Goal: Task Accomplishment & Management: Use online tool/utility

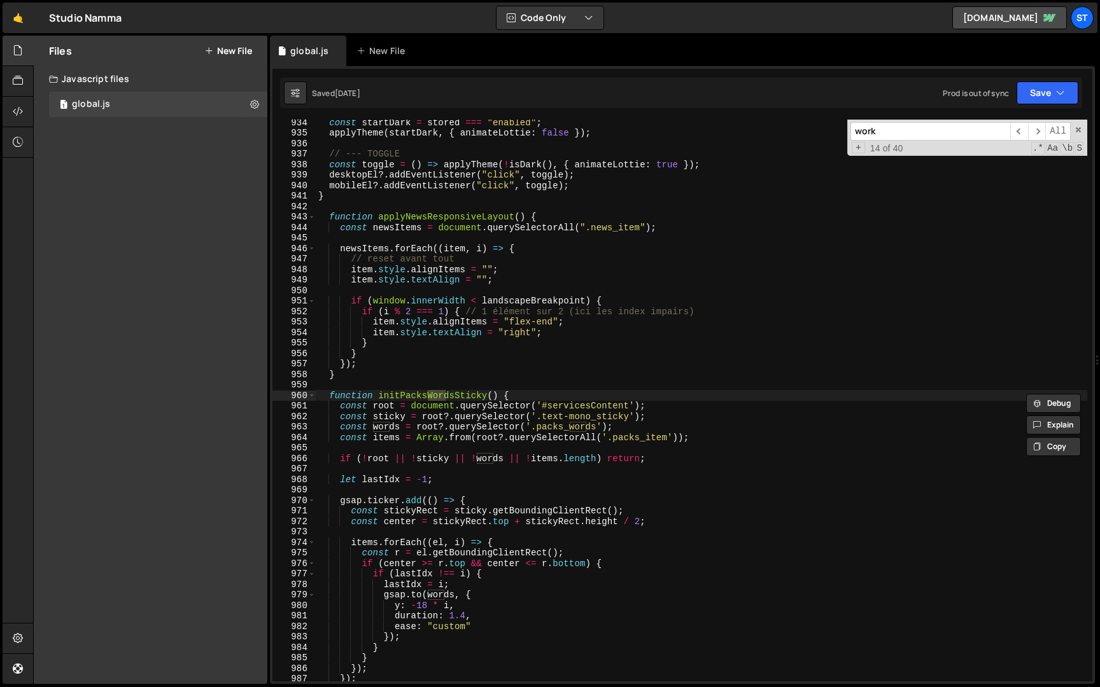
scroll to position [14070, 0]
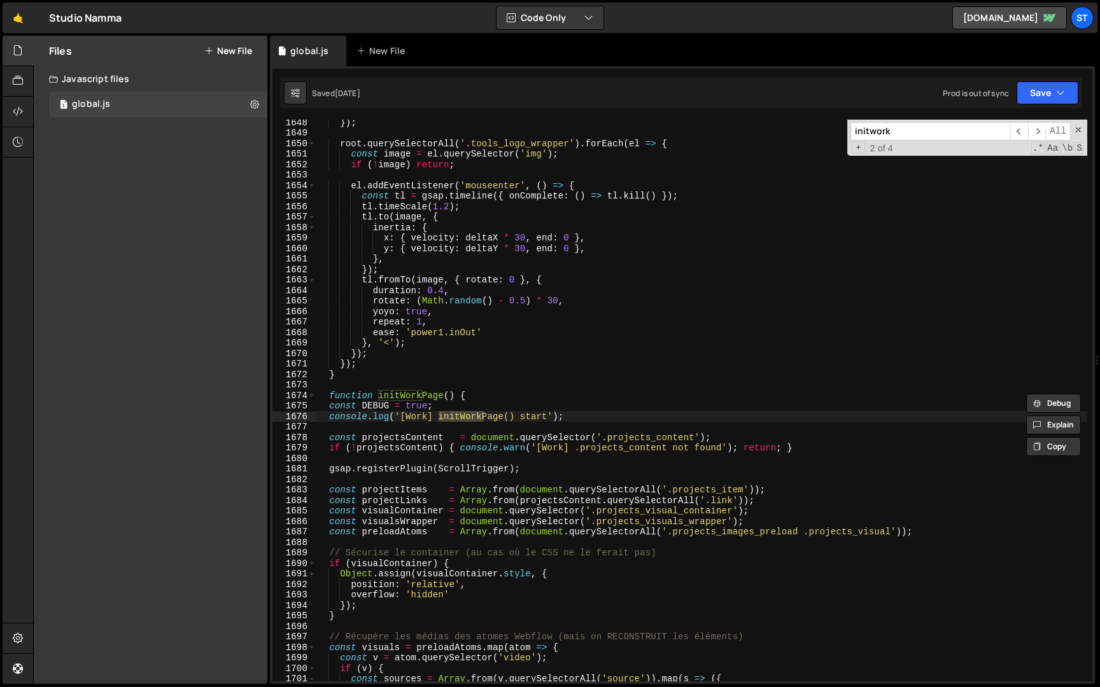
type input "initwork"
click at [526, 445] on div "}) ; root . querySelectorAll ( '.tools_logo_wrapper' ) . forEach ( el => { cons…" at bounding box center [701, 408] width 771 height 583
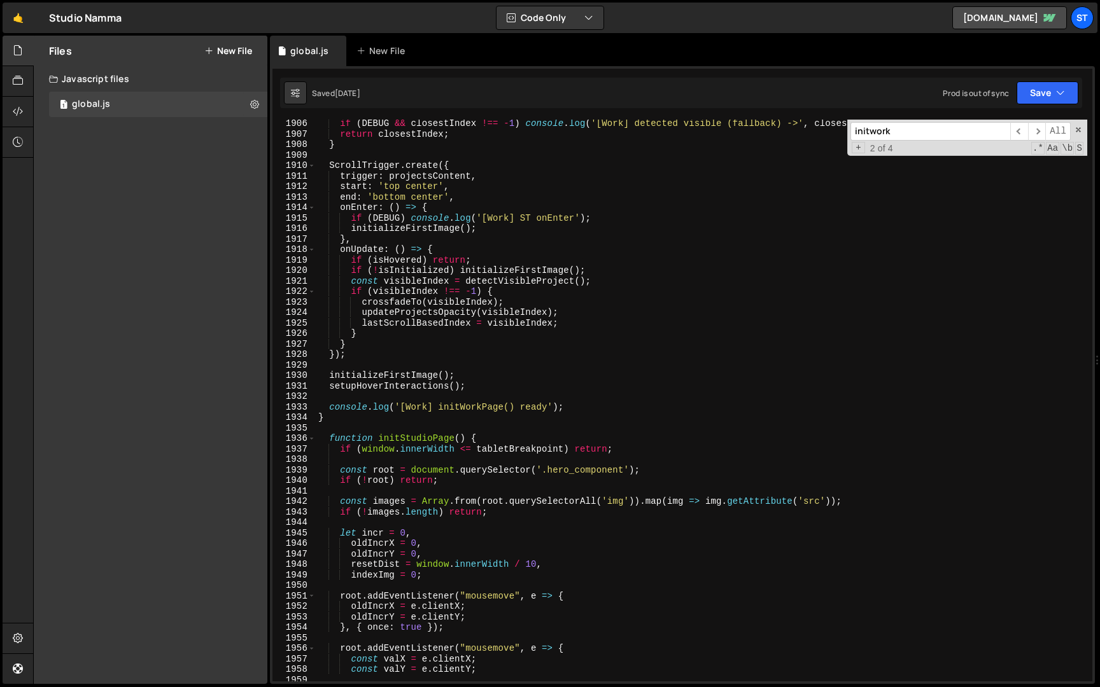
scroll to position [16398, 0]
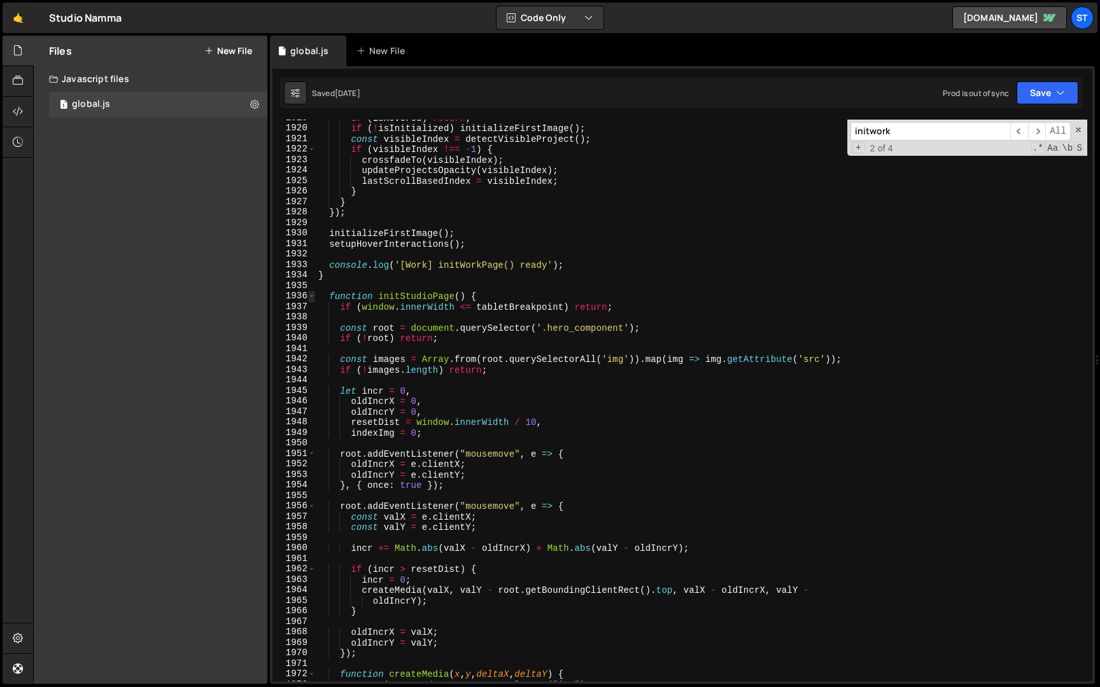
click at [311, 293] on span at bounding box center [311, 296] width 7 height 11
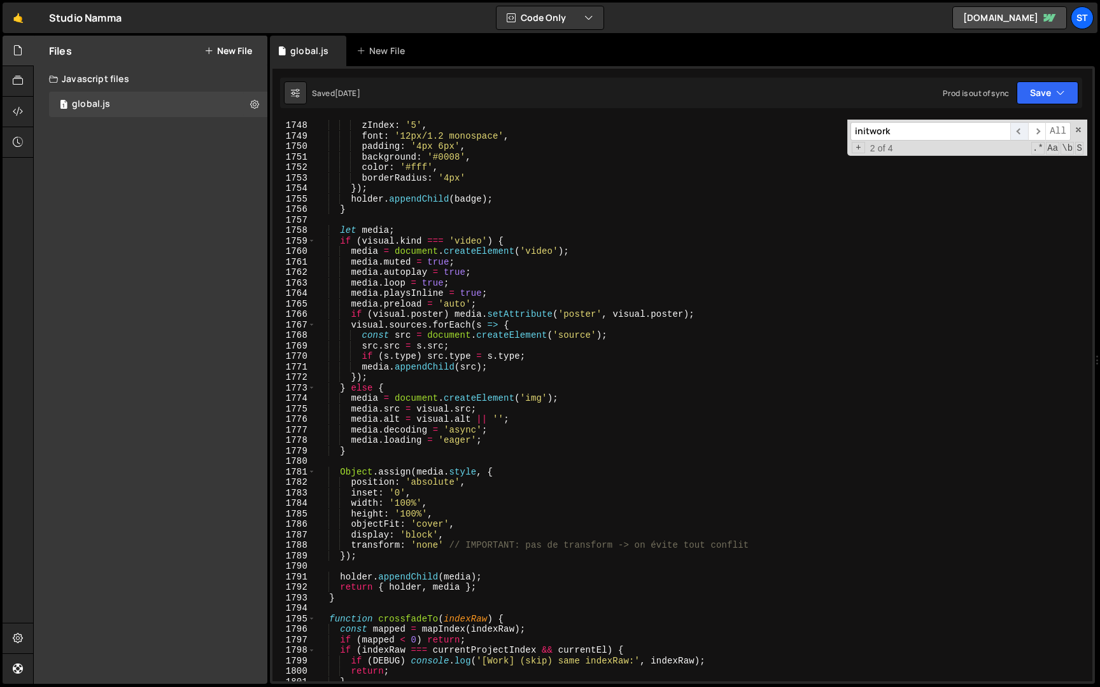
click at [1019, 130] on span "​" at bounding box center [1019, 131] width 18 height 18
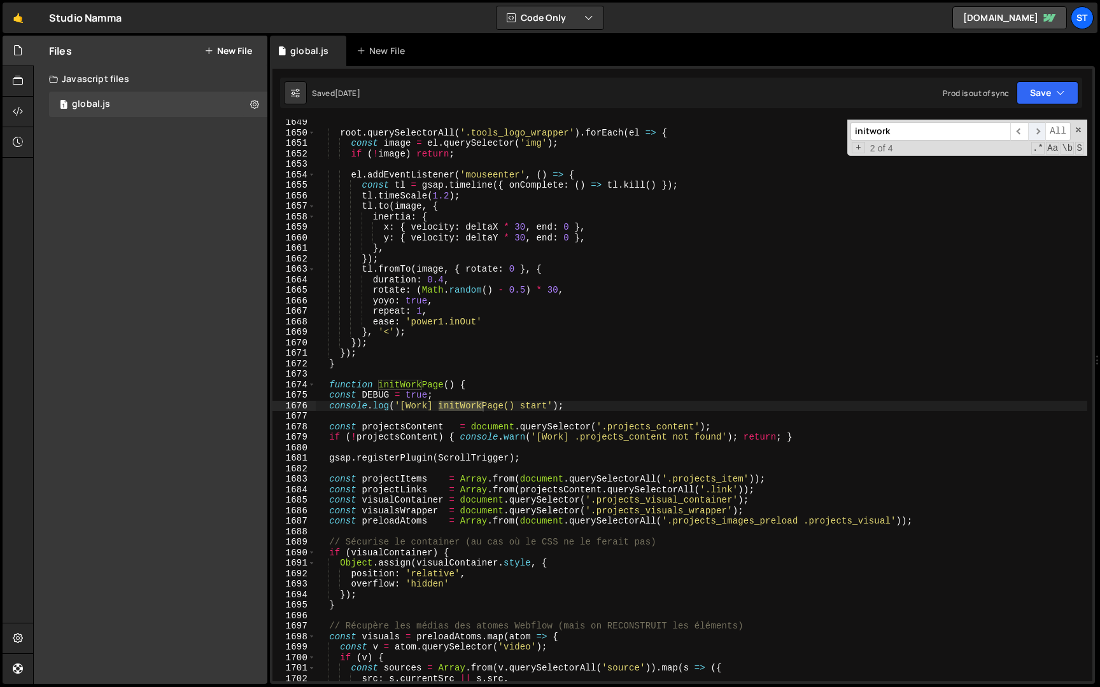
click at [1030, 130] on span "​" at bounding box center [1037, 131] width 18 height 18
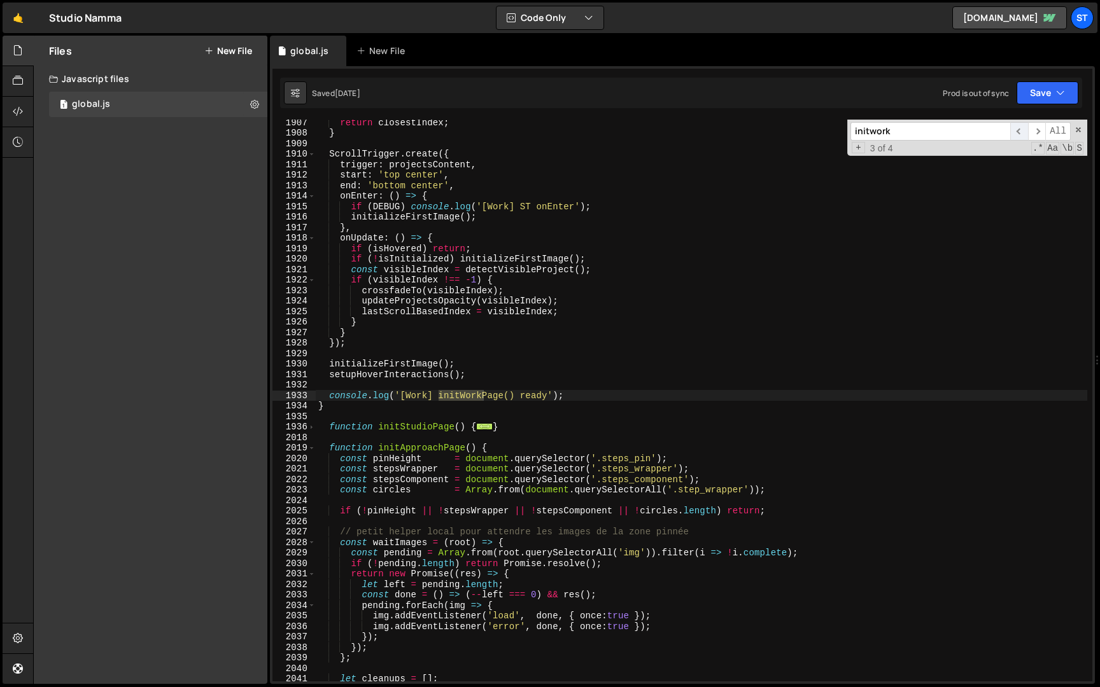
click at [1021, 132] on span "​" at bounding box center [1019, 131] width 18 height 18
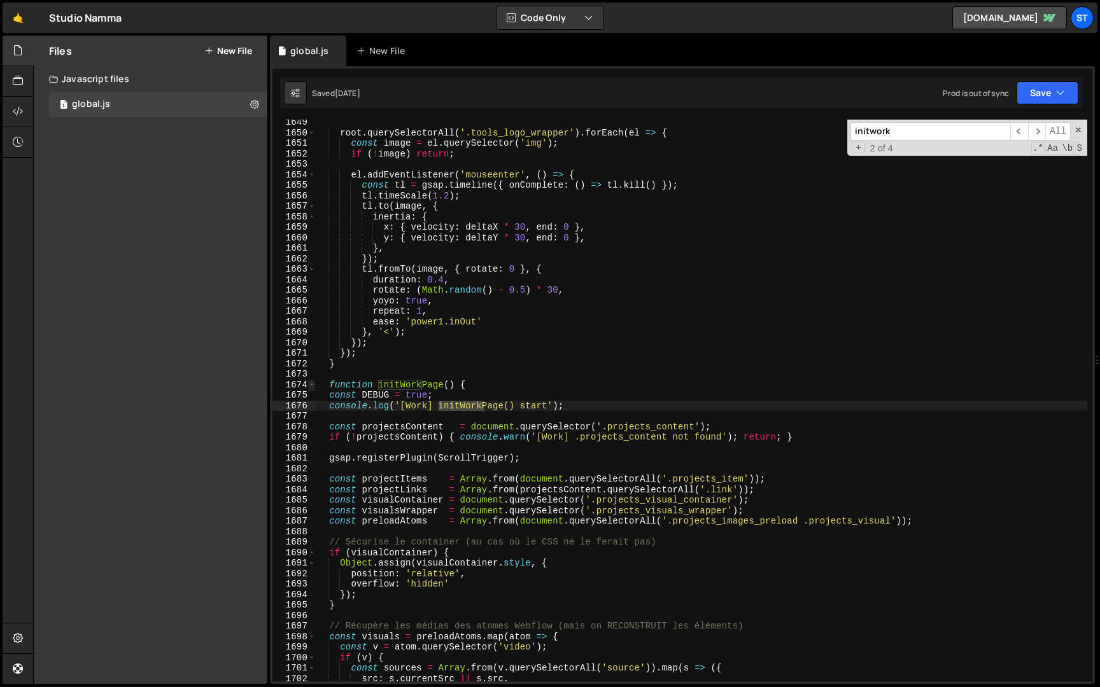
click at [310, 386] on span at bounding box center [311, 385] width 7 height 11
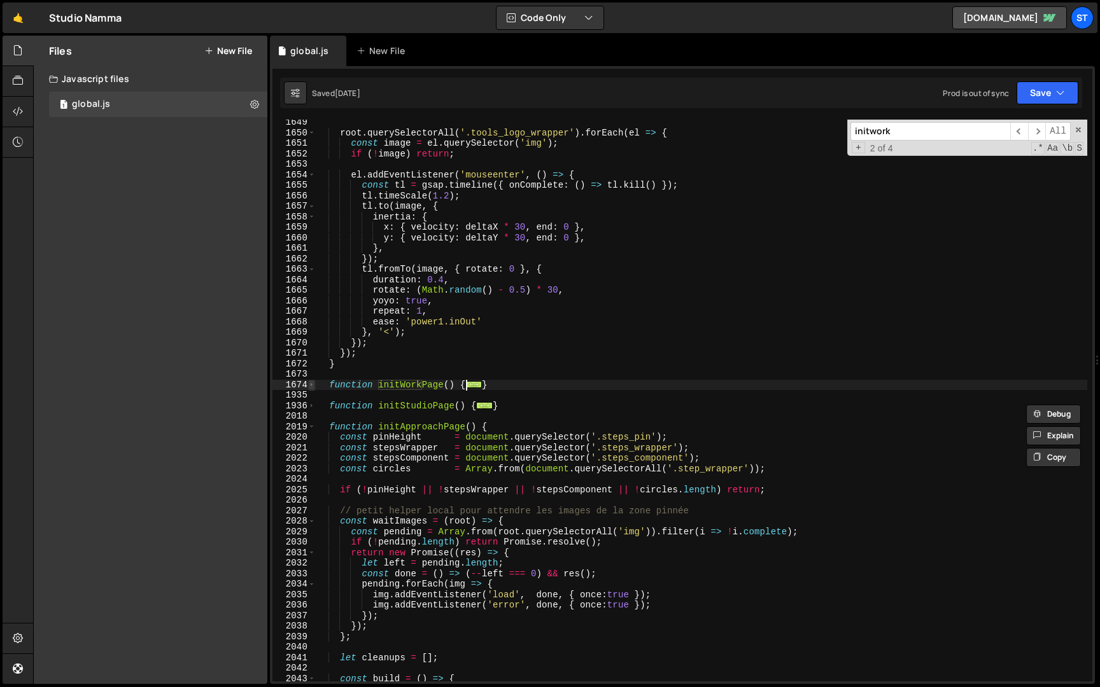
click at [311, 384] on span at bounding box center [311, 385] width 7 height 11
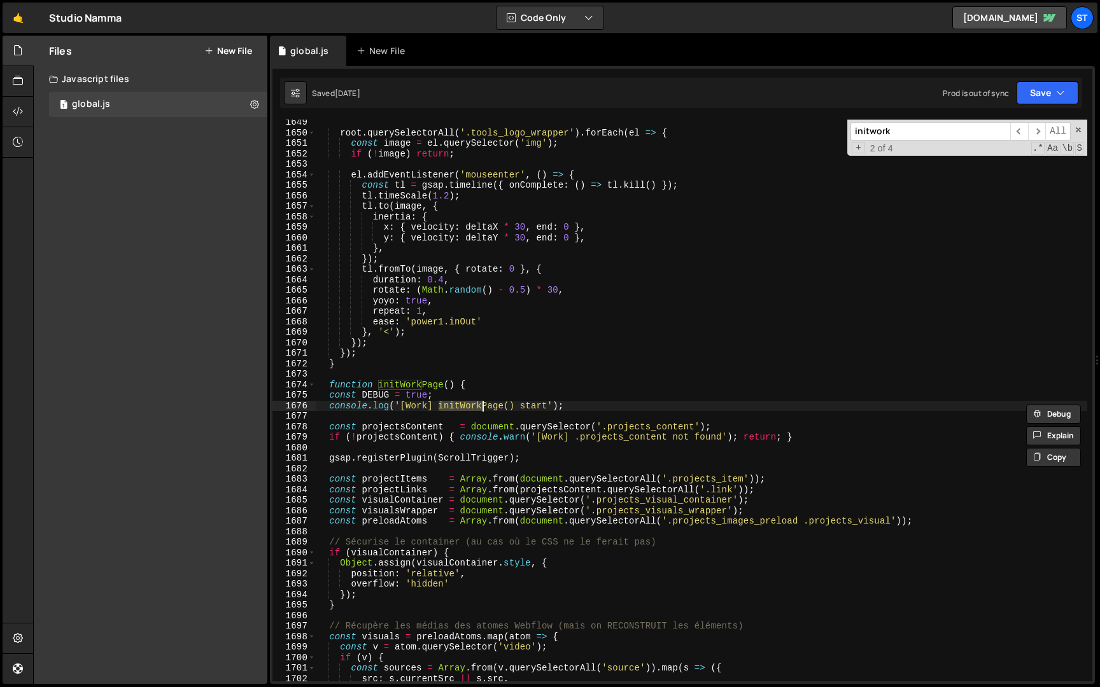
click at [330, 395] on div "root . querySelectorAll ( '.tools_logo_wrapper' ) . forEach ( el => { const ima…" at bounding box center [701, 408] width 771 height 583
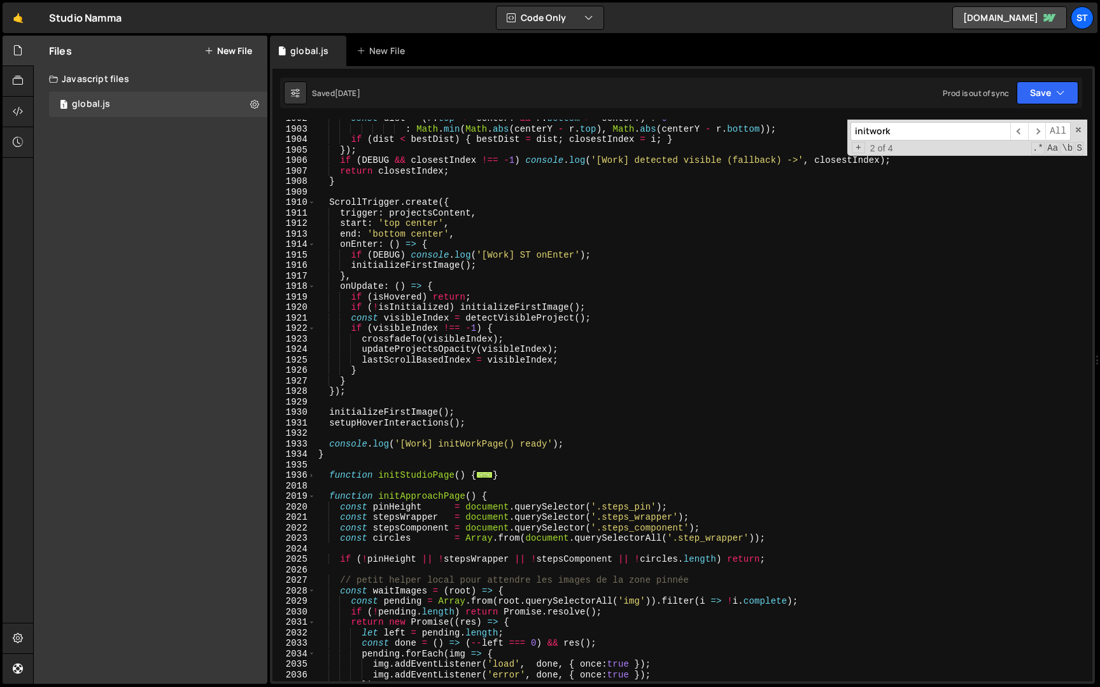
scroll to position [16826, 0]
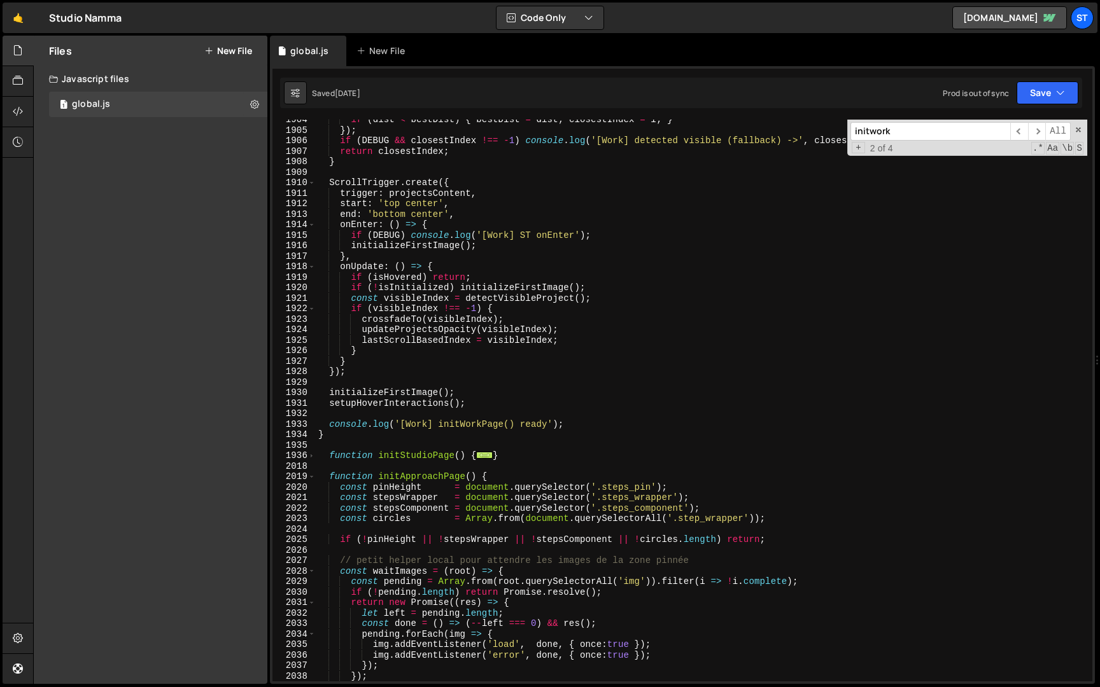
click at [318, 435] on div "if ( dist < bestDist ) { bestDist = dist ; closestIndex = i ; } }) ; if ( [PERS…" at bounding box center [701, 406] width 771 height 583
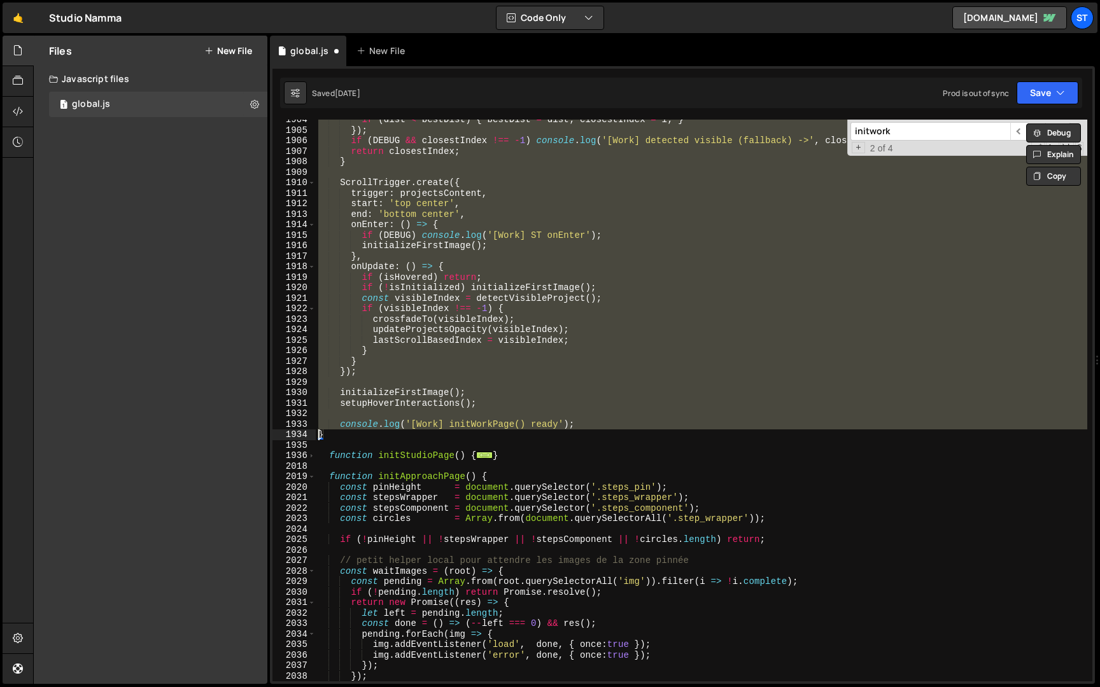
click at [352, 433] on div "if ( dist < bestDist ) { bestDist = dist ; closestIndex = i ; } }) ; if ( [PERS…" at bounding box center [701, 406] width 771 height 583
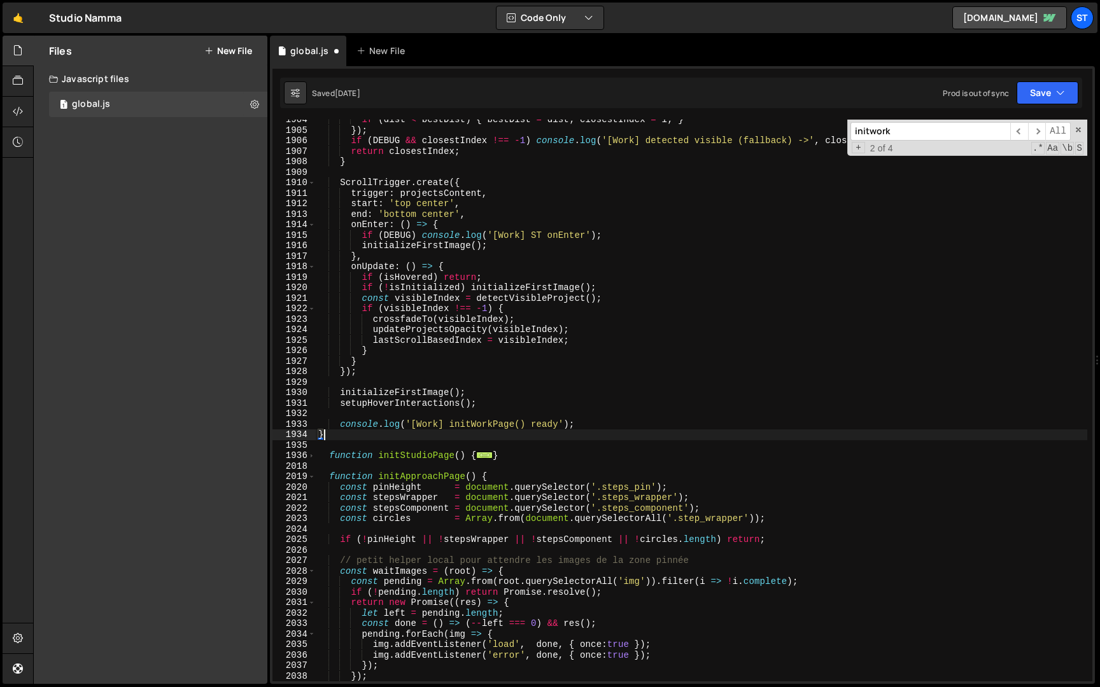
click at [318, 435] on div "if ( dist < bestDist ) { bestDist = dist ; closestIndex = i ; } }) ; if ( [PERS…" at bounding box center [701, 406] width 771 height 583
click at [367, 434] on div "if ( dist < bestDist ) { bestDist = dist ; closestIndex = i ; } }) ; if ( [PERS…" at bounding box center [701, 406] width 771 height 583
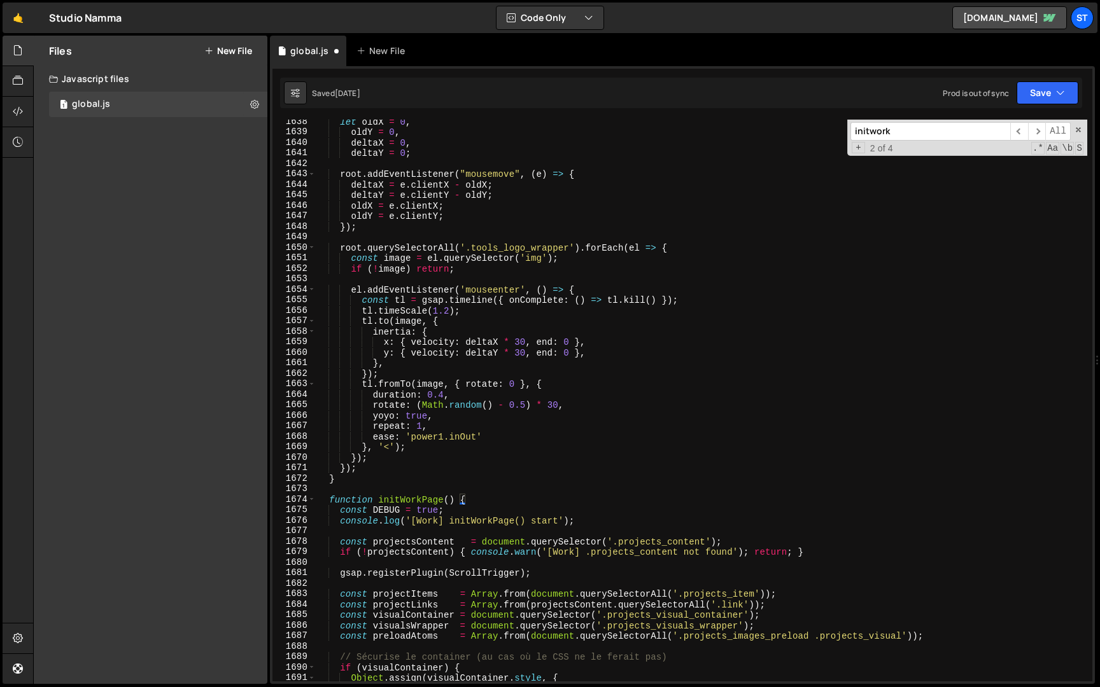
scroll to position [14466, 0]
click at [310, 498] on span at bounding box center [311, 499] width 7 height 11
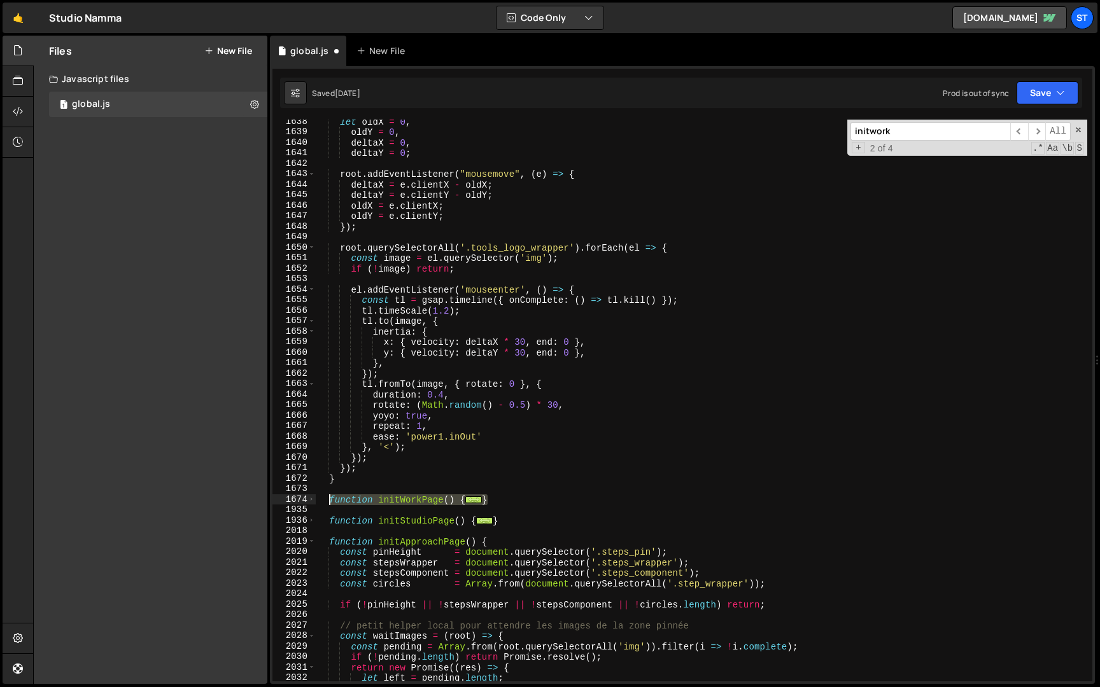
drag, startPoint x: 499, startPoint y: 499, endPoint x: 330, endPoint y: 501, distance: 169.3
click at [330, 501] on div "let oldX = 0 , oldY = 0 , deltaX = 0 , deltaY = 0 ; root . addEventListener ( "…" at bounding box center [701, 407] width 771 height 583
type textarea "function initWorkPage() { const DEBUG = true;"
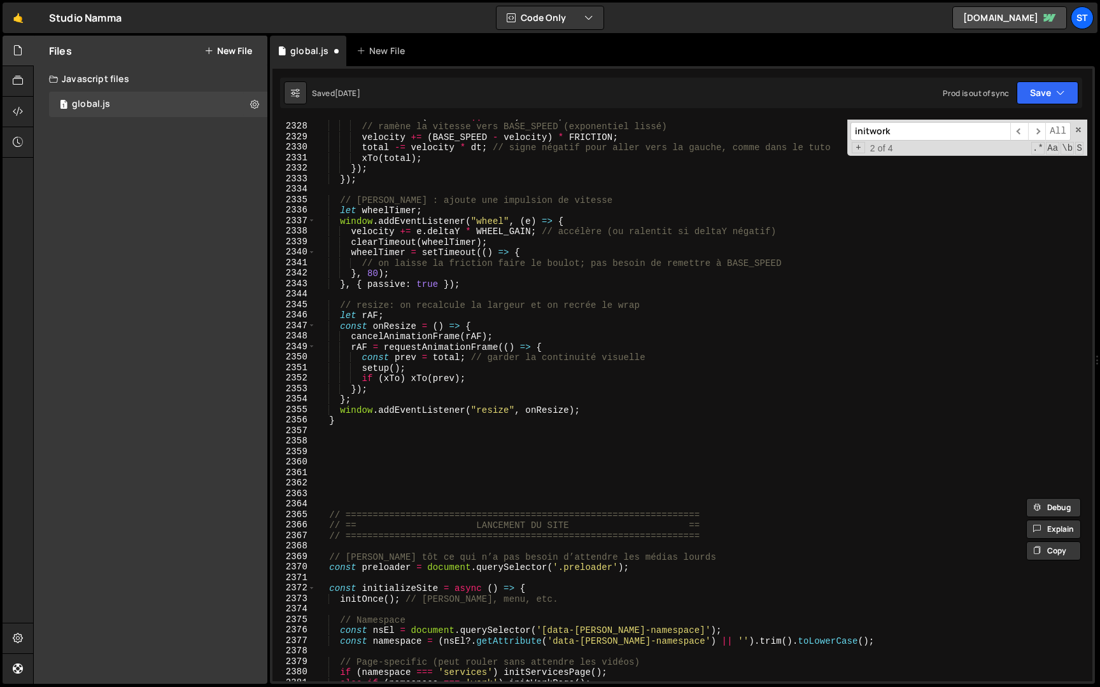
scroll to position [19729, 0]
click at [926, 132] on input "initwork" at bounding box center [930, 131] width 160 height 18
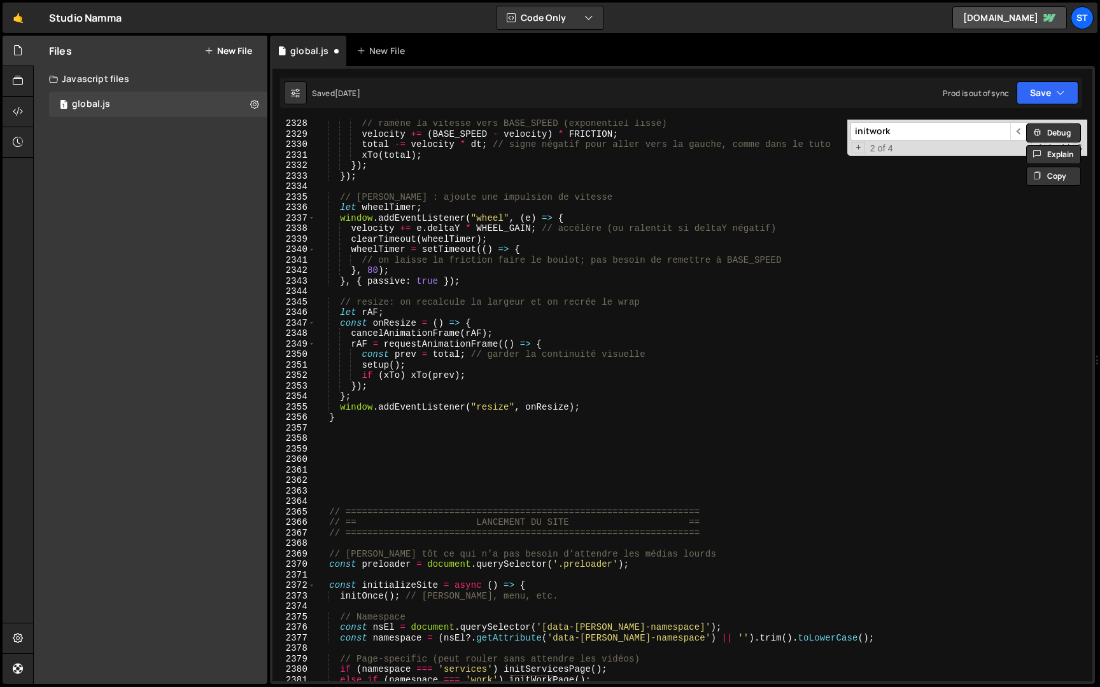
click at [926, 132] on input "initwork" at bounding box center [930, 131] width 160 height 18
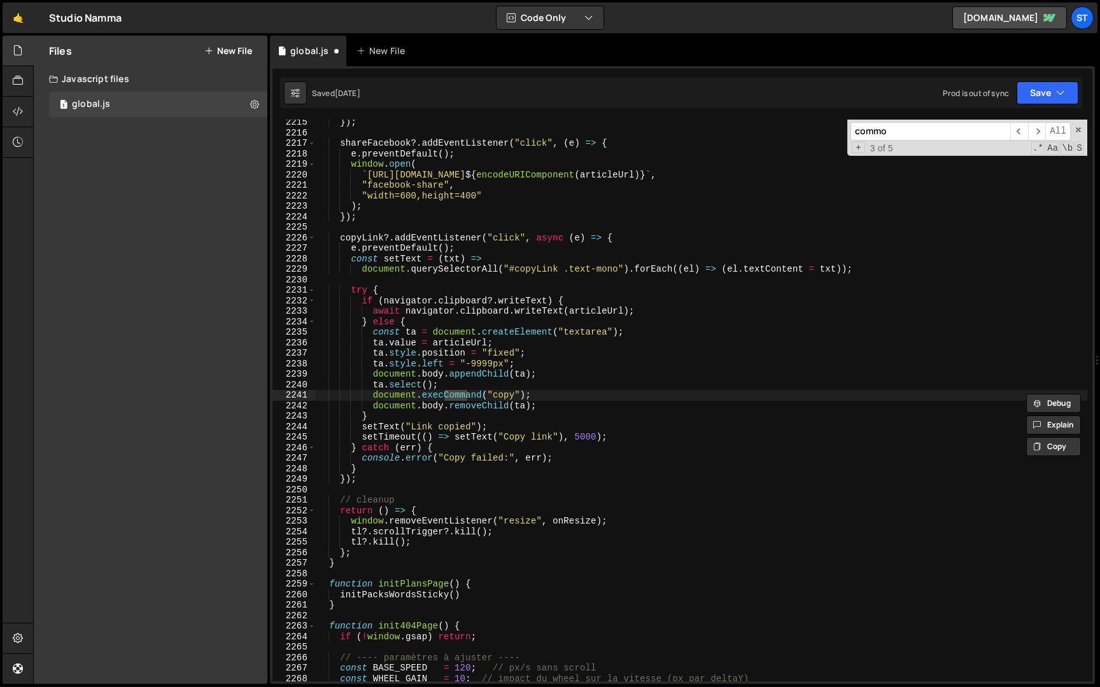
scroll to position [20199, 0]
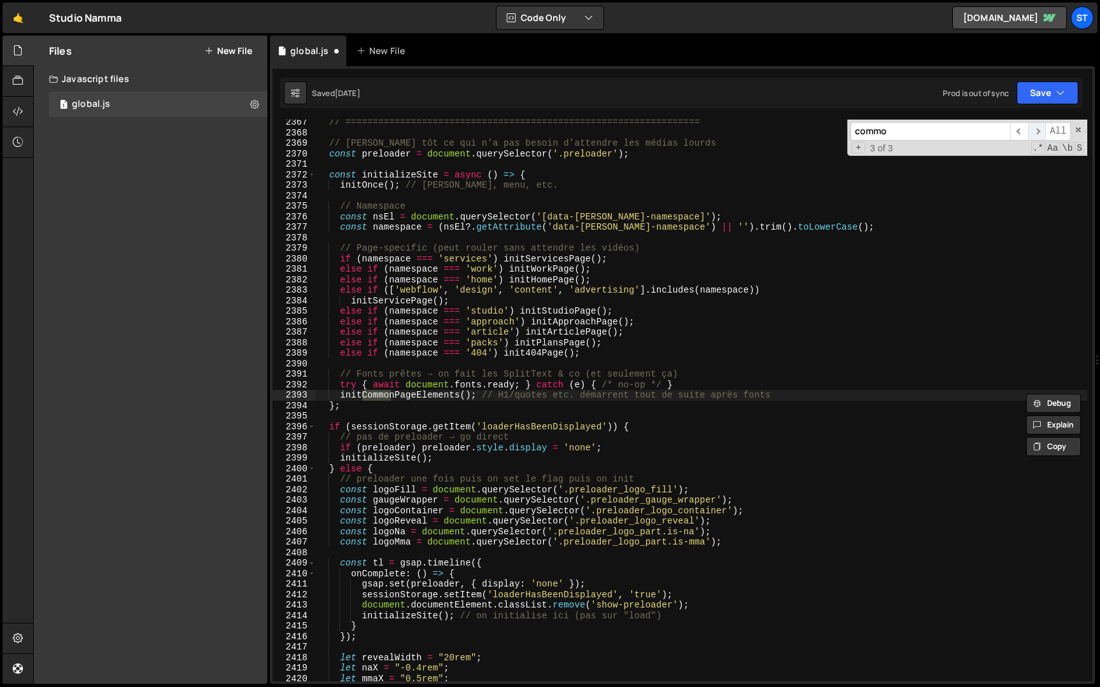
click at [1034, 130] on span "​" at bounding box center [1037, 131] width 18 height 18
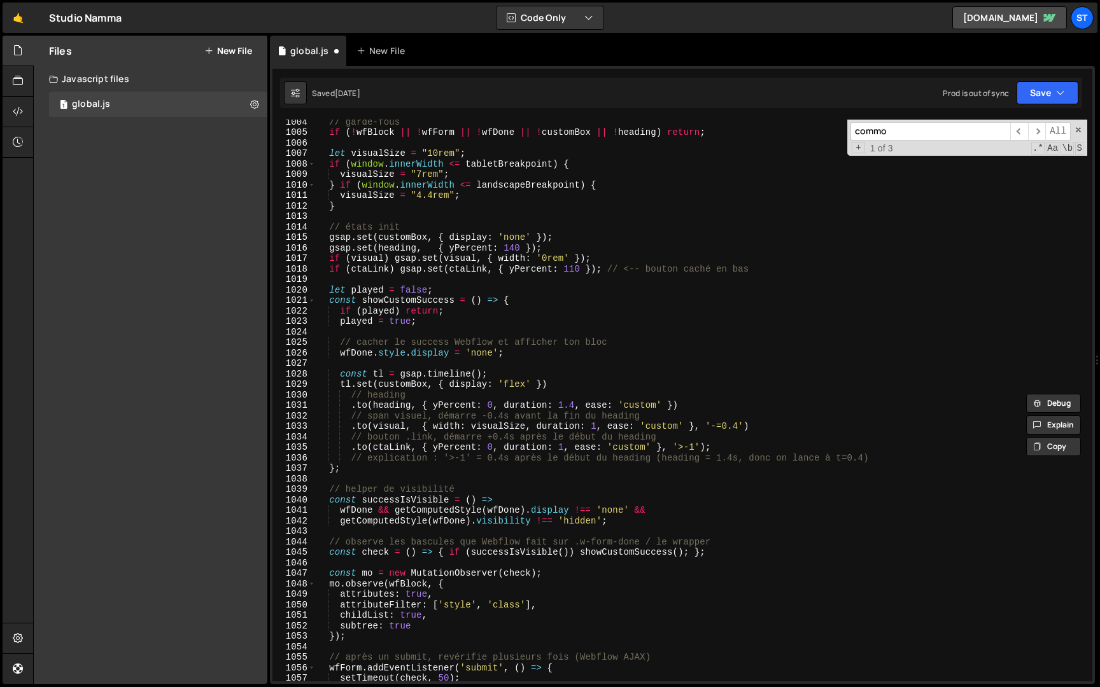
scroll to position [8644, 0]
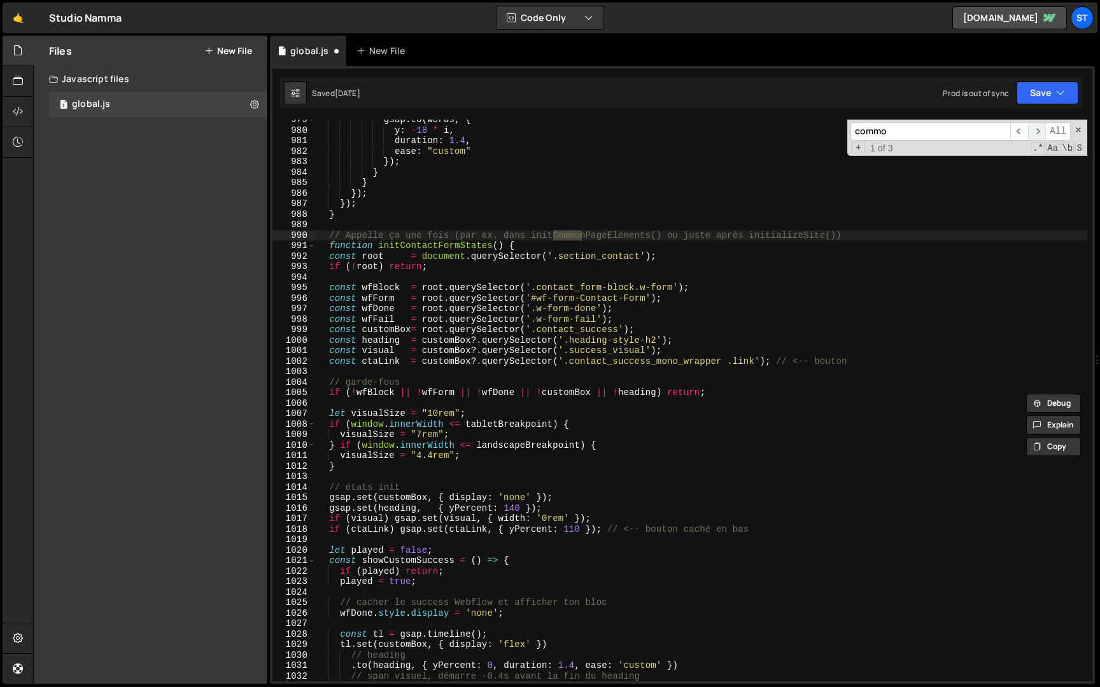
click at [1034, 130] on span "​" at bounding box center [1037, 131] width 18 height 18
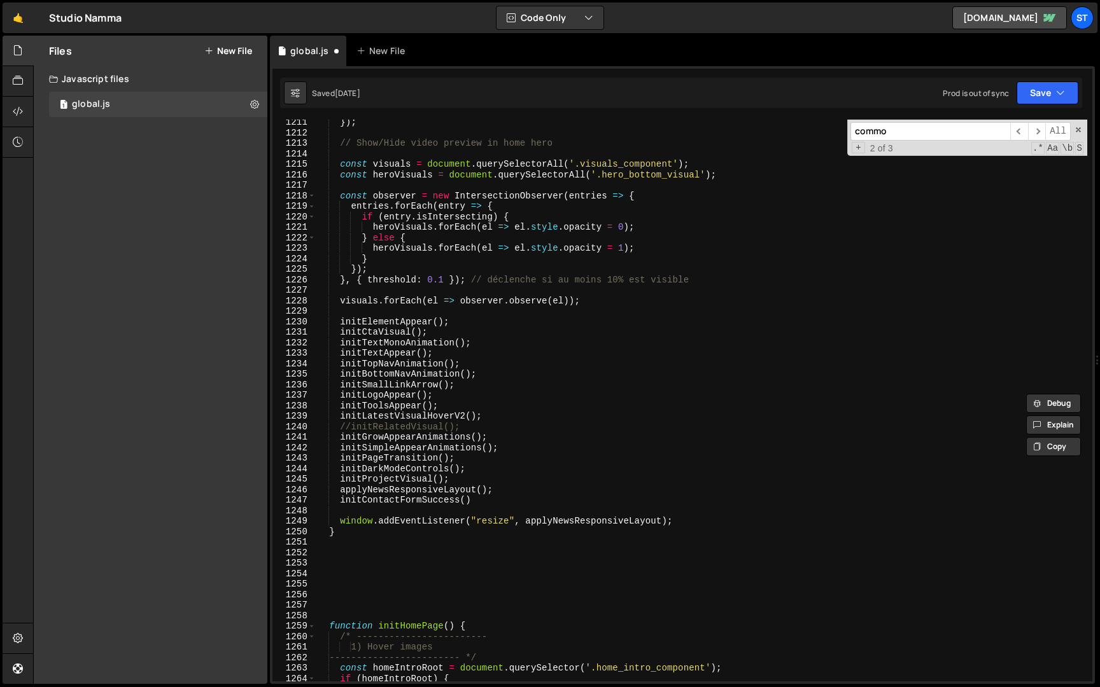
scroll to position [10713, 0]
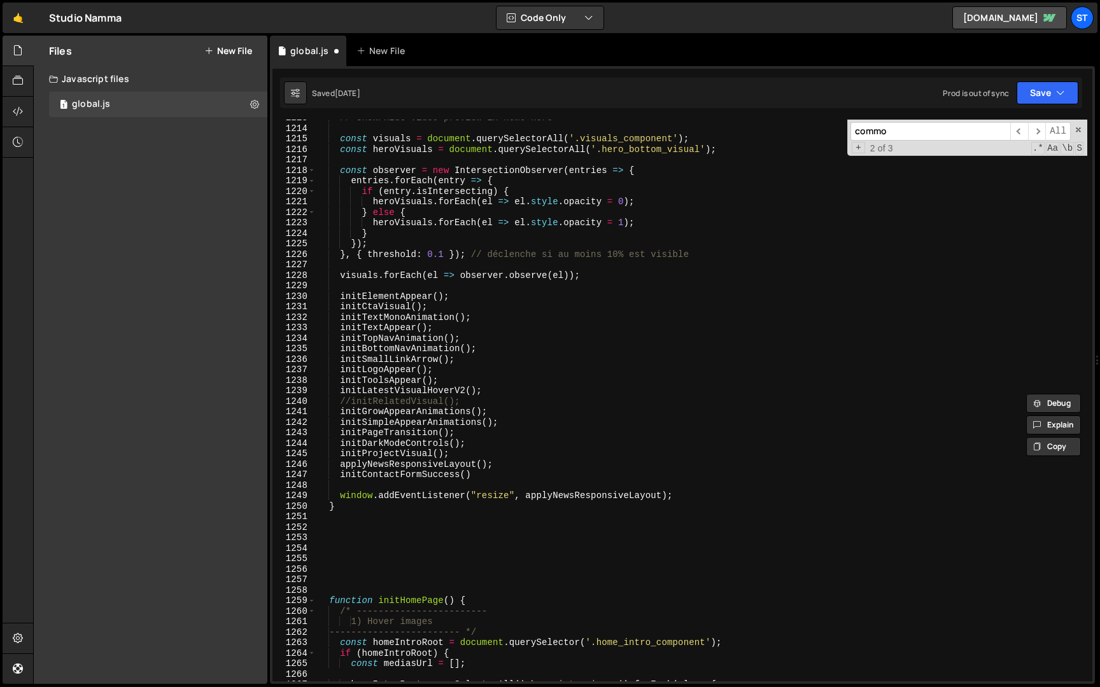
click at [934, 136] on input "commo" at bounding box center [930, 131] width 160 height 18
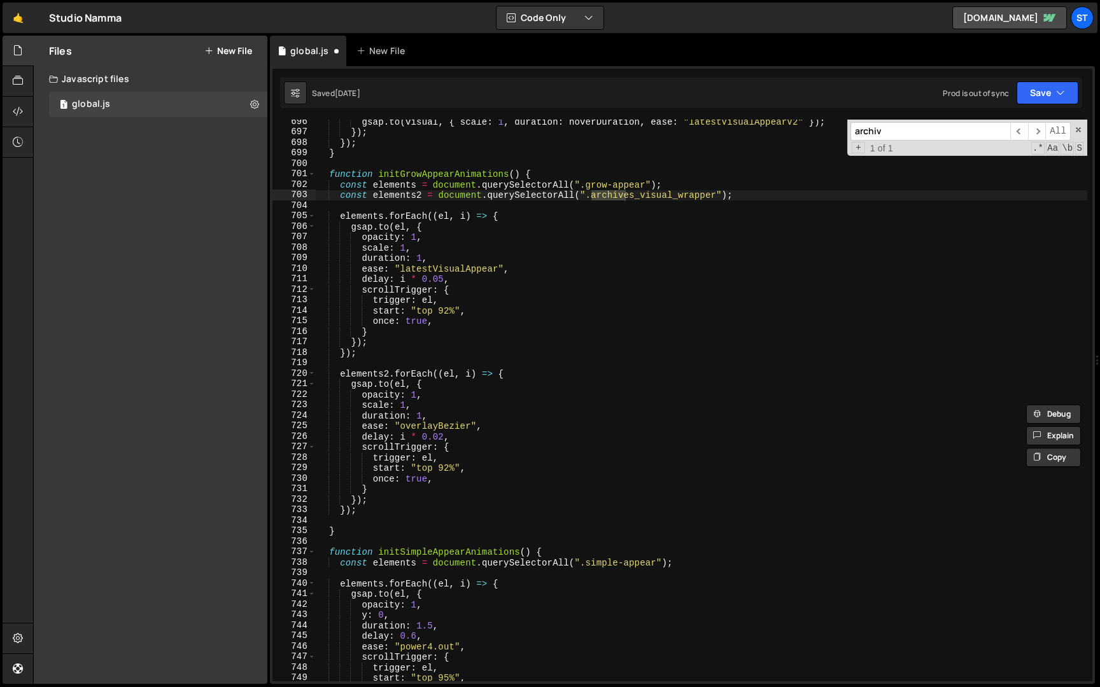
scroll to position [6142, 0]
type input "archiv"
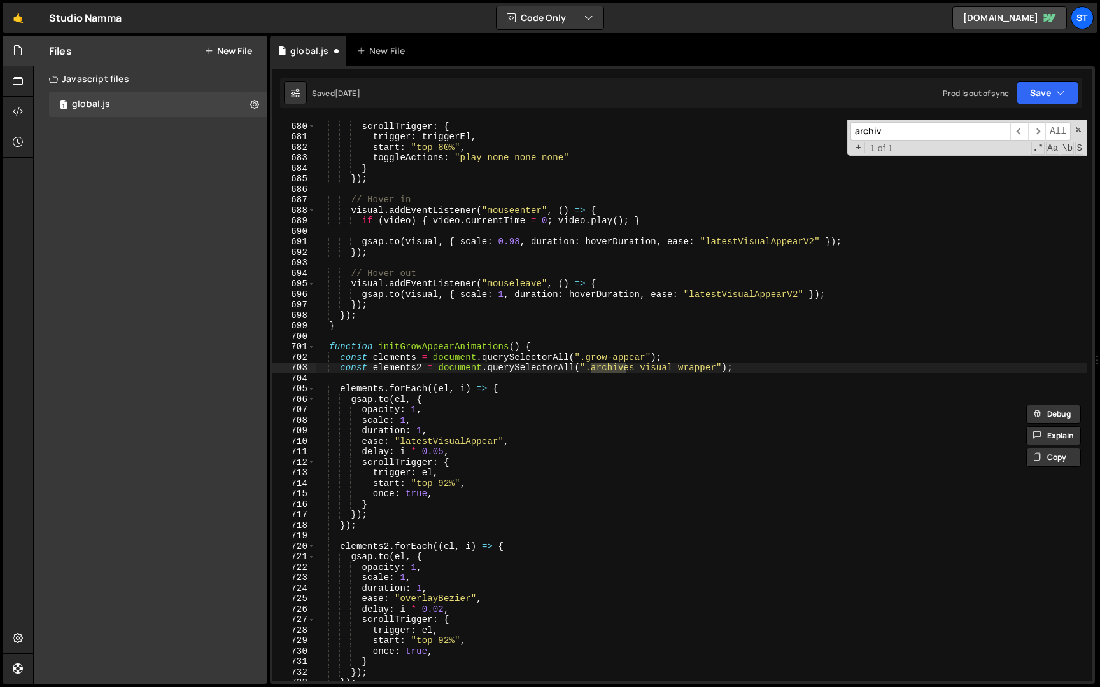
scroll to position [5952, 0]
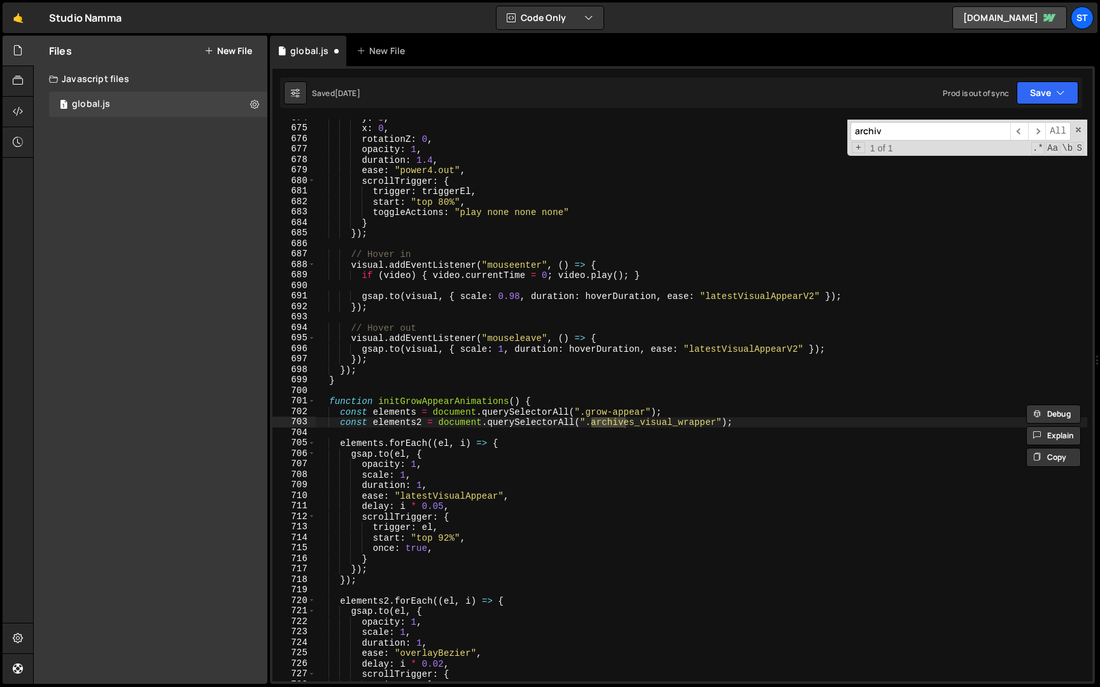
type textarea "}"
click at [357, 379] on div "y : 0 , x : 0 , rotationZ : 0 , opacity : 1 , duration : 1.4 , ease : "power4.o…" at bounding box center [701, 404] width 771 height 583
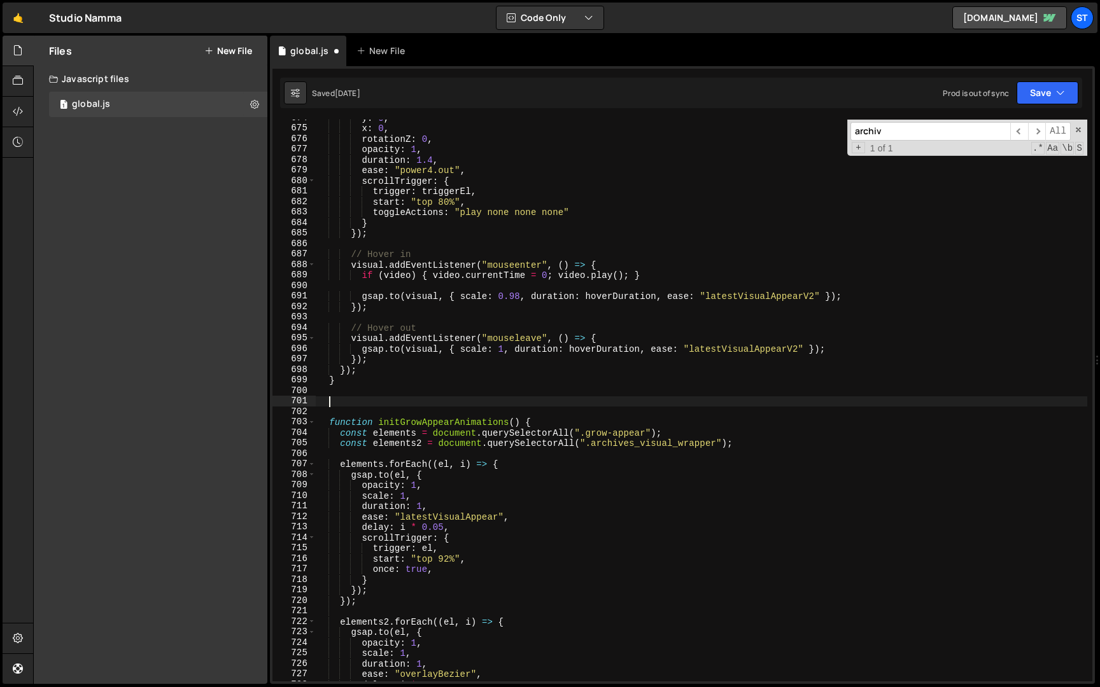
paste textarea "}"
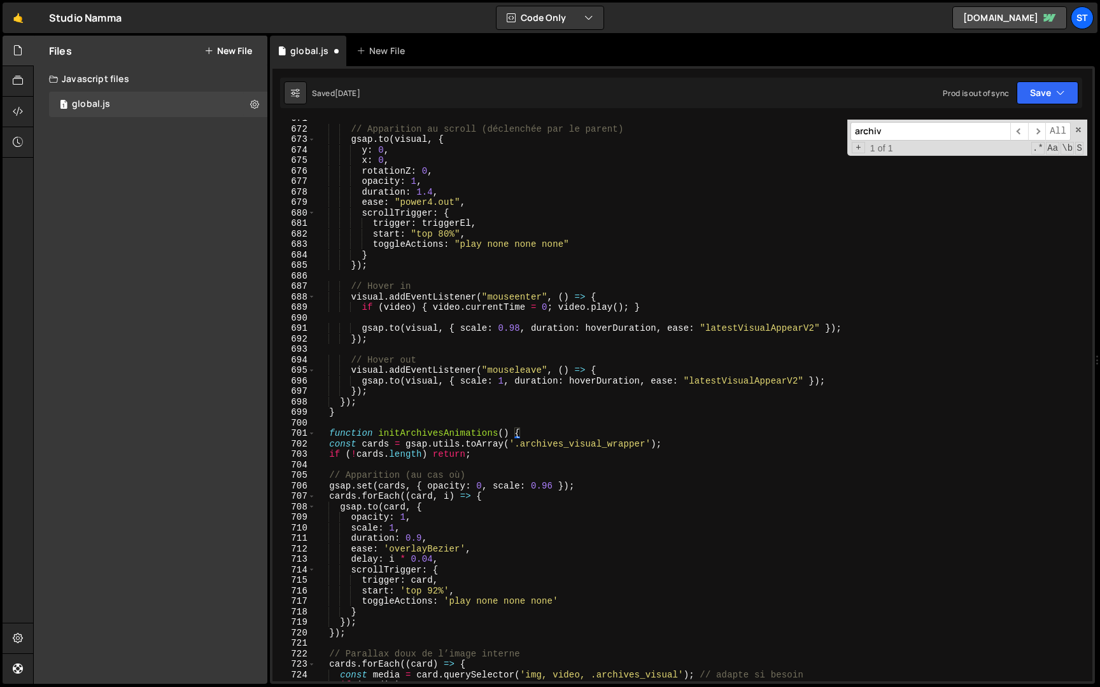
scroll to position [5777, 0]
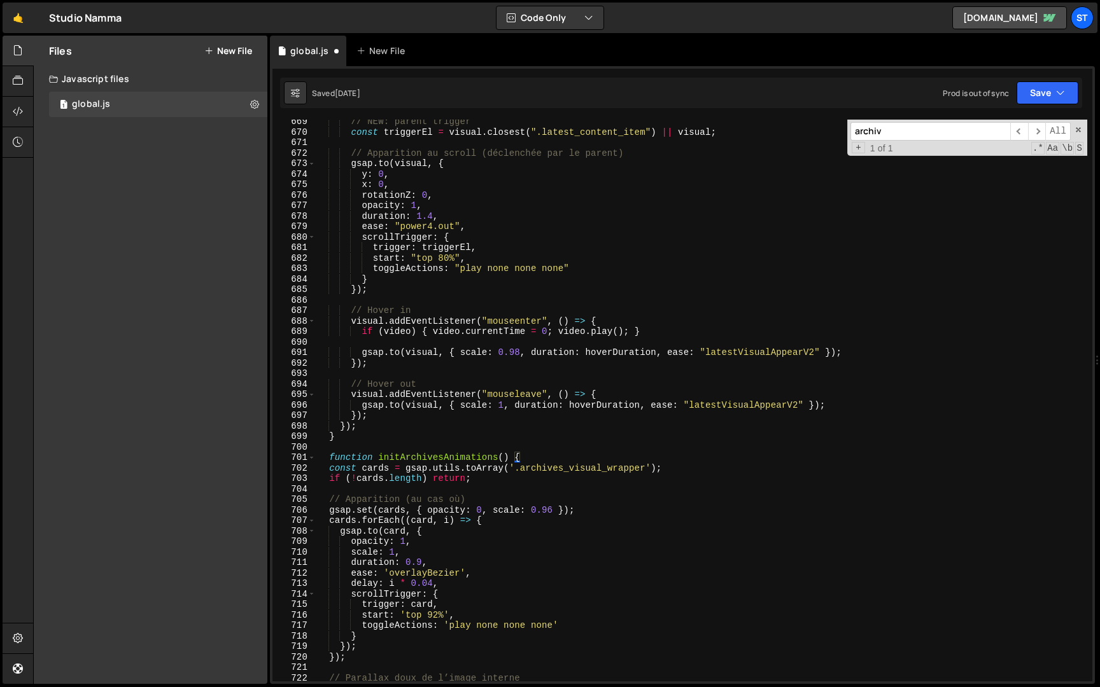
click at [329, 471] on div "// NEW: parent trigger const triggerEl = visual . closest ( ".latest_content_it…" at bounding box center [701, 407] width 771 height 583
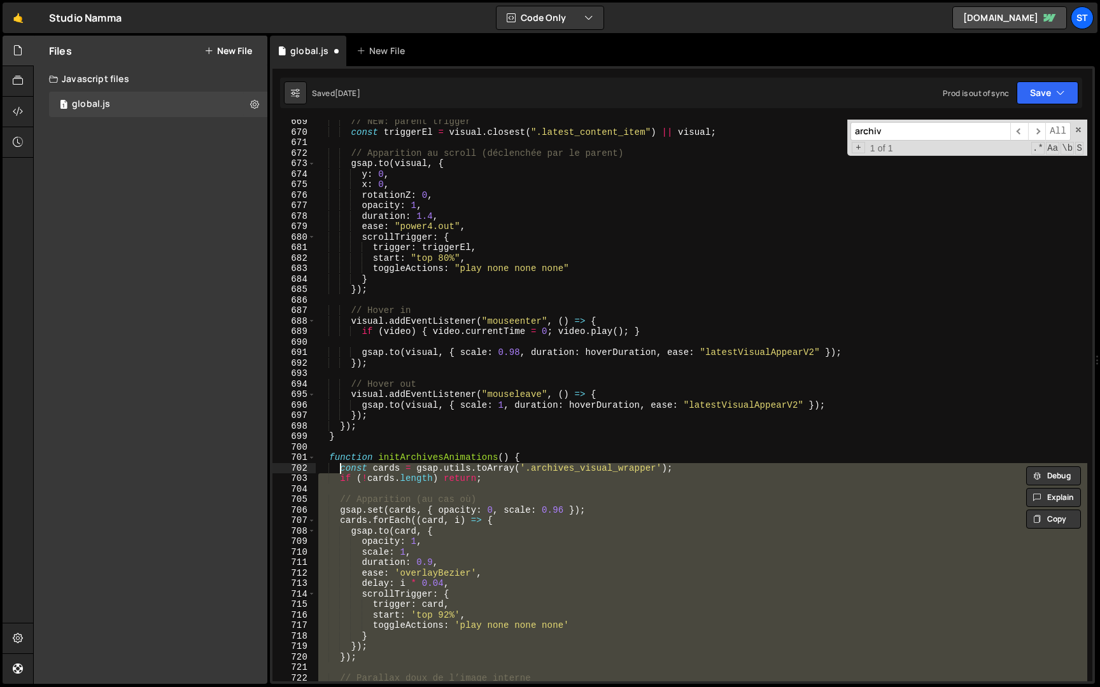
click at [359, 478] on div "// NEW: parent trigger const triggerEl = visual . closest ( ".latest_content_it…" at bounding box center [701, 401] width 771 height 562
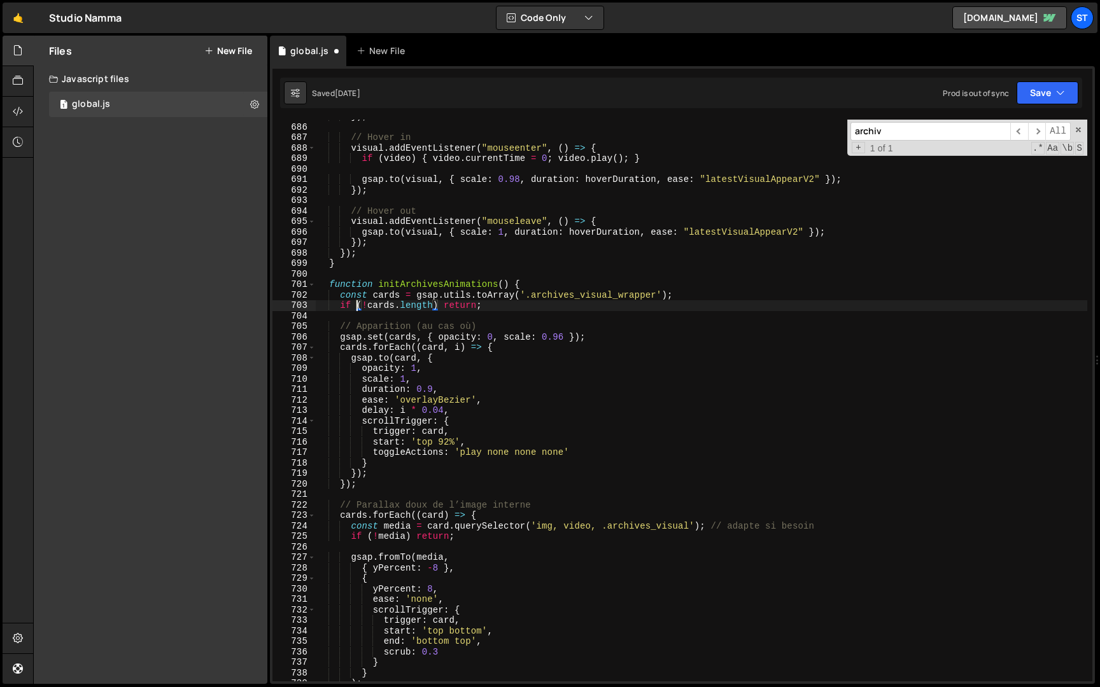
scroll to position [5815, 0]
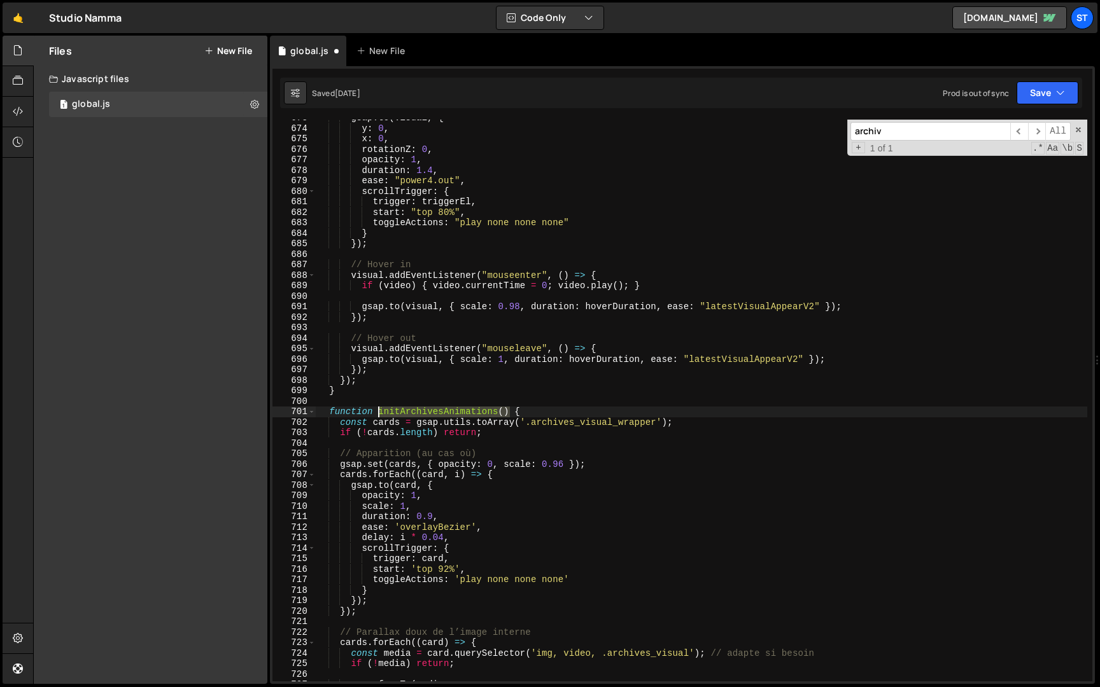
drag, startPoint x: 510, startPoint y: 412, endPoint x: 379, endPoint y: 416, distance: 131.1
click at [379, 416] on div "gsap . to ( visual , { y : 0 , x : 0 , rotationZ : 0 , opacity : 1 , duration :…" at bounding box center [701, 404] width 771 height 583
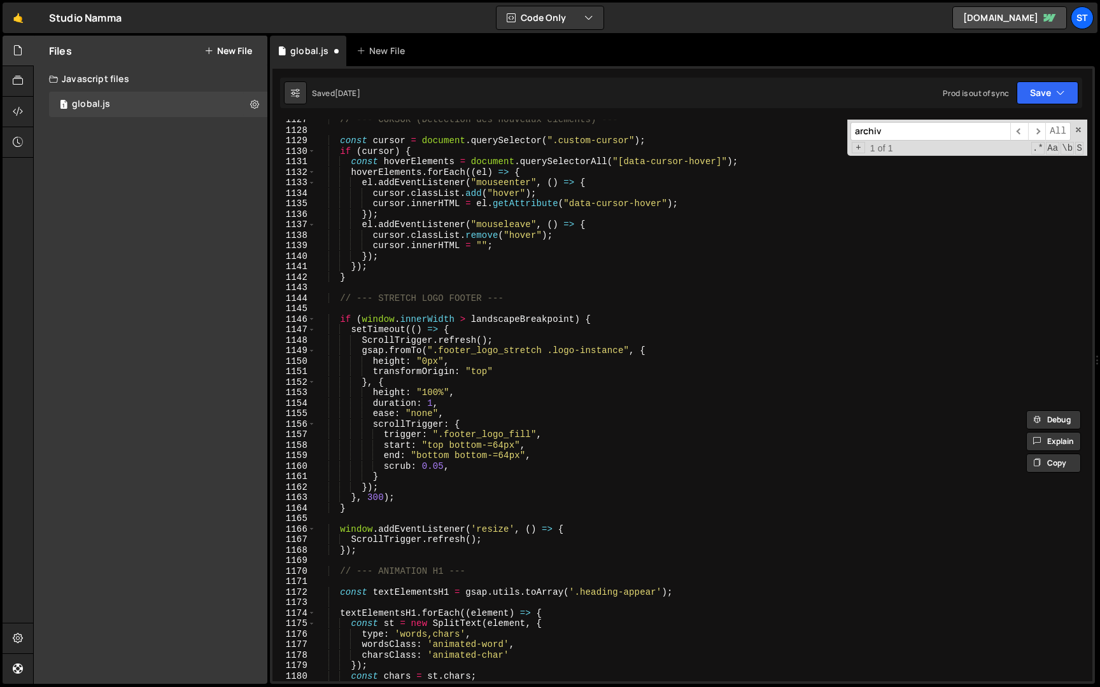
scroll to position [9544, 0]
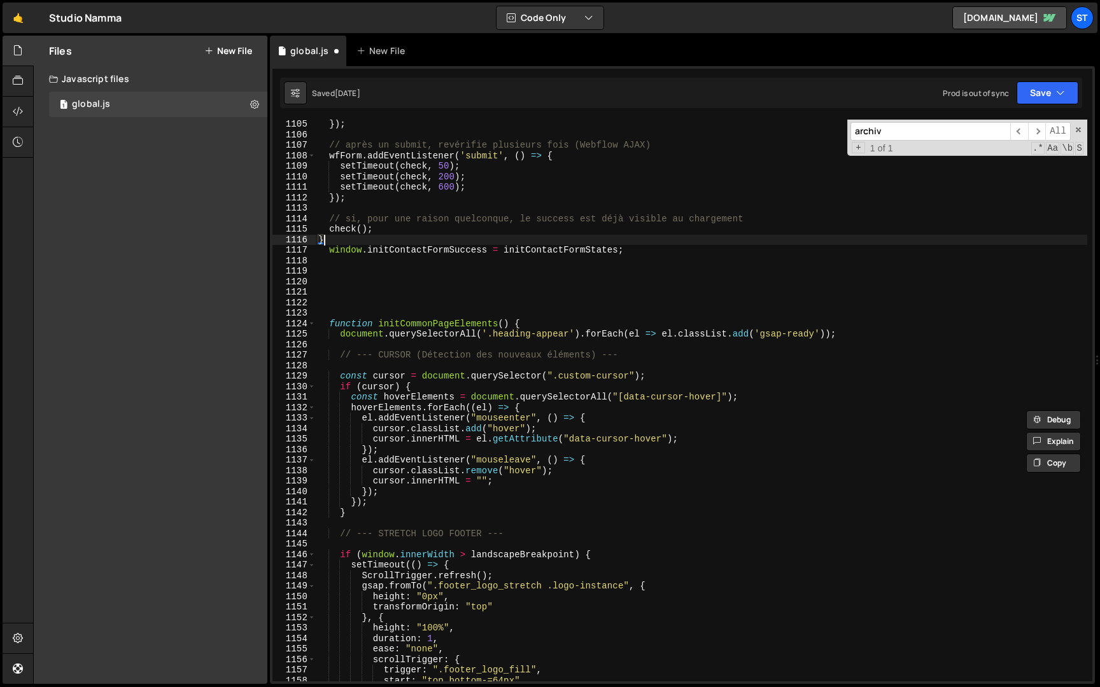
click at [391, 239] on div "}) ; // après un submit, revérifie plusieurs fois (Webflow AJAX) wfForm . addEv…" at bounding box center [701, 410] width 771 height 583
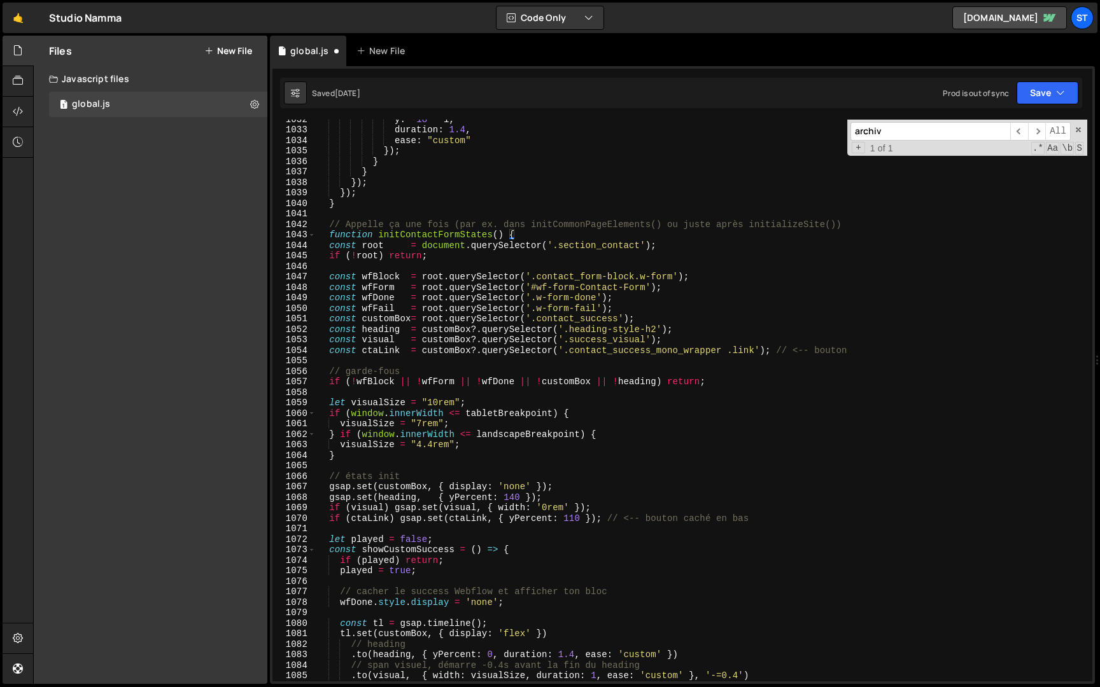
scroll to position [8906, 0]
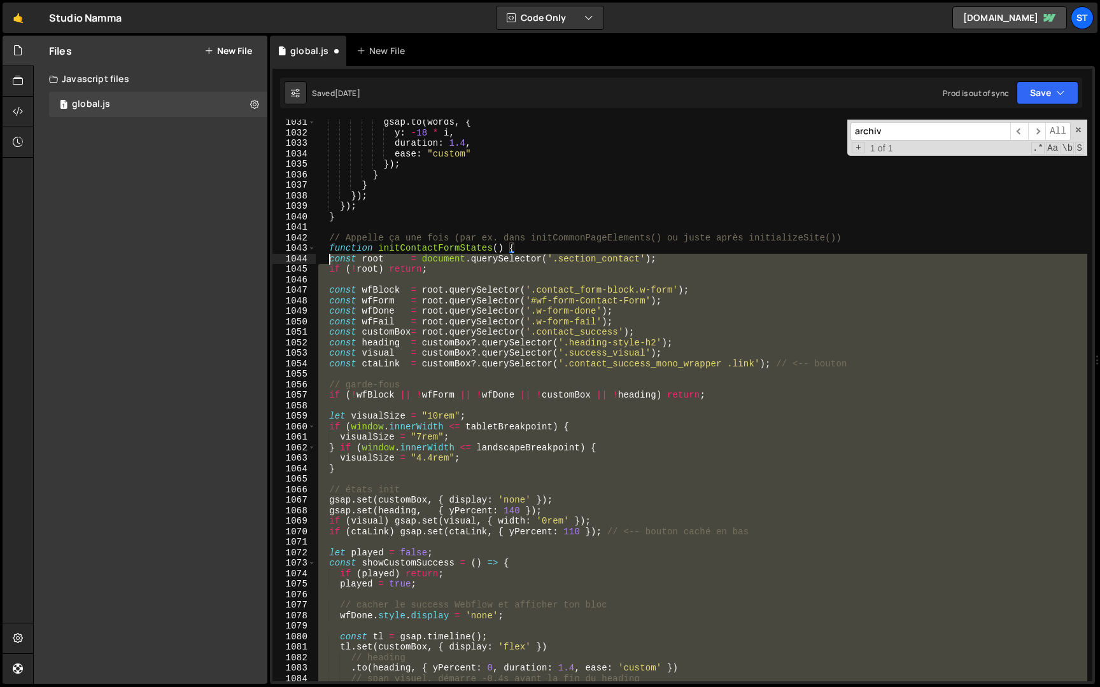
click at [330, 260] on div "gsap . to ( words , { y : - 18 * i , duration : 1.4 , ease : "custom" }) ; } } …" at bounding box center [701, 408] width 771 height 583
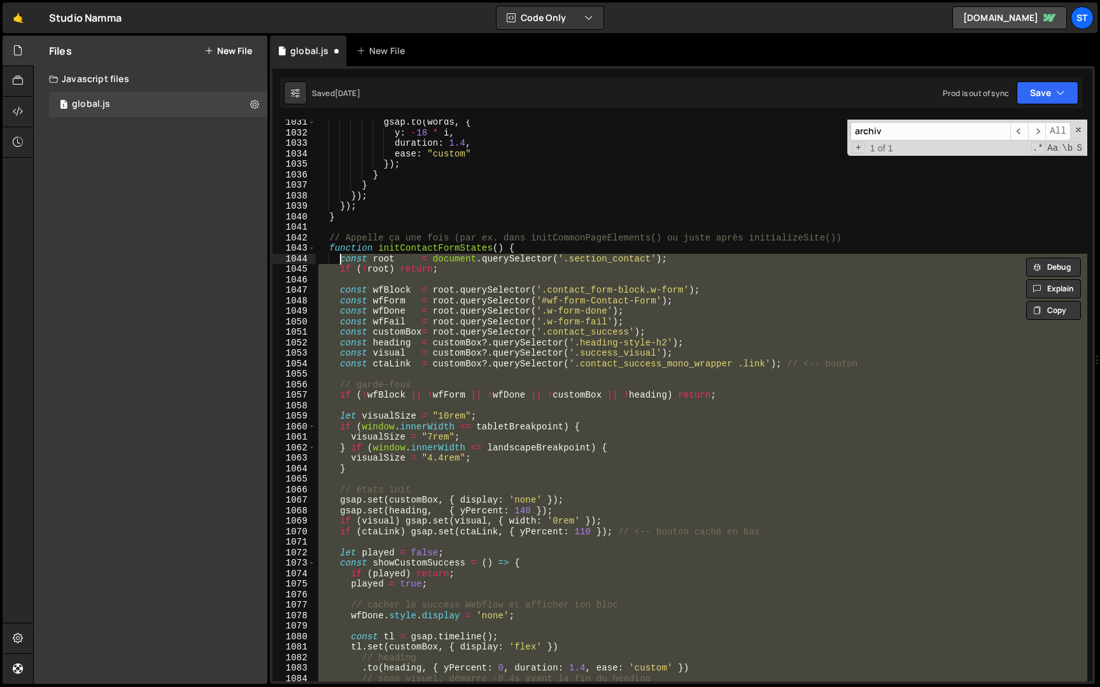
click at [467, 340] on div "gsap . to ( words , { y : - 18 * i , duration : 1.4 , ease : "custom" }) ; } } …" at bounding box center [701, 401] width 771 height 562
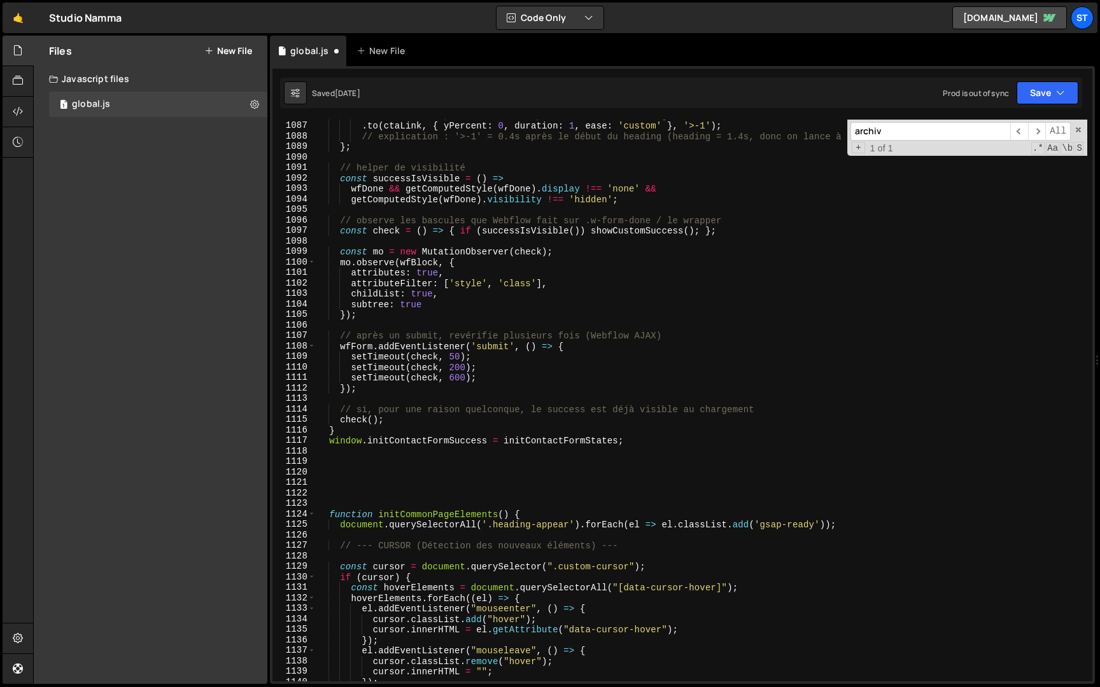
scroll to position [9387, 0]
click at [417, 429] on div "// [PERSON_NAME] .link, démarre +0.4s après le début du heading . to ( ctaLink …" at bounding box center [701, 401] width 771 height 583
type textarea "}"
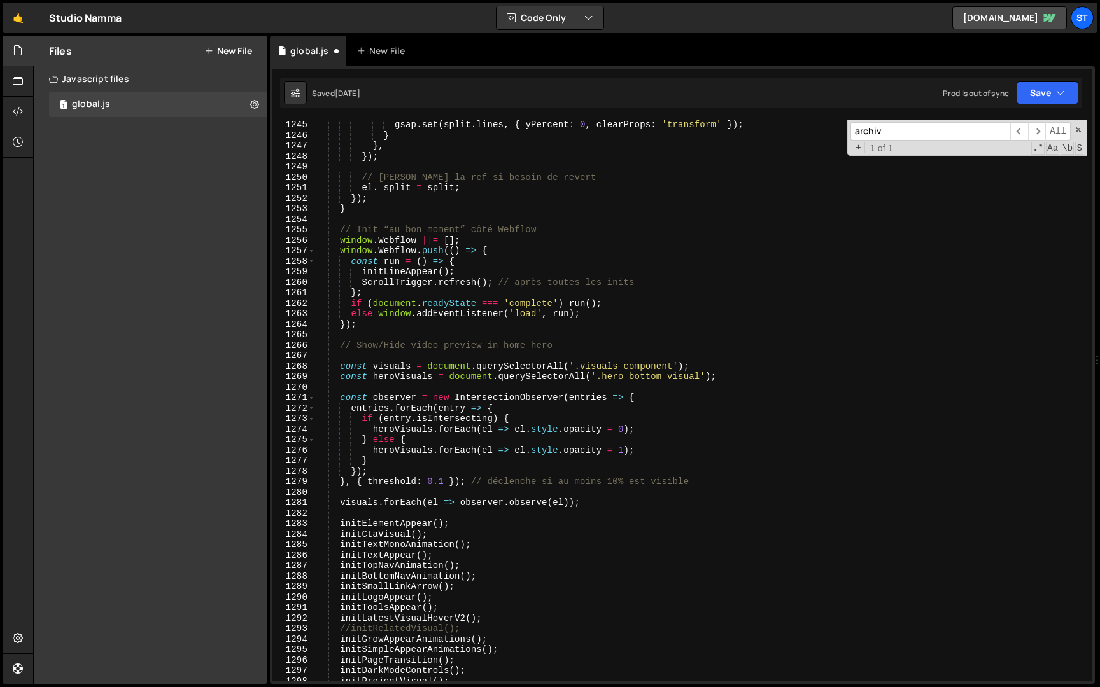
scroll to position [10911, 0]
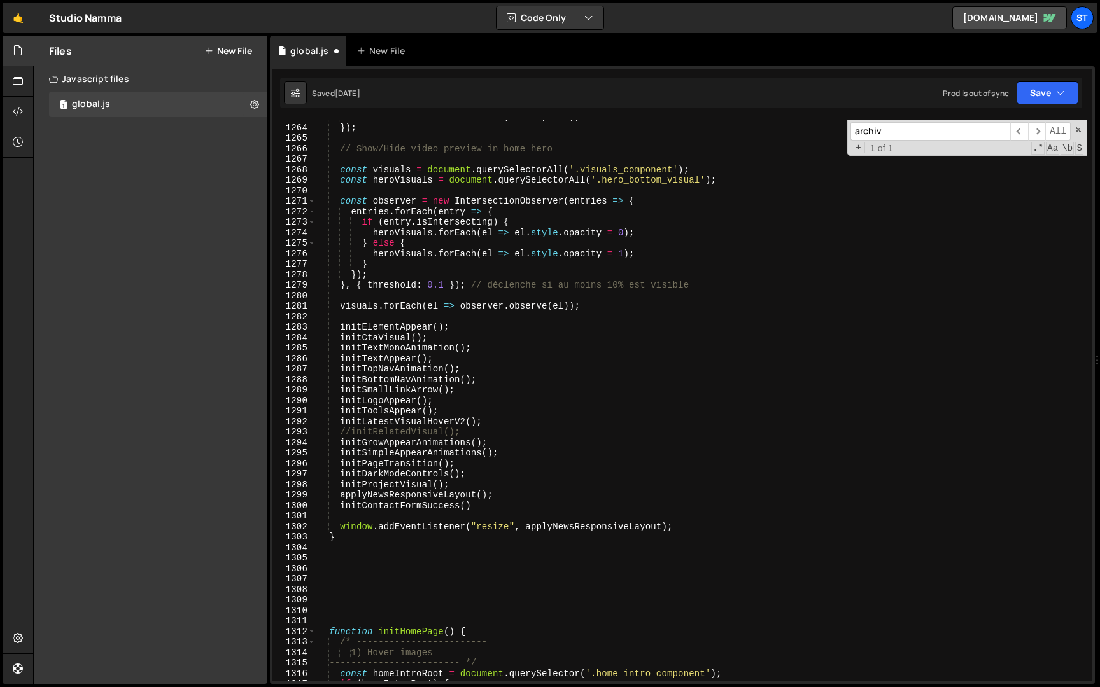
click at [485, 505] on div "else window . addEventListener ( 'load' , run ) ; }) ; // Show/Hide video previ…" at bounding box center [701, 403] width 771 height 583
type textarea "initContactFormSuccess()"
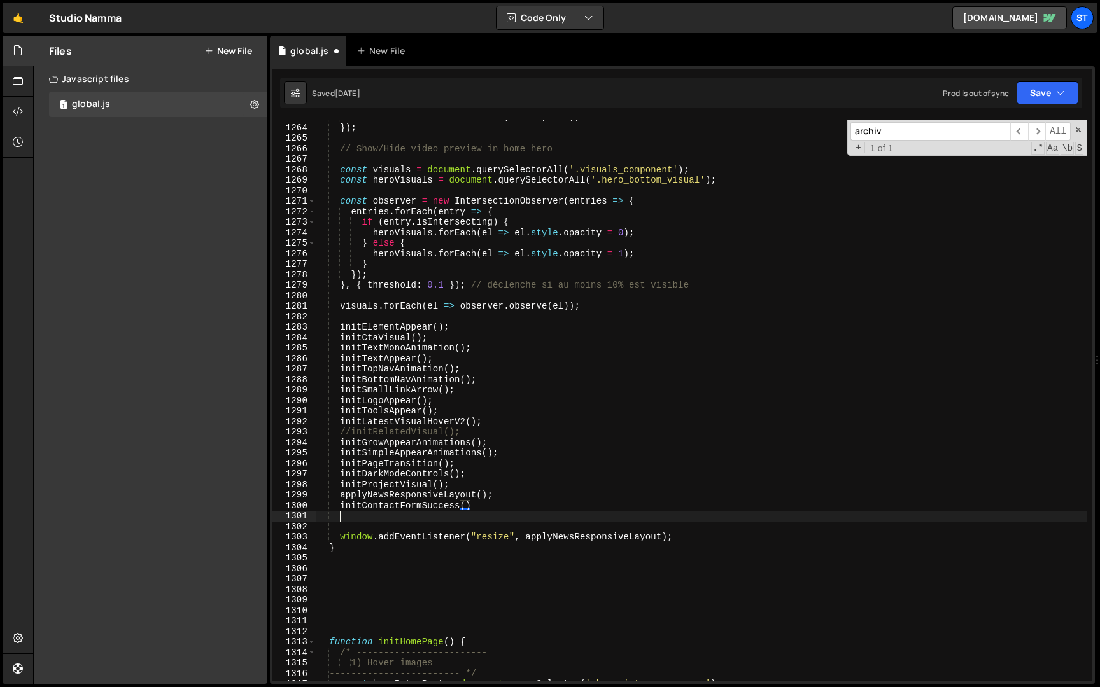
scroll to position [0, 1]
paste textarea "initArchivesAnimations()"
type textarea "initArchivesAnimations()"
click at [1056, 91] on icon "button" at bounding box center [1060, 93] width 9 height 13
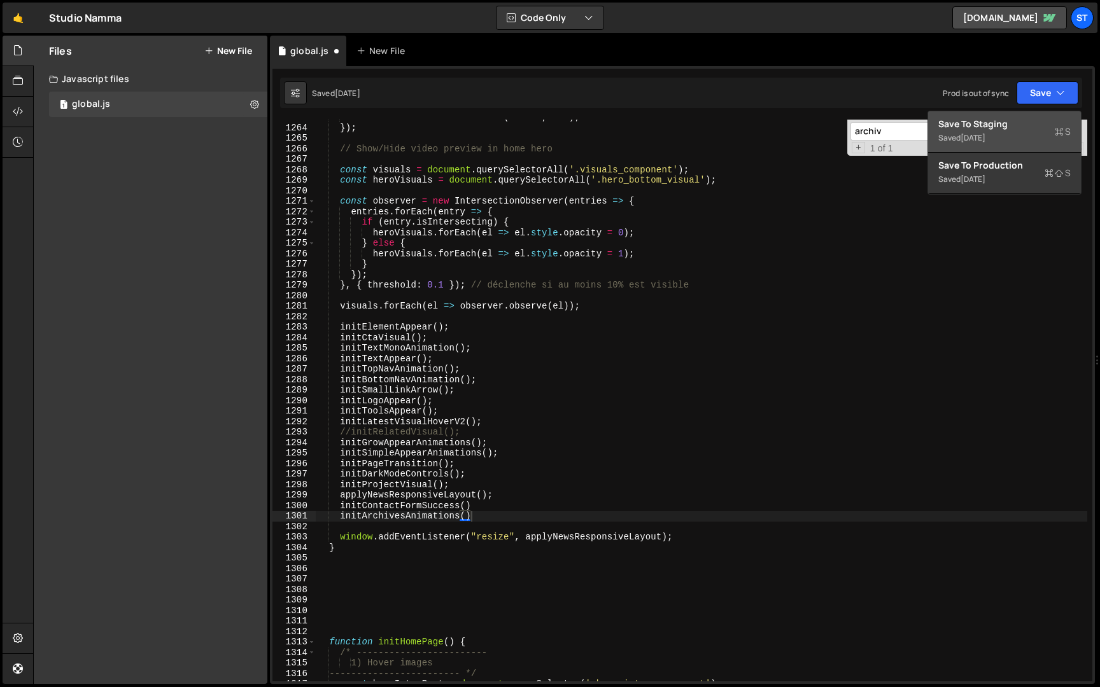
click at [985, 136] on div "[DATE]" at bounding box center [972, 137] width 25 height 11
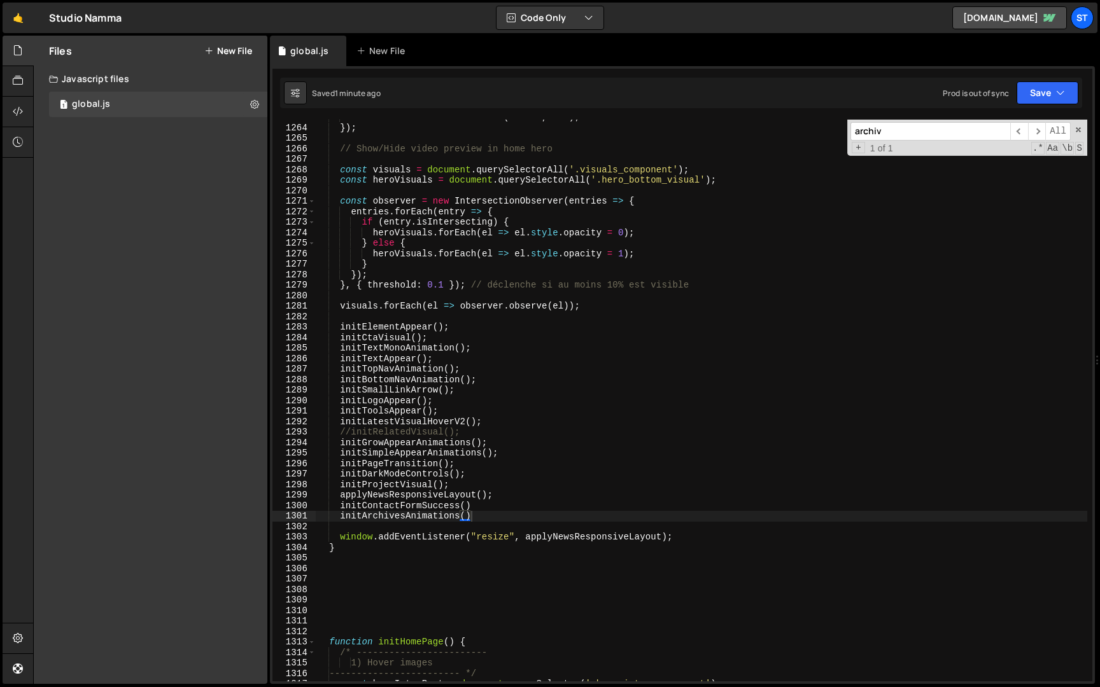
click at [896, 133] on input "archiv" at bounding box center [930, 131] width 160 height 18
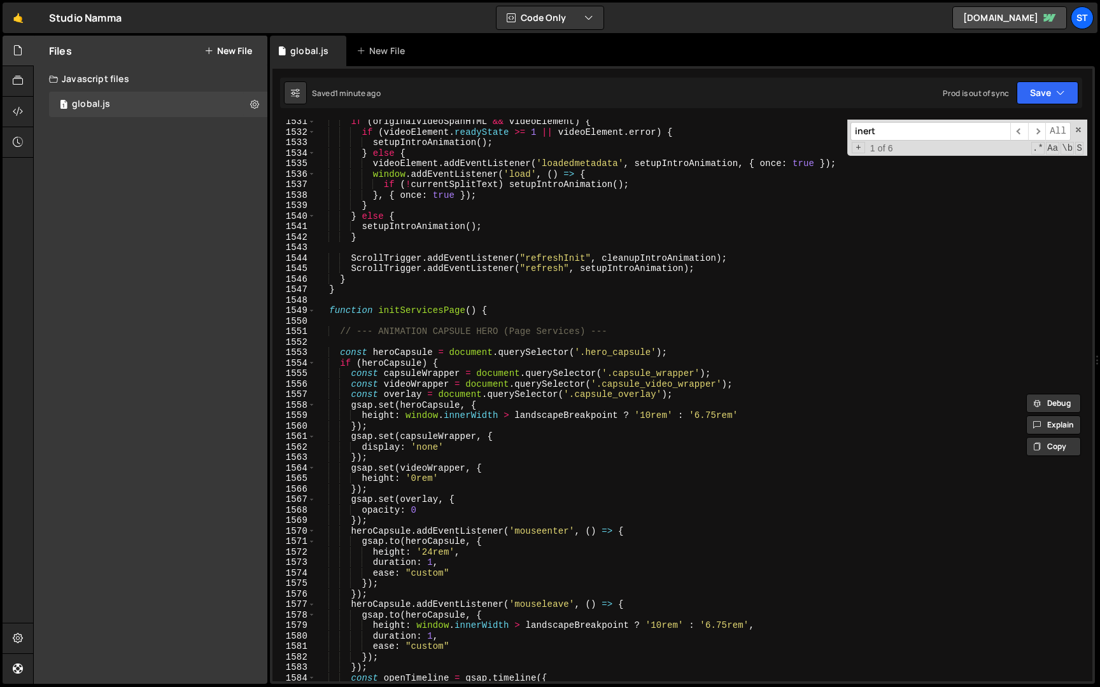
scroll to position [13197, 0]
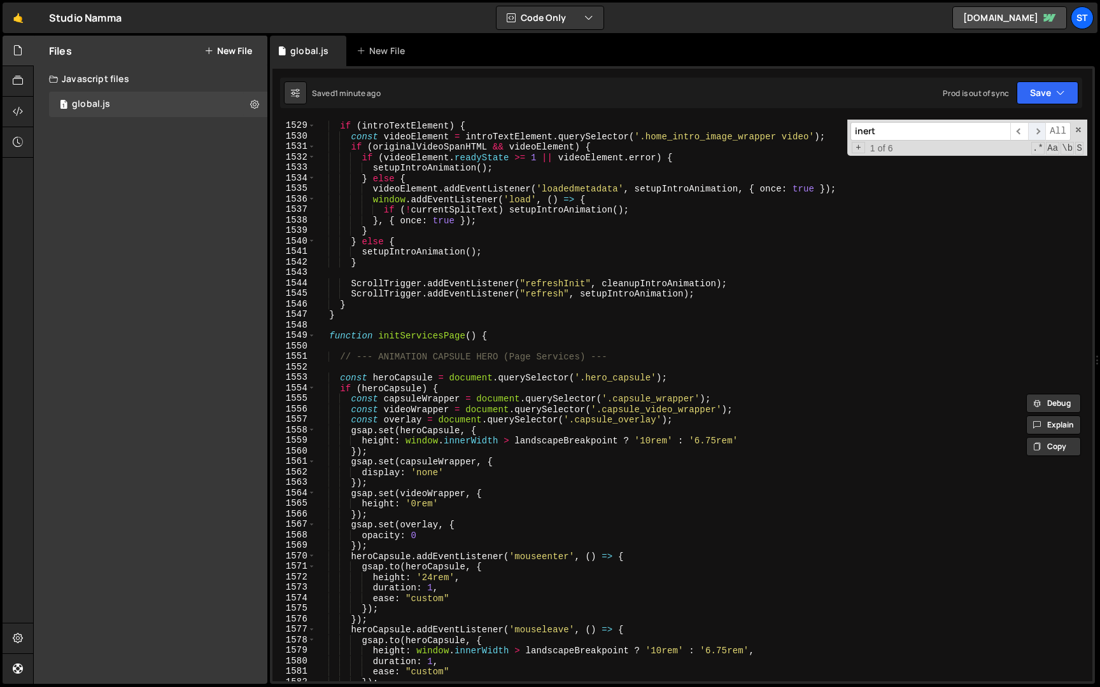
type input "inert"
click at [1042, 134] on span "​" at bounding box center [1037, 131] width 18 height 18
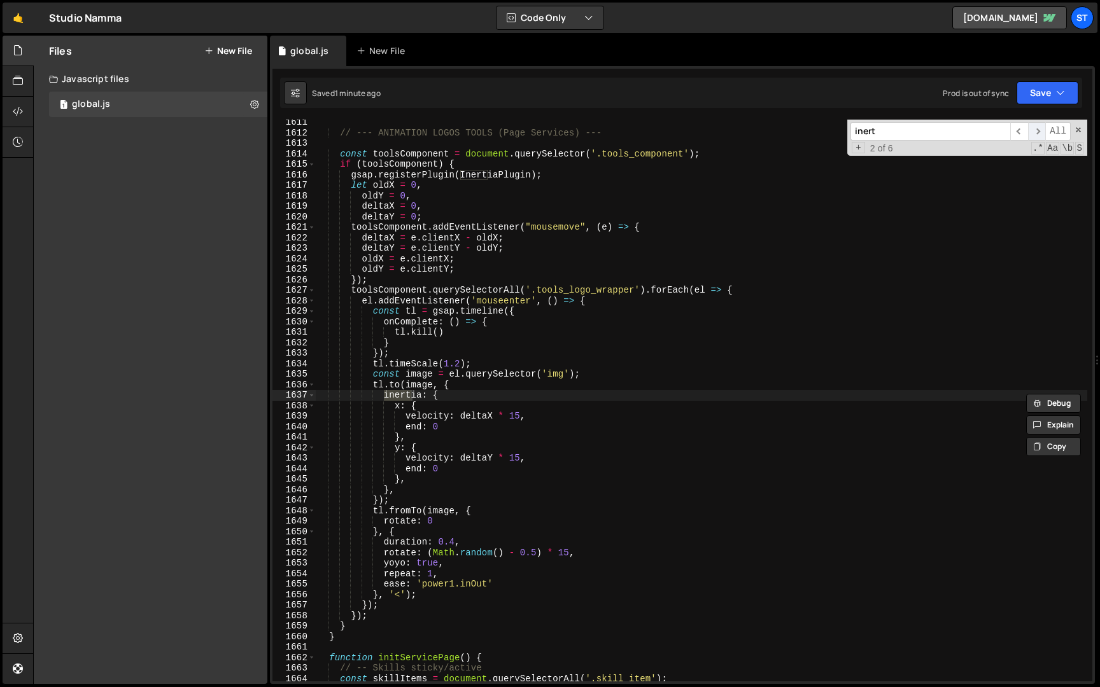
click at [1040, 134] on span "​" at bounding box center [1037, 131] width 18 height 18
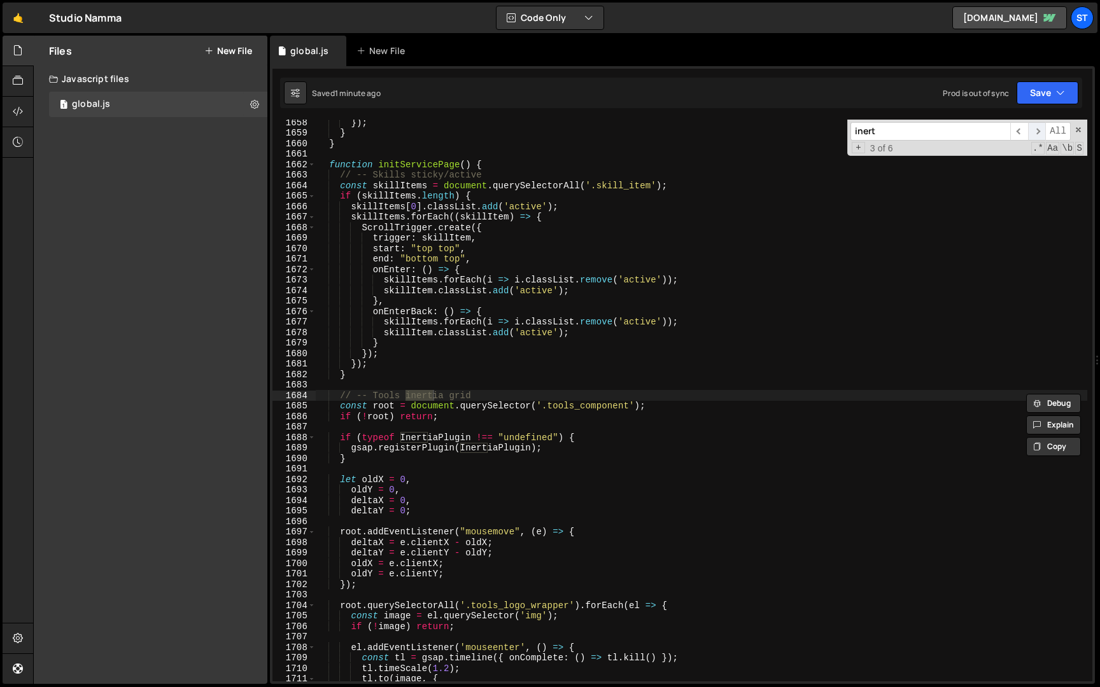
scroll to position [14314, 0]
click at [1040, 134] on span "​" at bounding box center [1037, 131] width 18 height 18
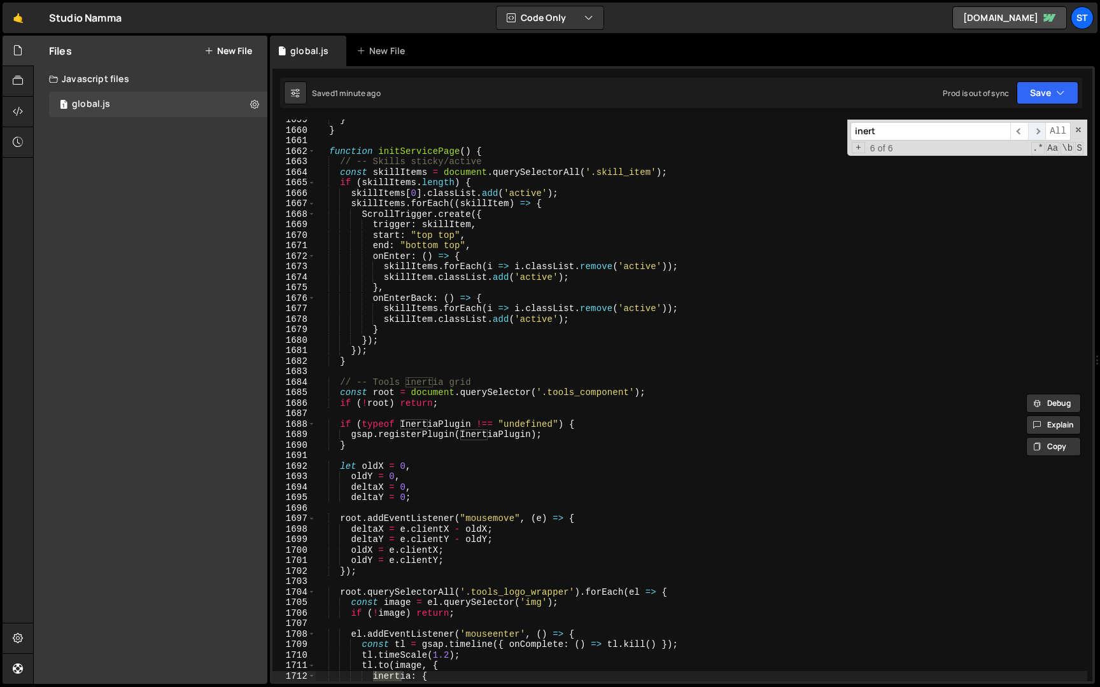
scroll to position [14324, 0]
click at [1040, 134] on span "​" at bounding box center [1037, 131] width 18 height 18
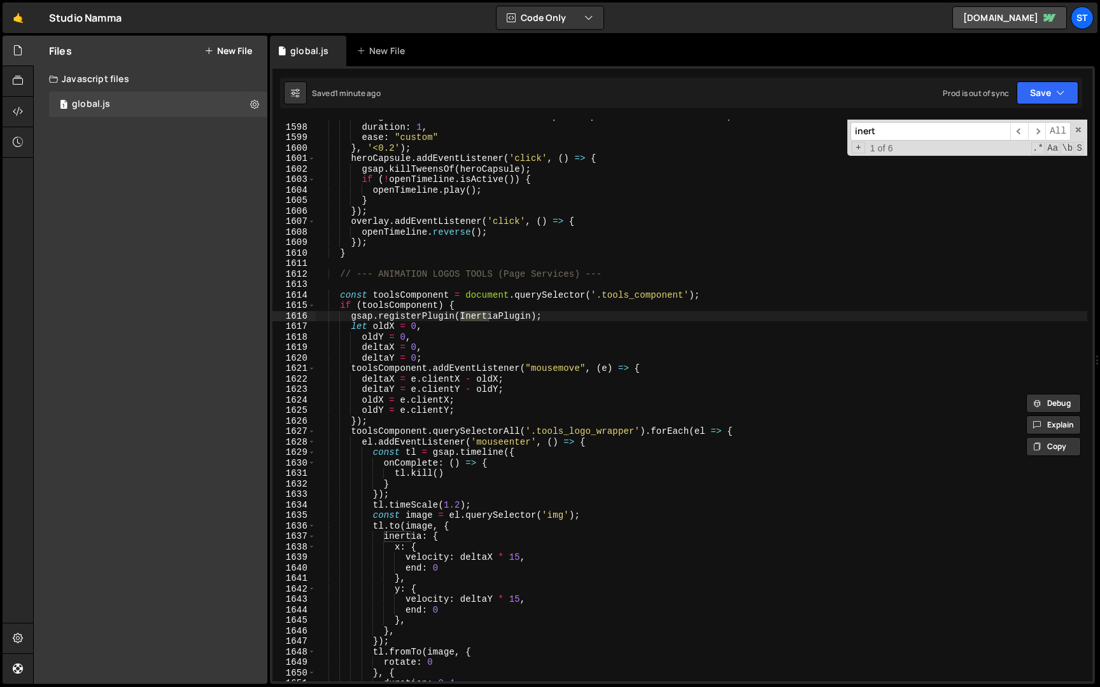
scroll to position [13796, 0]
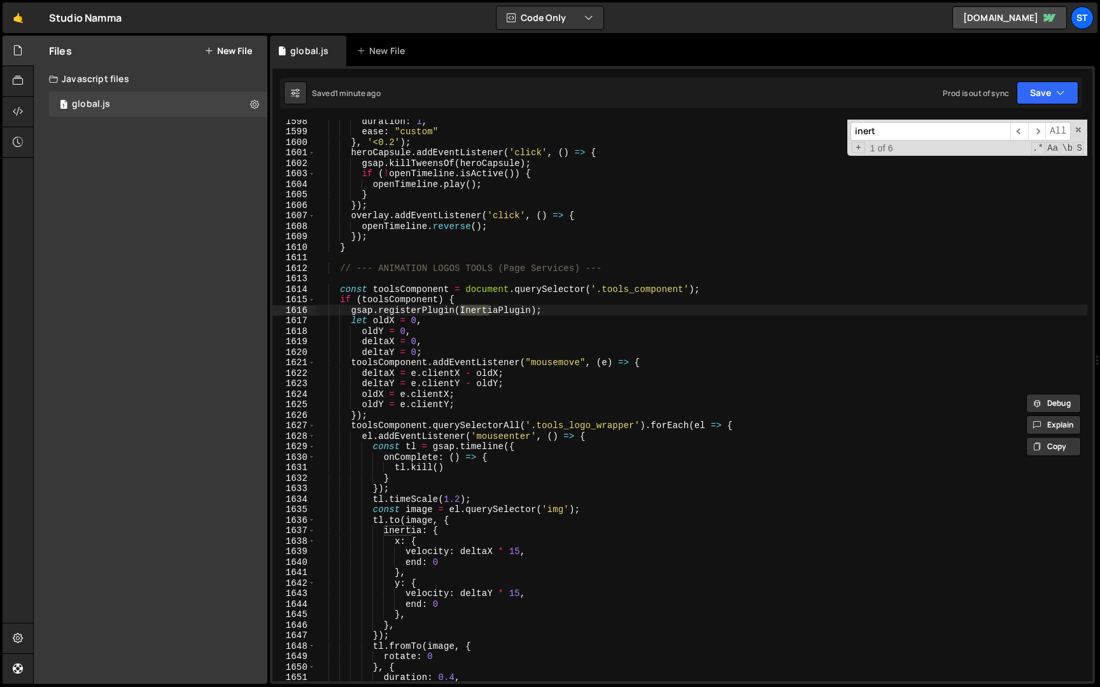
click at [341, 293] on div "duration : 1 , ease : "custom" } , '<0.2' ) ; heroCapsule . addEventListener ( …" at bounding box center [701, 407] width 771 height 583
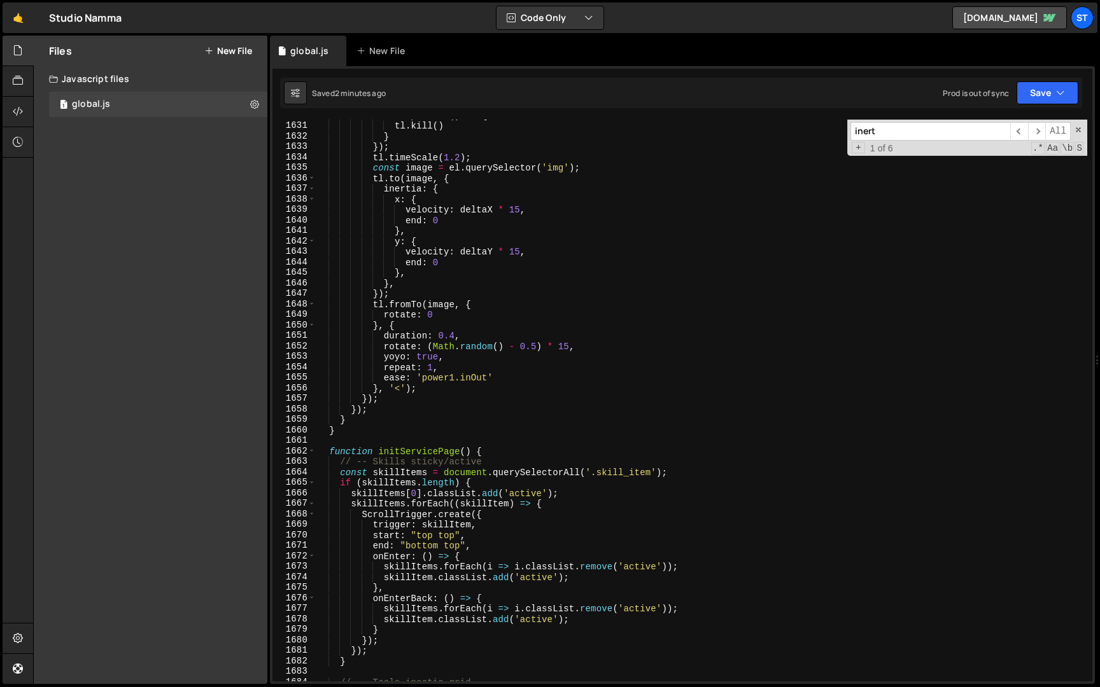
scroll to position [14087, 0]
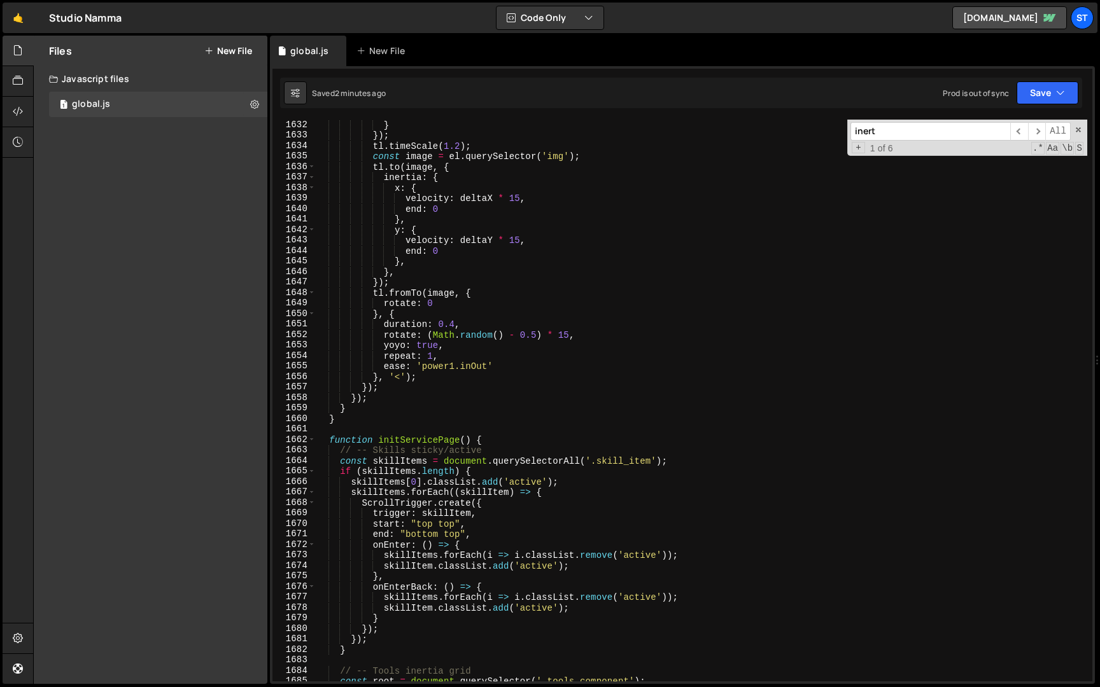
click at [358, 412] on div "} }) ; tl . timeScale ( 1.2 ) ; const image = el . querySelector ( 'img' ) ; tl…" at bounding box center [701, 411] width 771 height 583
type textarea "}); }"
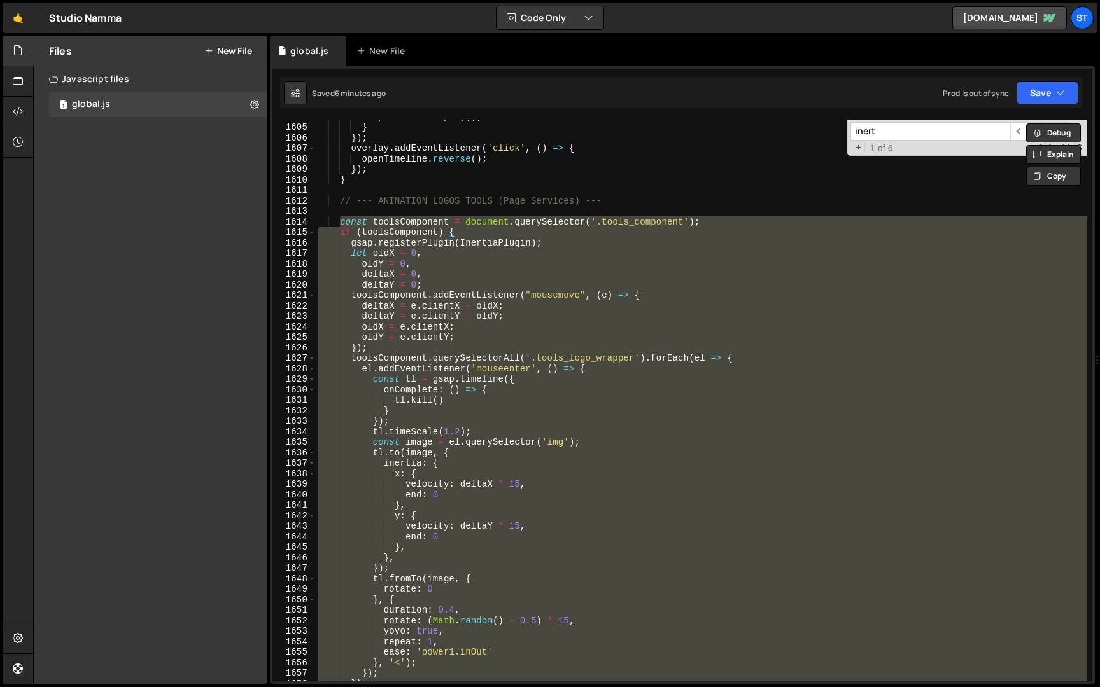
scroll to position [14083, 0]
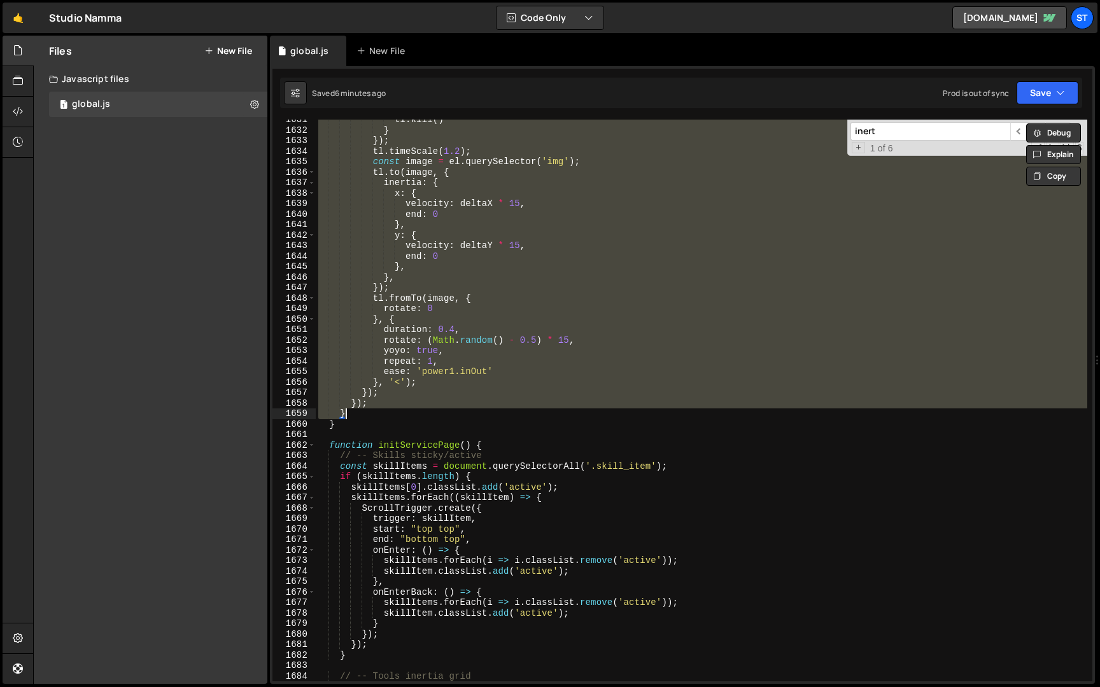
click at [904, 138] on input "inert" at bounding box center [930, 131] width 160 height 18
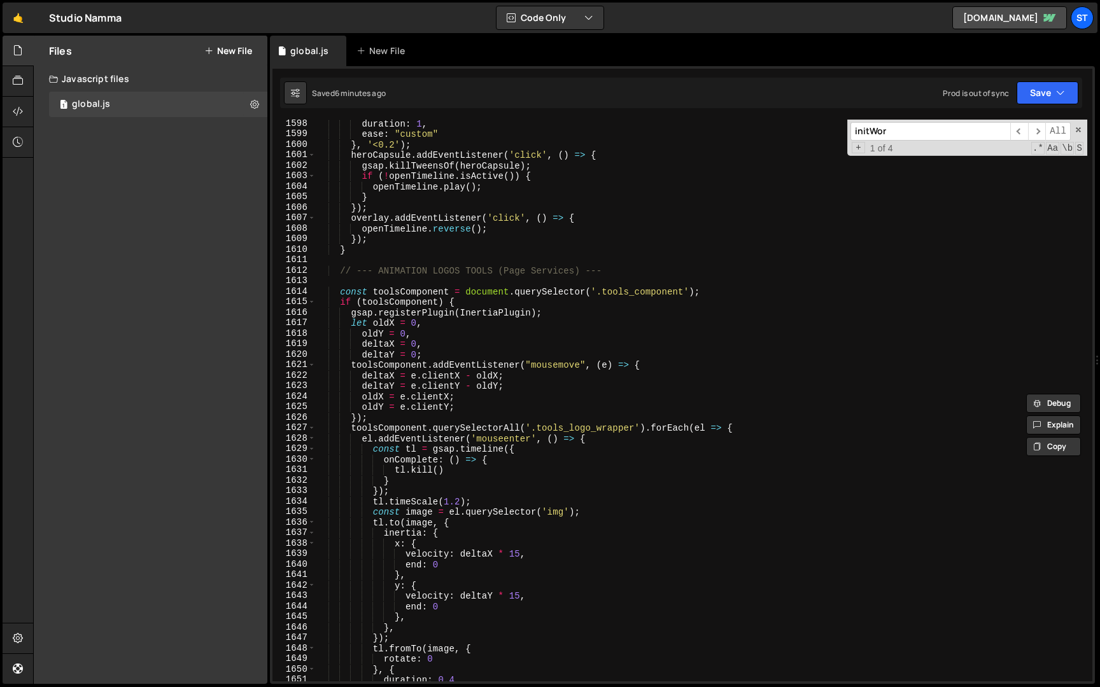
scroll to position [13544, 0]
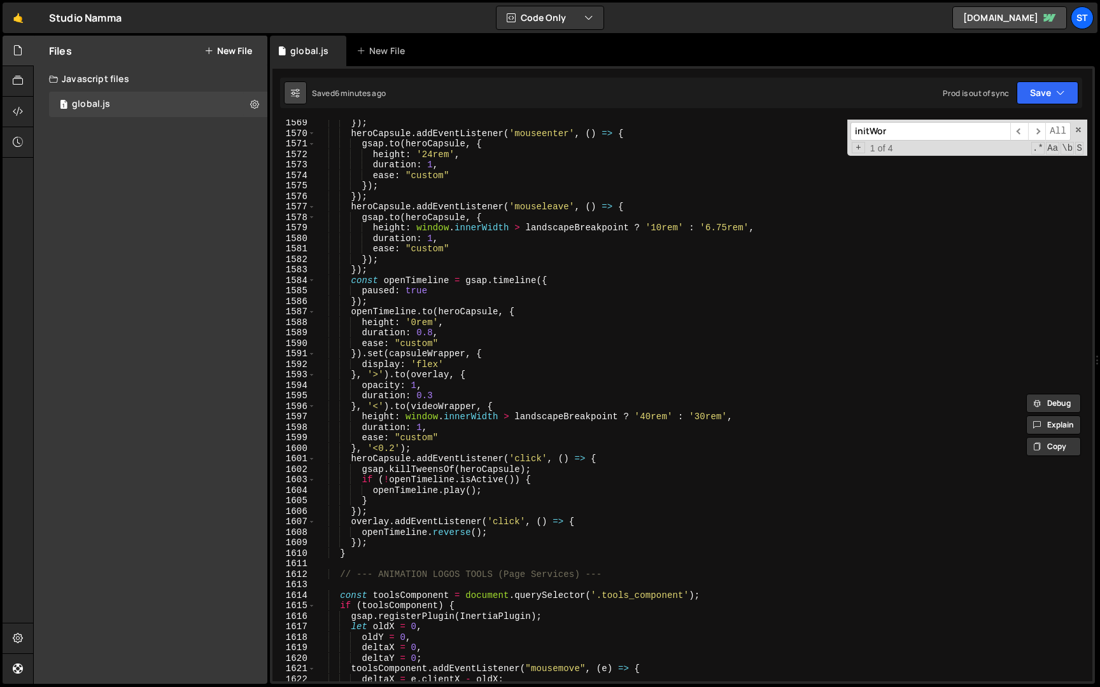
type input "initWor"
click at [295, 92] on icon at bounding box center [295, 93] width 9 height 13
select select "editor"
select select "ace/theme/monokai"
type input "14"
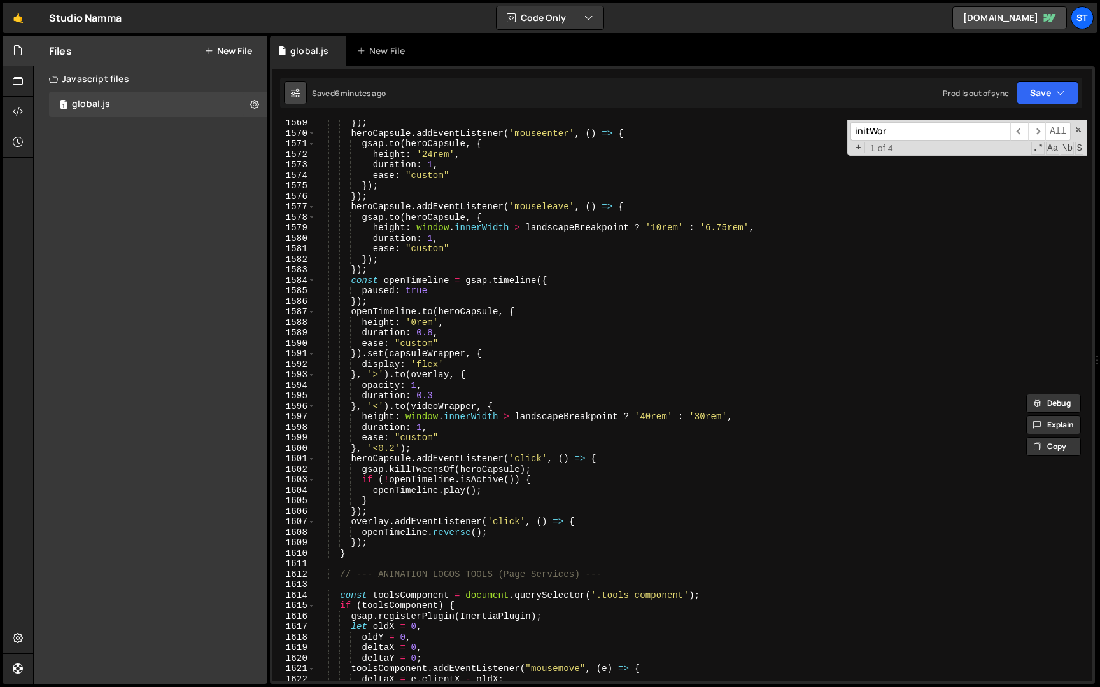
checkbox input "true"
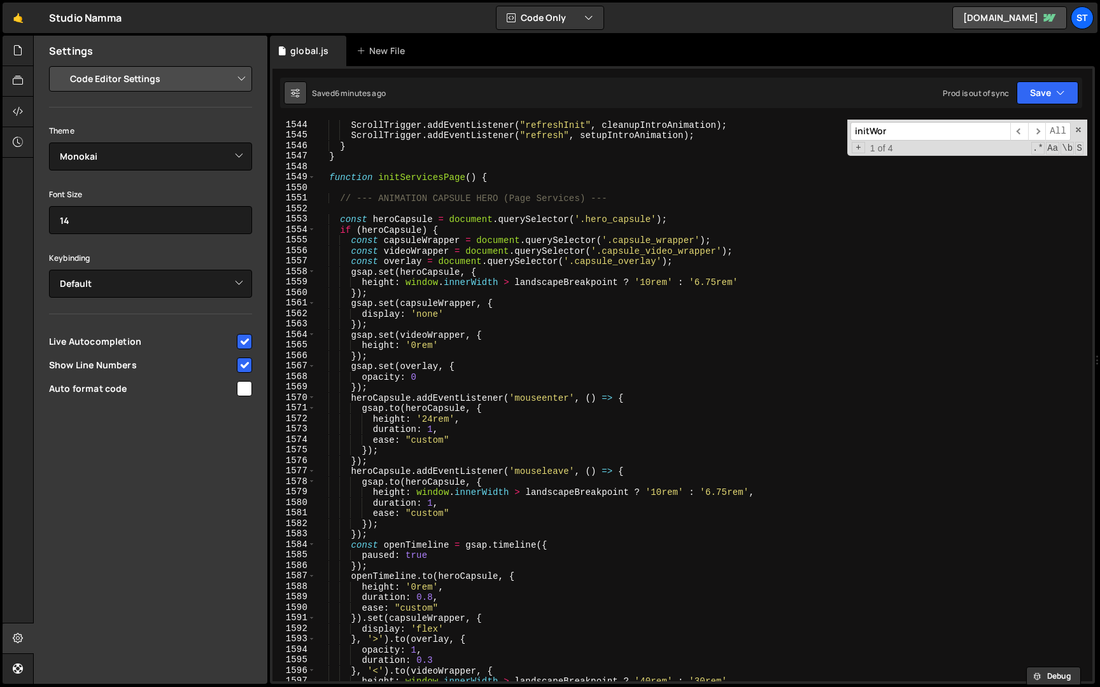
scroll to position [13206, 0]
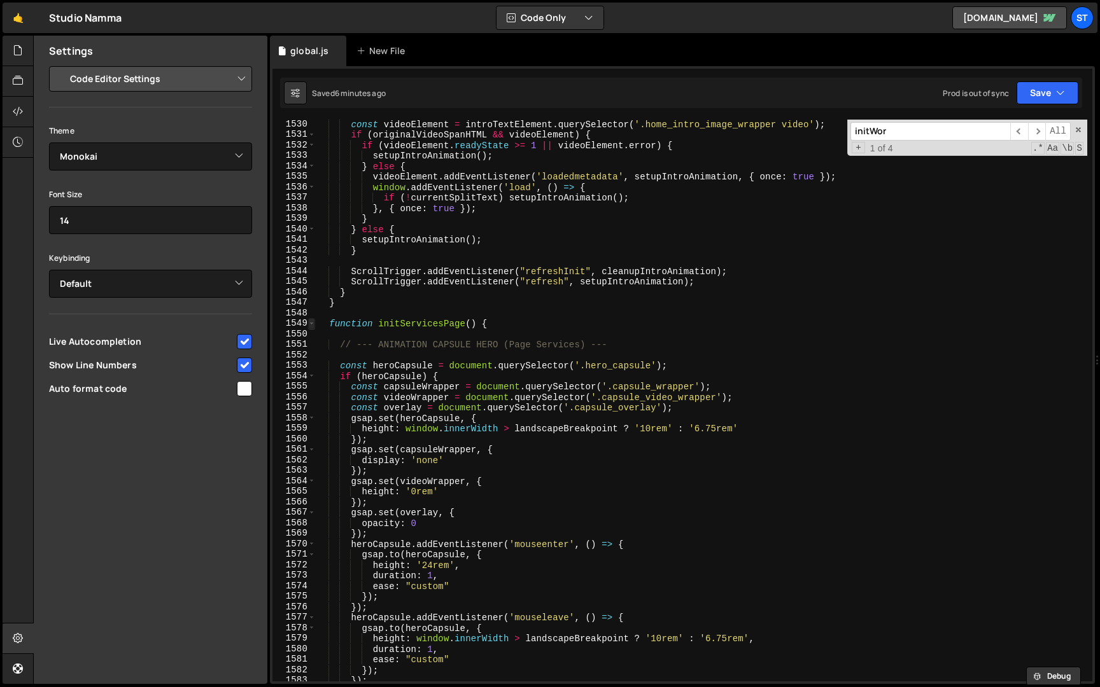
click at [313, 324] on span at bounding box center [311, 323] width 7 height 11
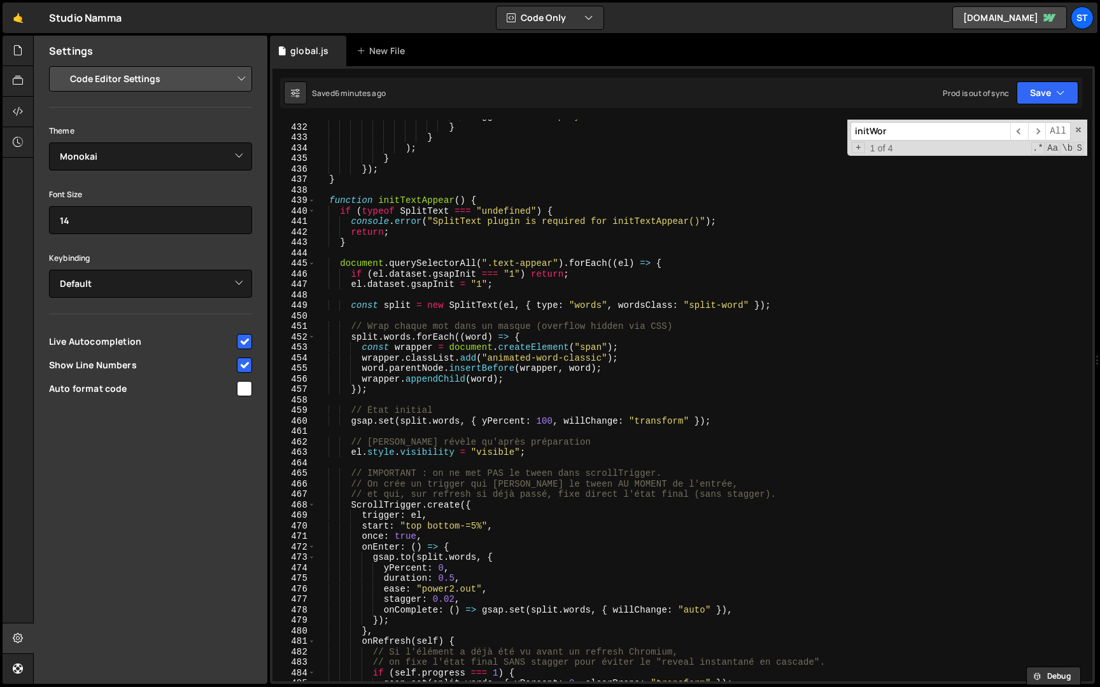
scroll to position [0, 0]
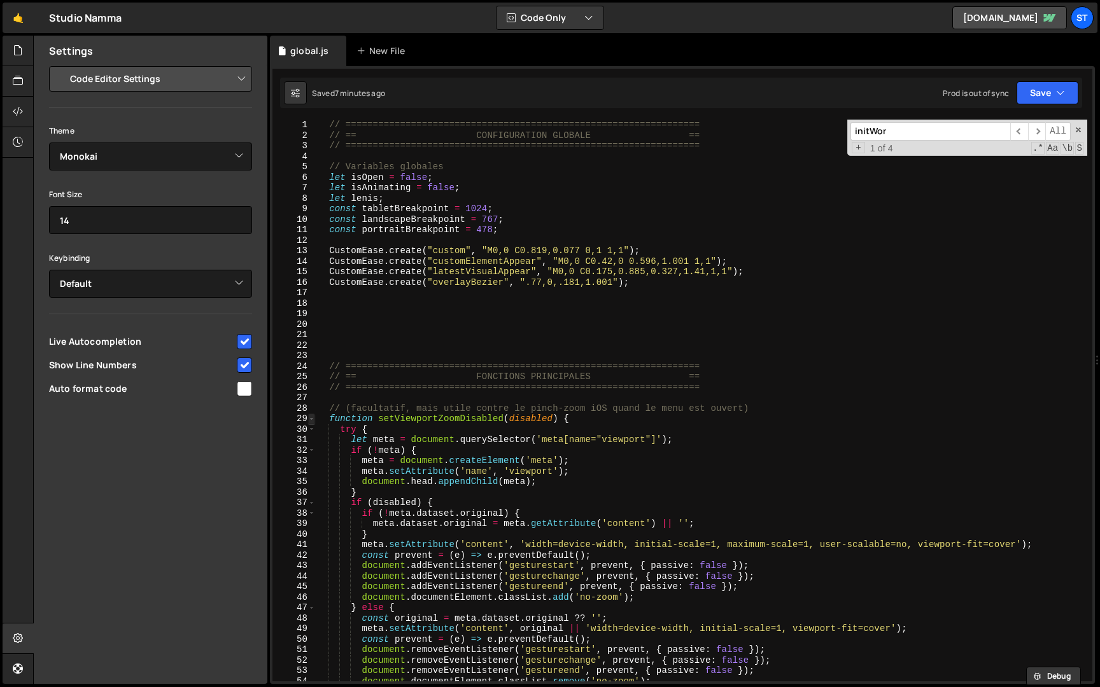
click at [311, 419] on span at bounding box center [311, 419] width 7 height 11
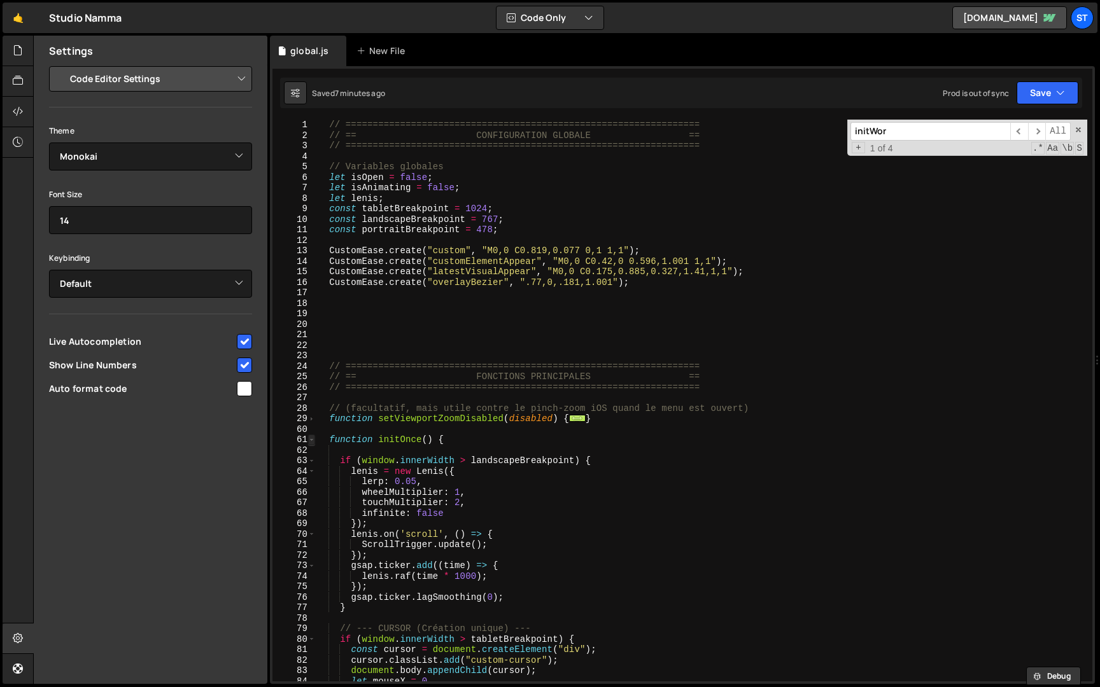
click at [314, 443] on span at bounding box center [311, 440] width 7 height 11
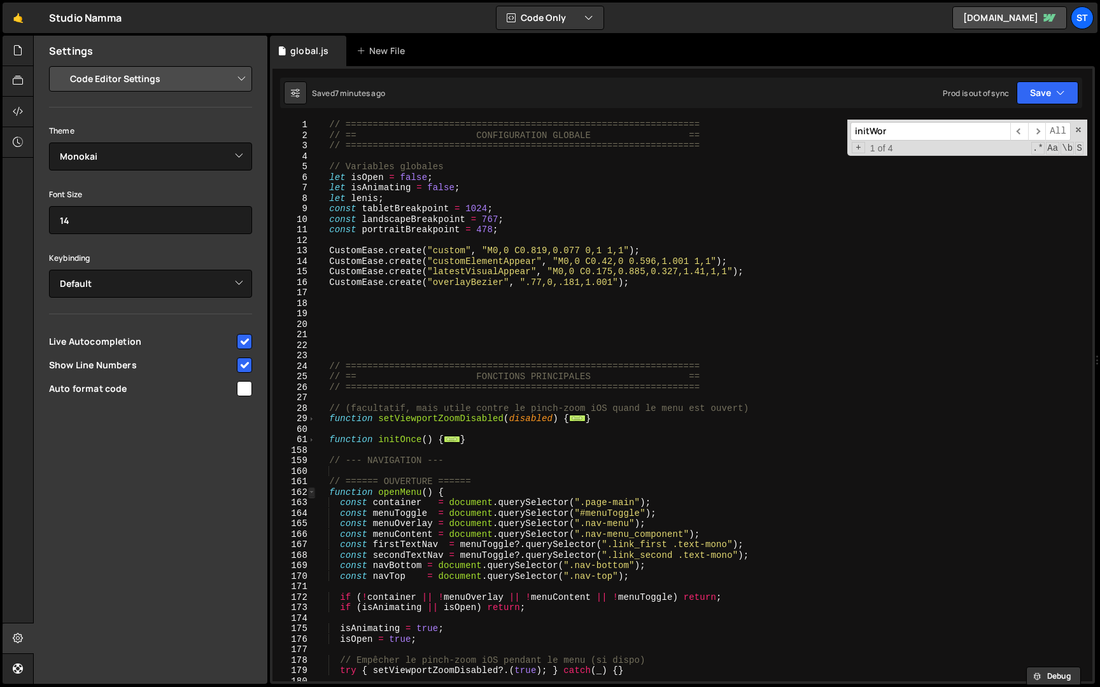
click at [312, 493] on span at bounding box center [311, 492] width 7 height 11
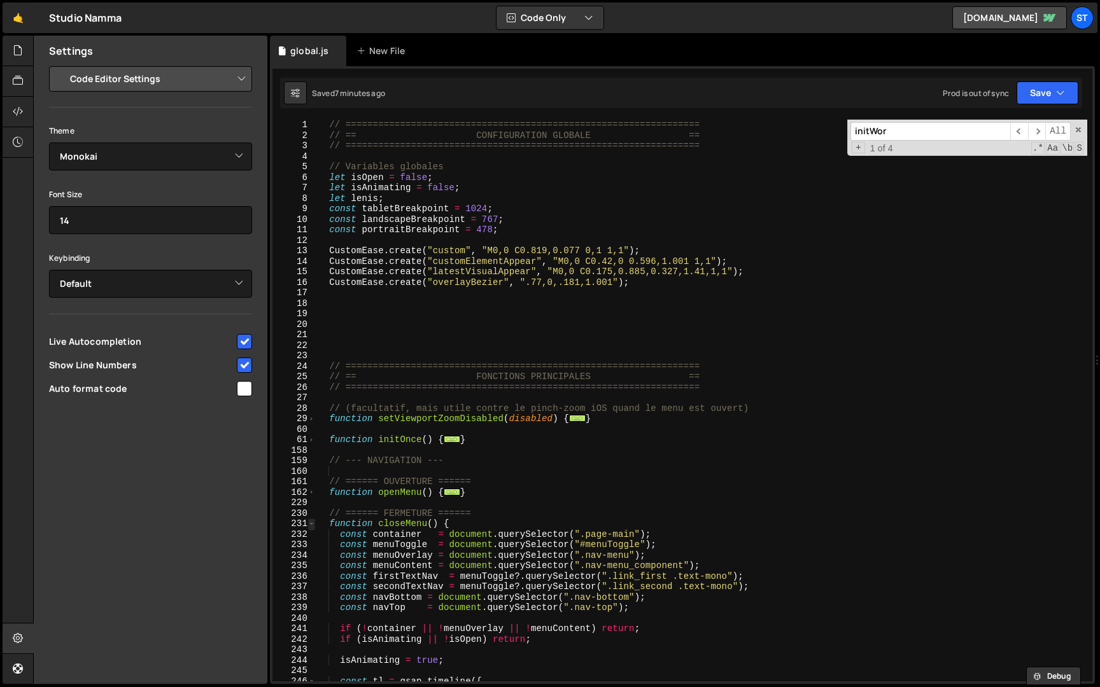
click at [308, 524] on span at bounding box center [311, 524] width 7 height 11
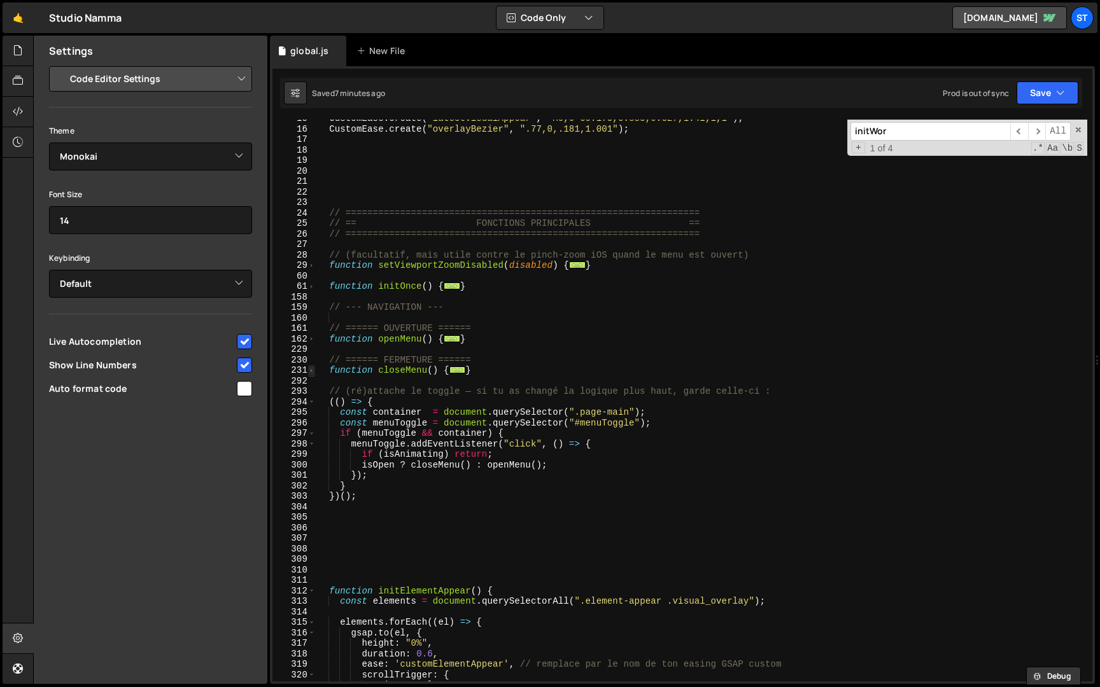
scroll to position [162, 0]
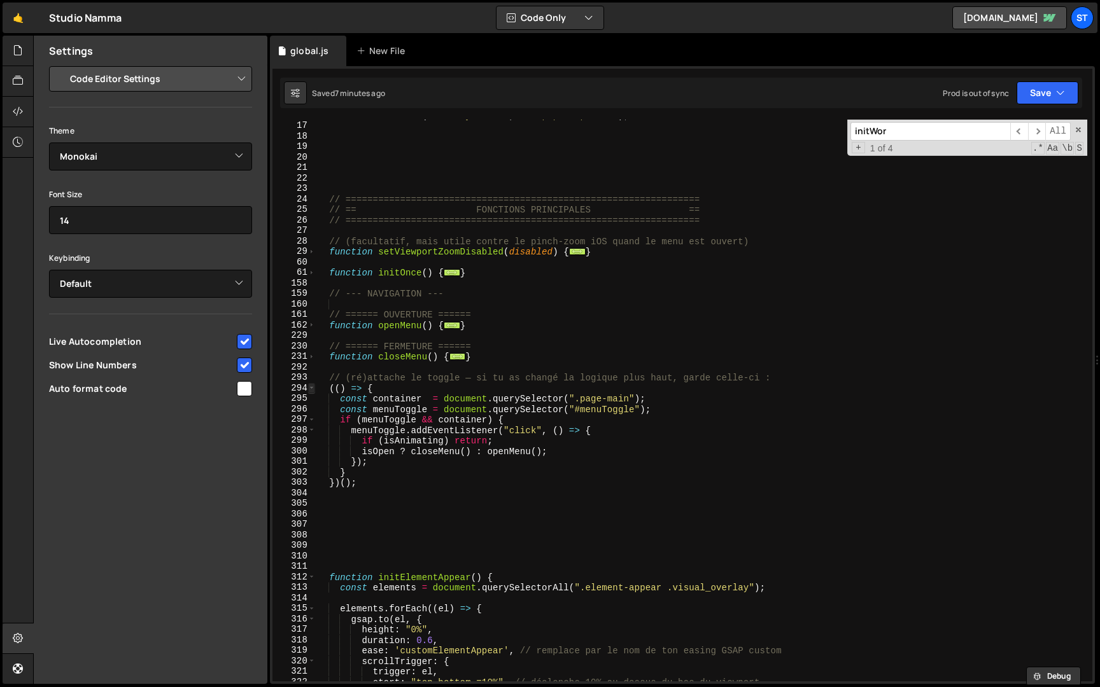
click at [309, 390] on span at bounding box center [311, 388] width 7 height 11
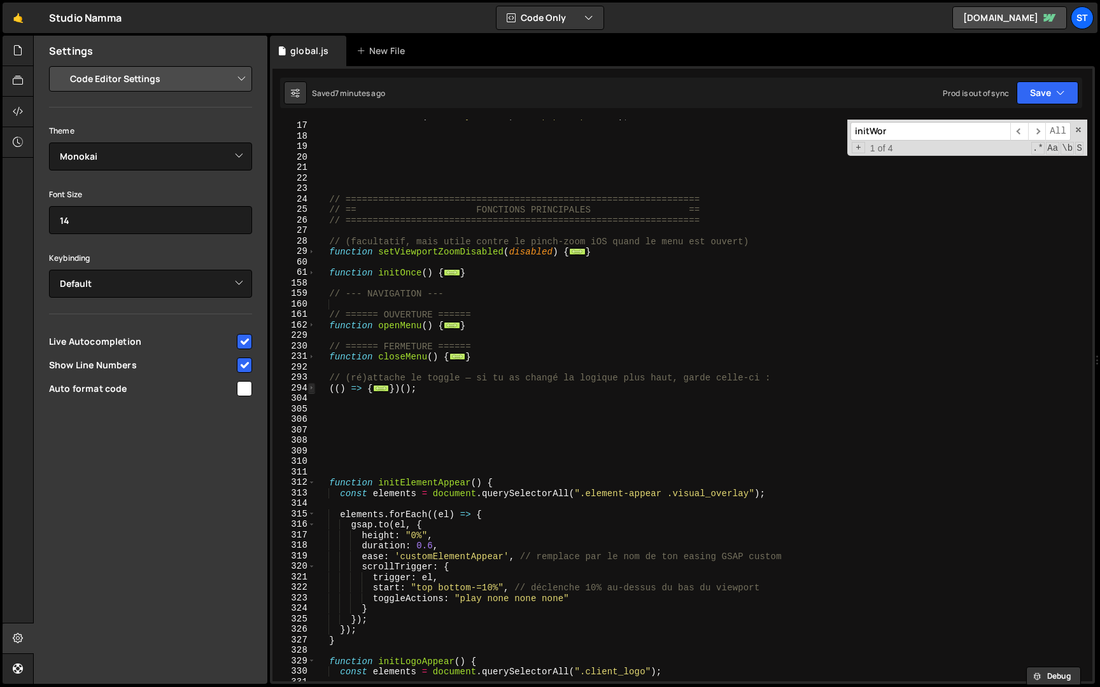
click at [309, 390] on span at bounding box center [311, 388] width 7 height 11
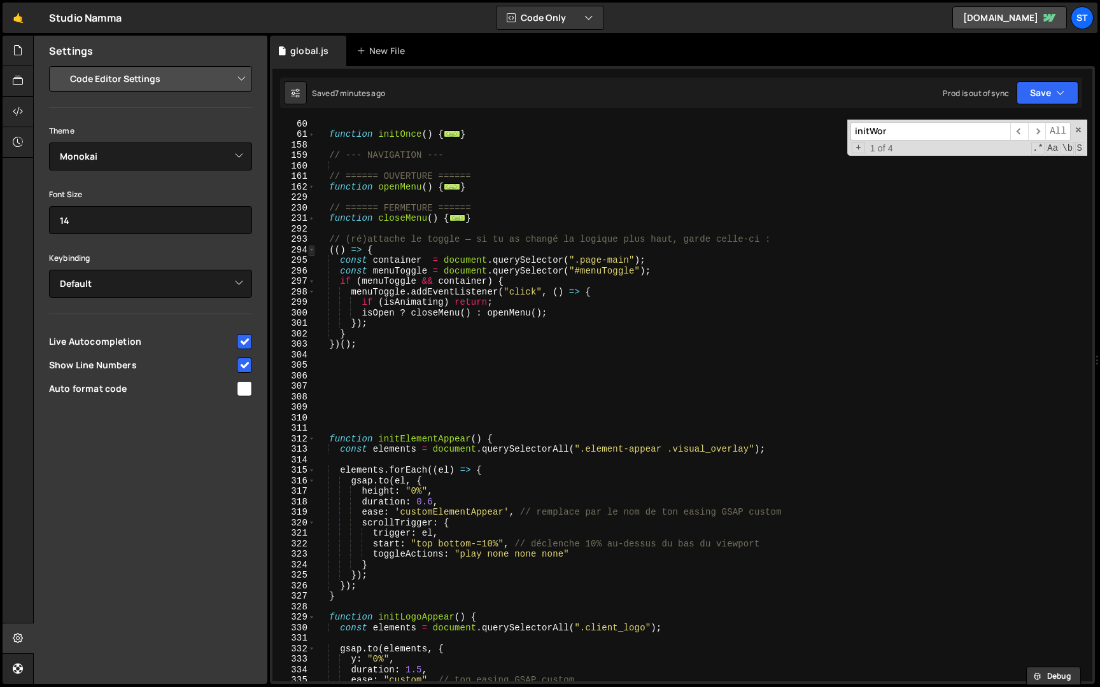
scroll to position [407, 0]
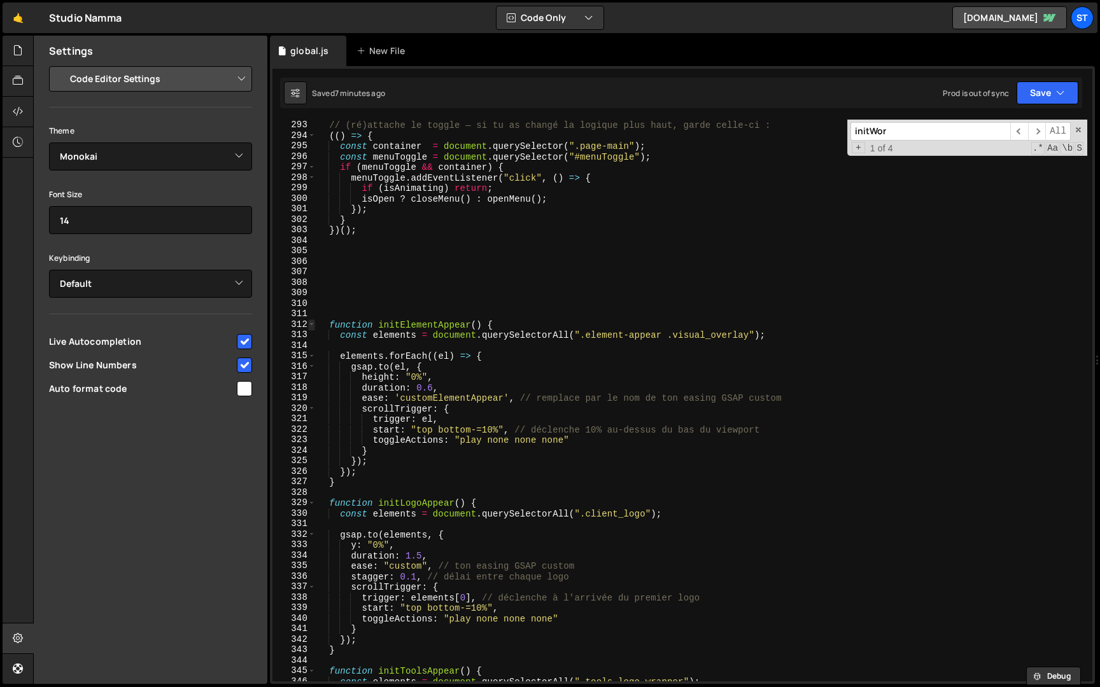
click at [312, 323] on span at bounding box center [311, 324] width 7 height 11
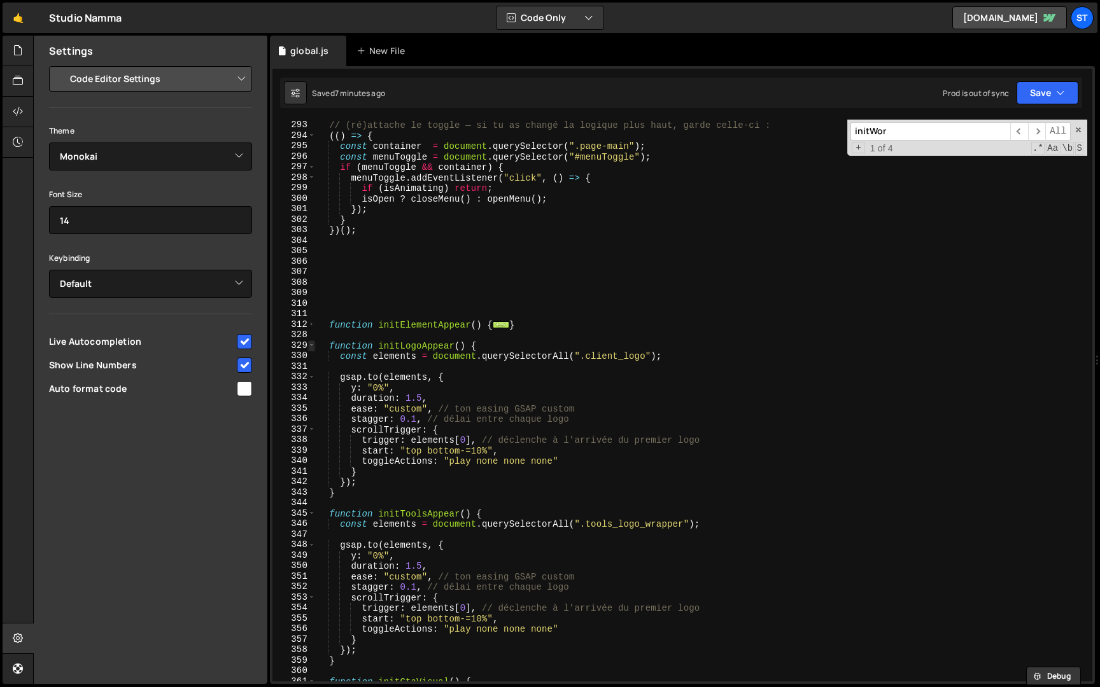
click at [311, 347] on span at bounding box center [311, 345] width 7 height 11
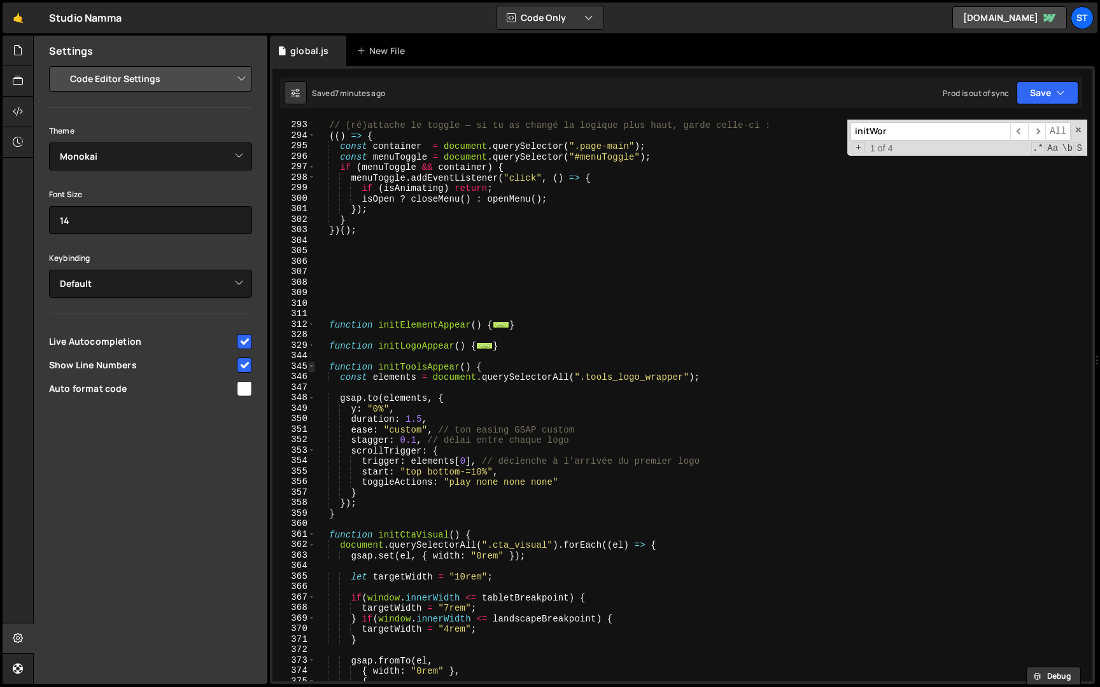
click at [311, 364] on span at bounding box center [311, 366] width 7 height 11
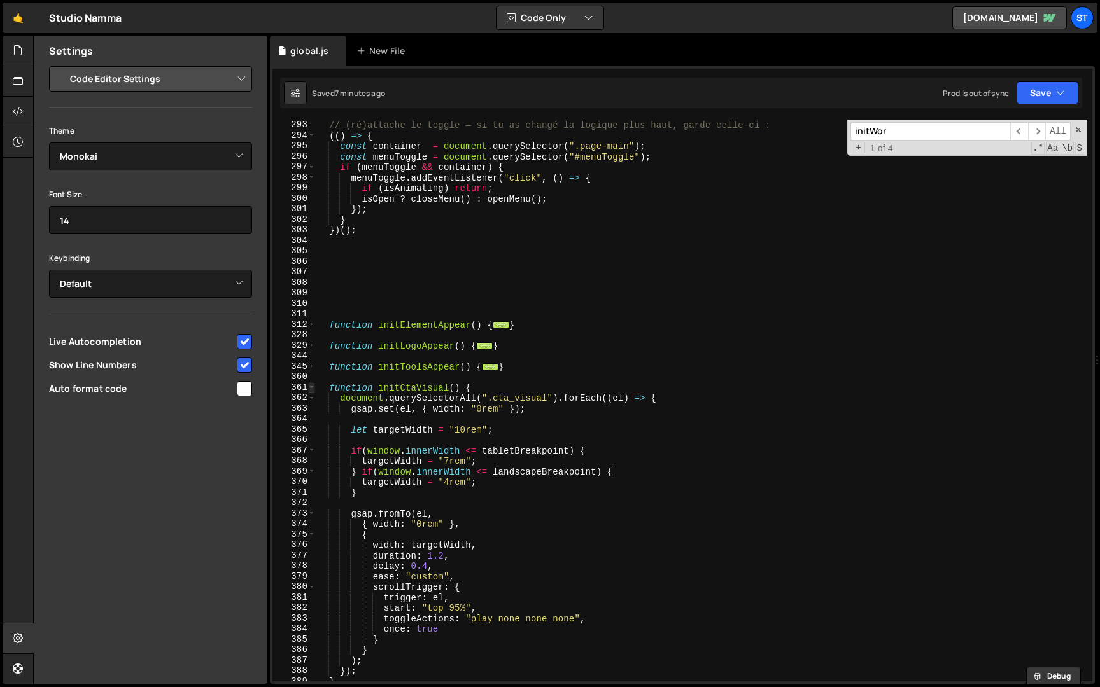
click at [311, 390] on span at bounding box center [311, 387] width 7 height 11
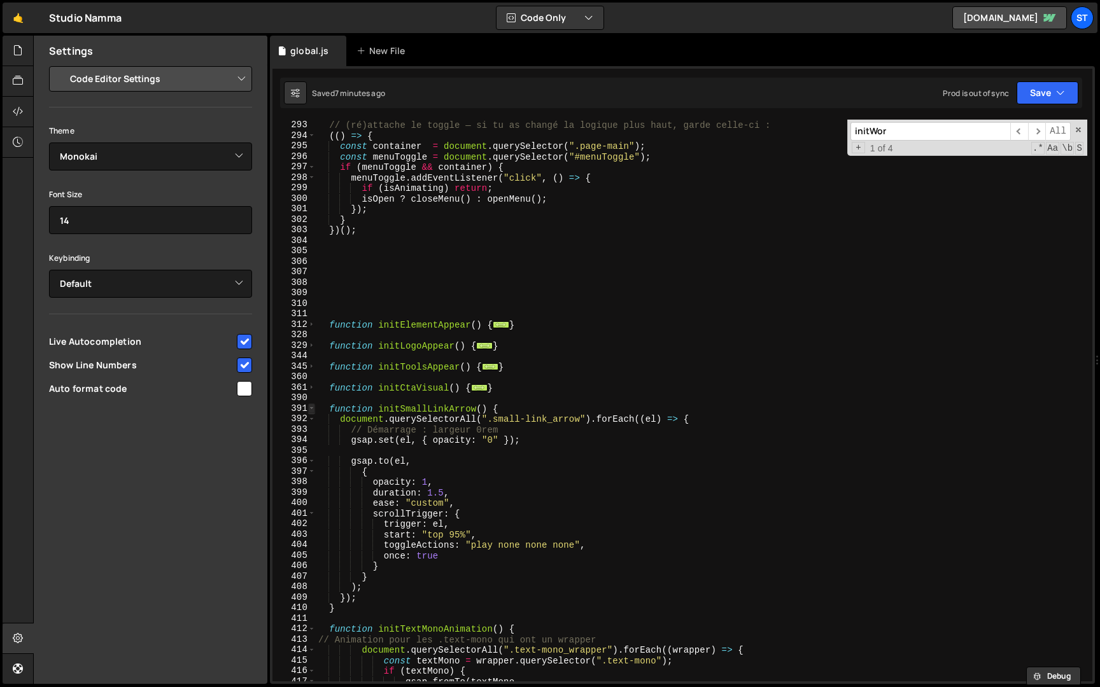
click at [312, 412] on span at bounding box center [311, 408] width 7 height 11
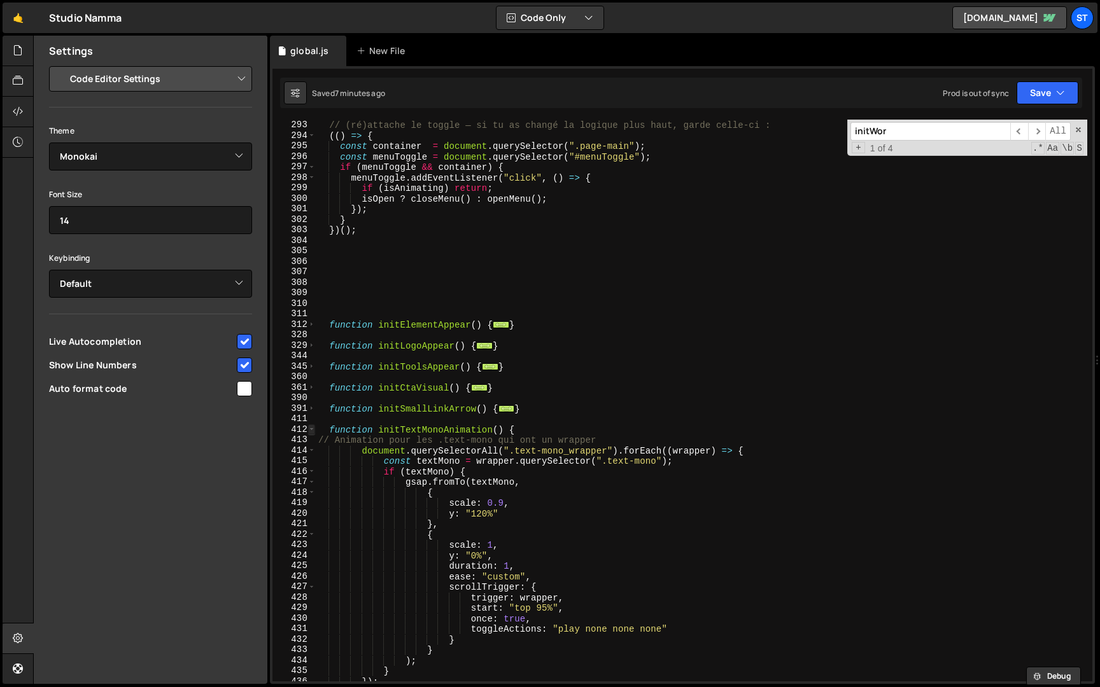
click at [312, 429] on span at bounding box center [311, 429] width 7 height 11
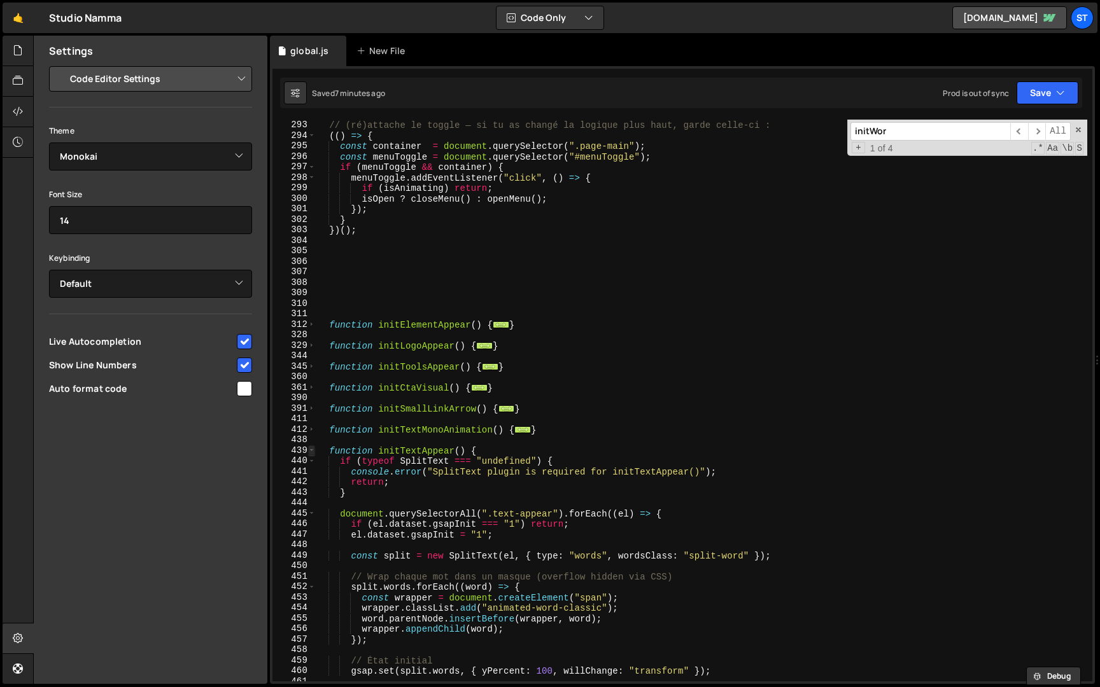
click at [312, 454] on span at bounding box center [311, 450] width 7 height 11
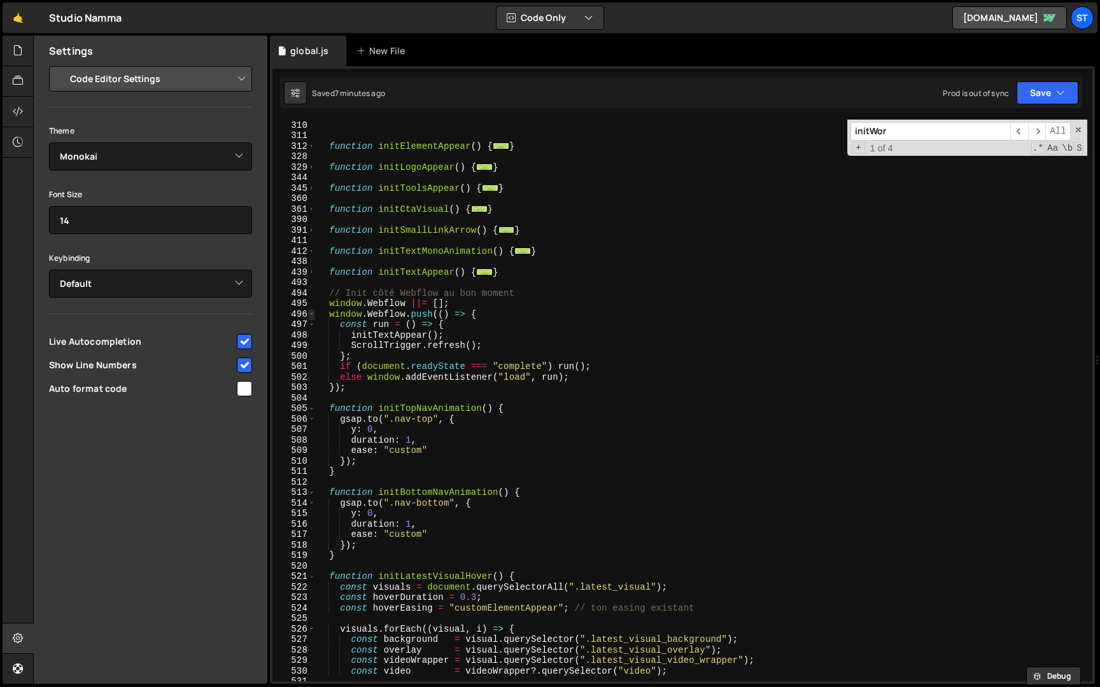
scroll to position [604, 0]
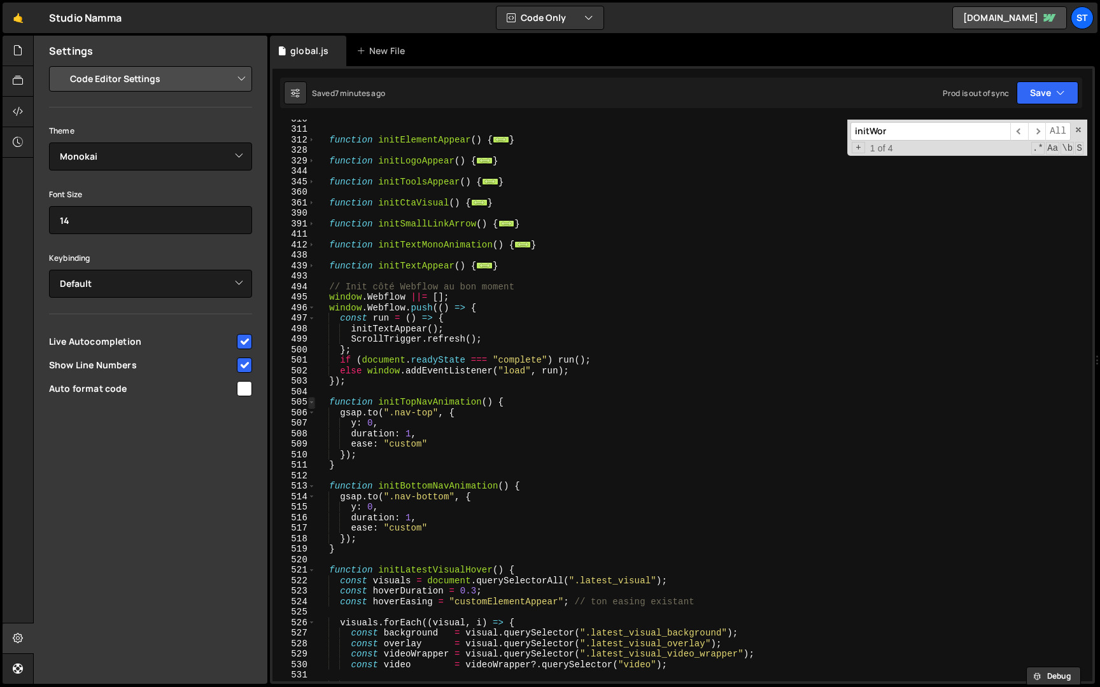
click at [311, 403] on span at bounding box center [311, 402] width 7 height 11
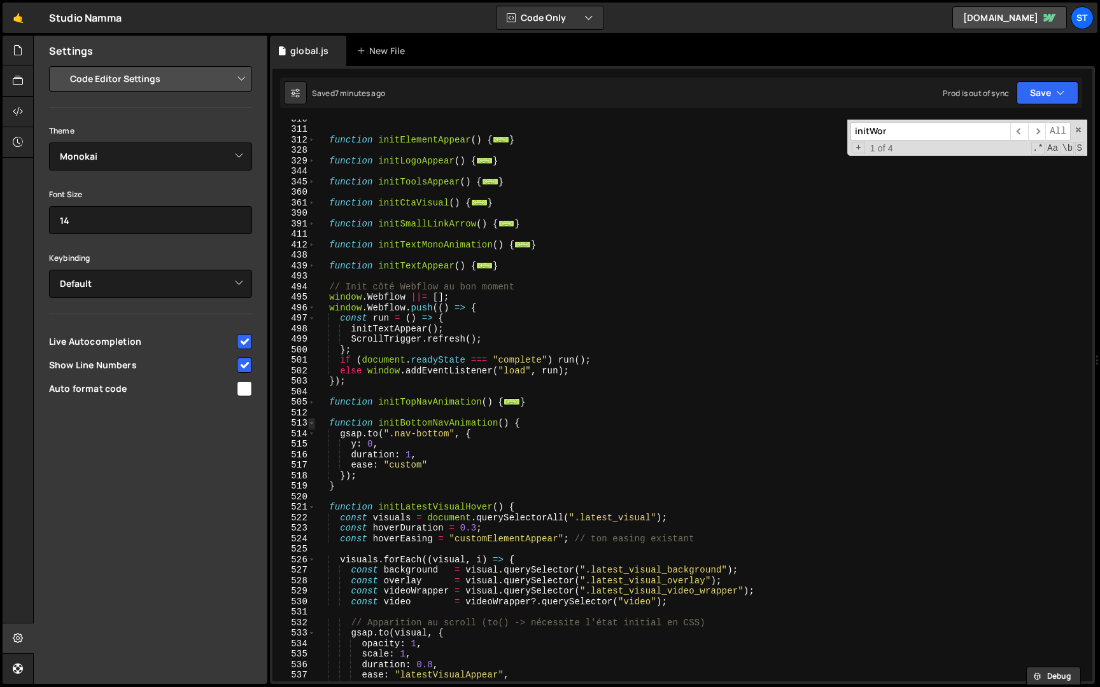
click at [312, 422] on span at bounding box center [311, 423] width 7 height 11
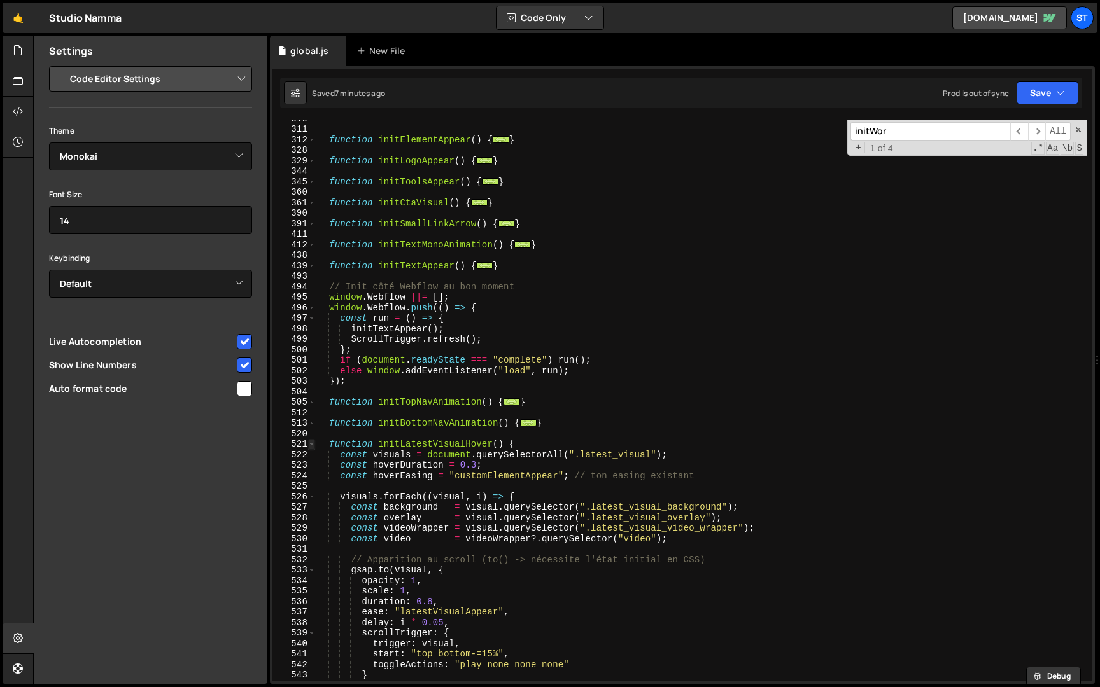
click at [314, 447] on span at bounding box center [311, 444] width 7 height 11
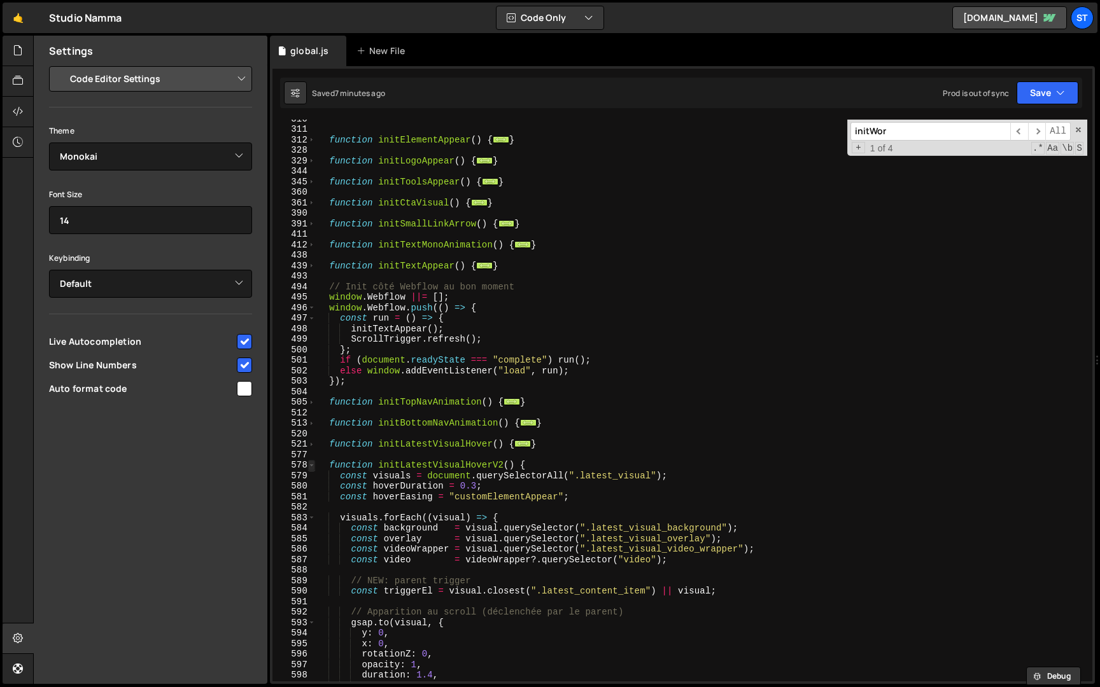
click at [313, 465] on span at bounding box center [311, 465] width 7 height 11
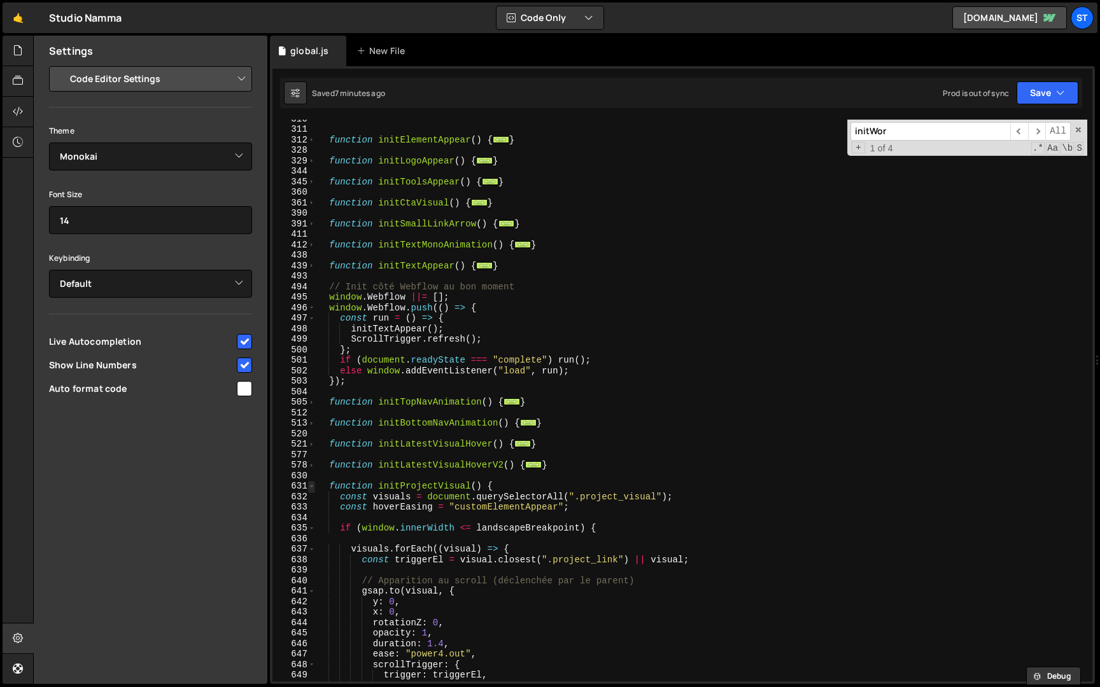
click at [311, 487] on span at bounding box center [311, 486] width 7 height 11
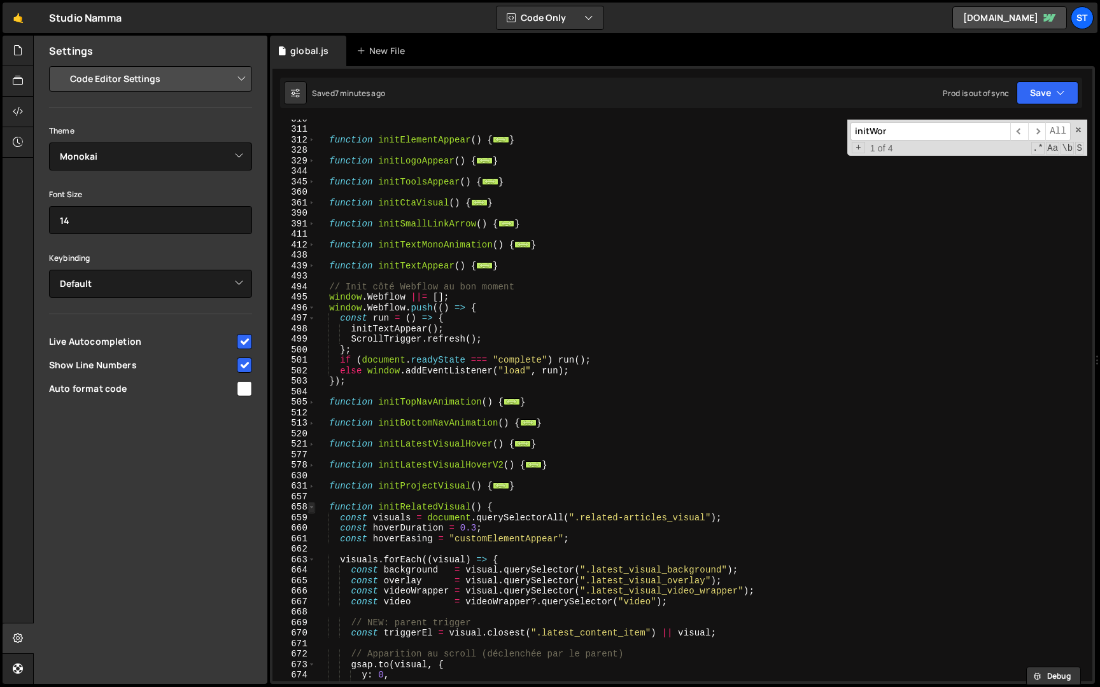
click at [312, 507] on span at bounding box center [311, 507] width 7 height 11
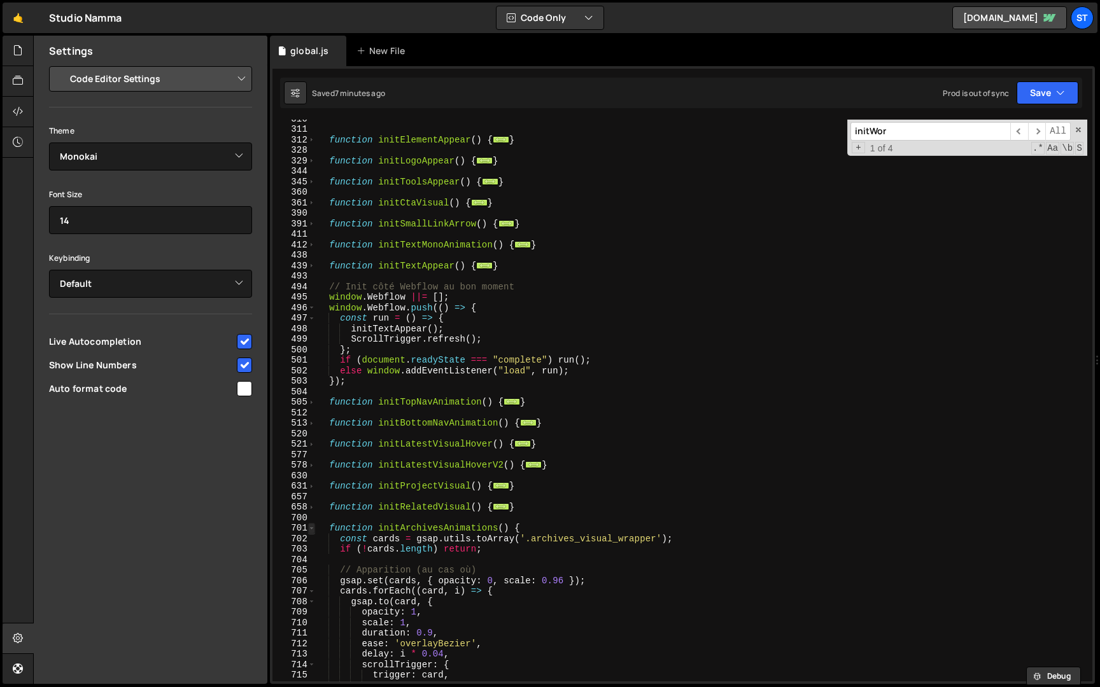
click at [312, 531] on span at bounding box center [311, 528] width 7 height 11
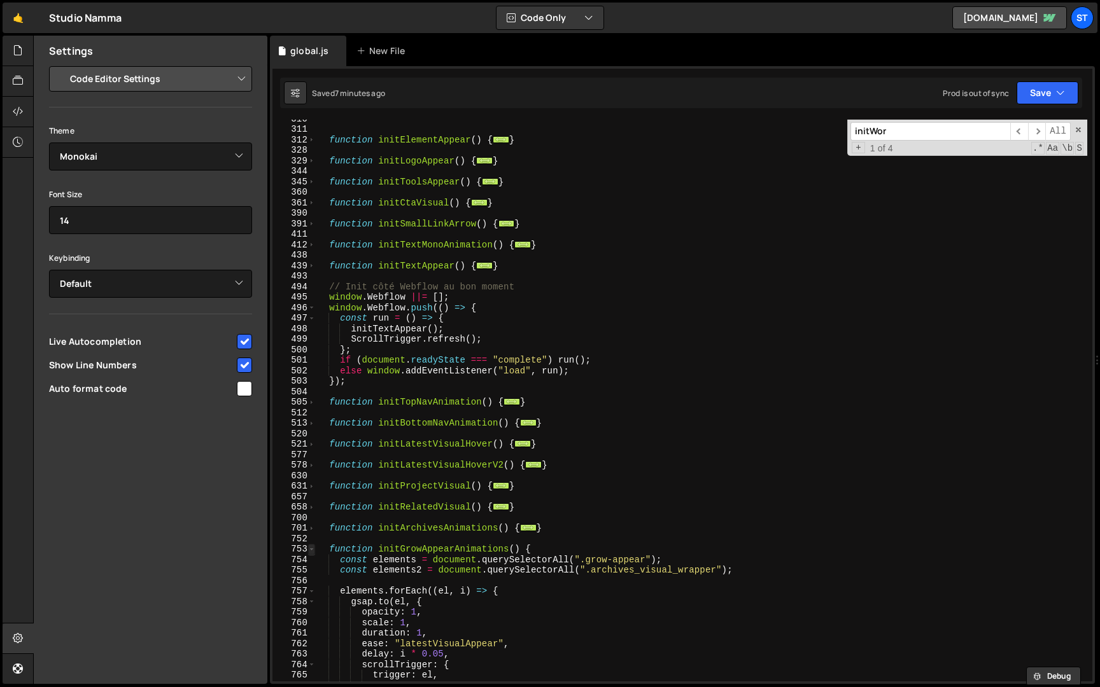
click at [312, 546] on span at bounding box center [311, 549] width 7 height 11
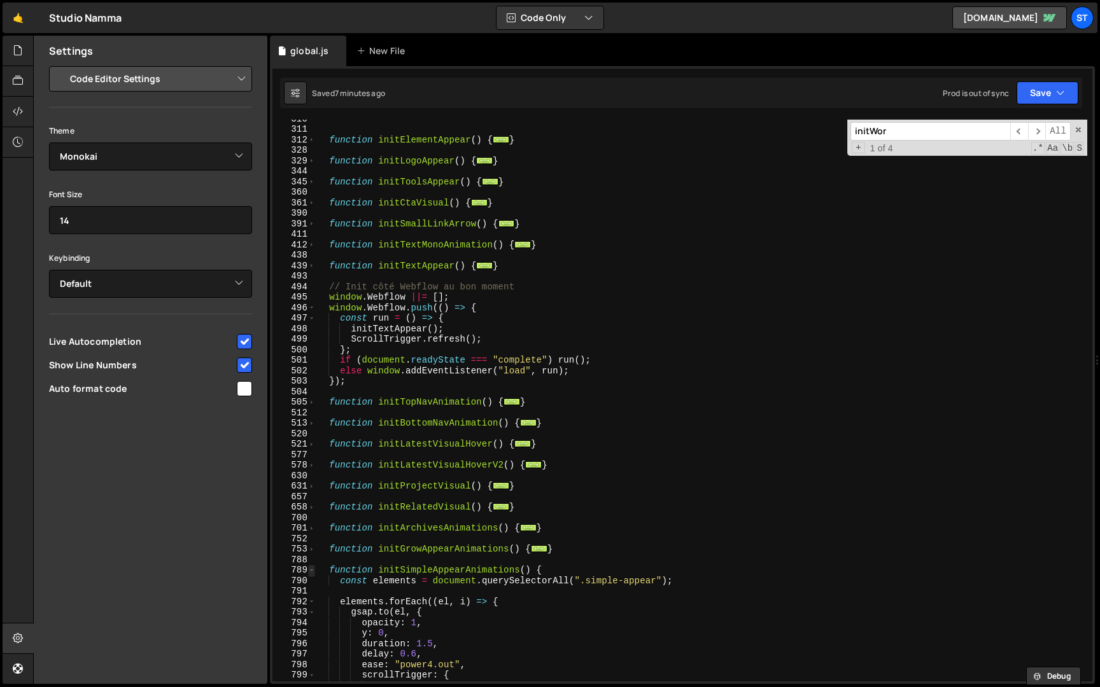
click at [312, 566] on span at bounding box center [311, 570] width 7 height 11
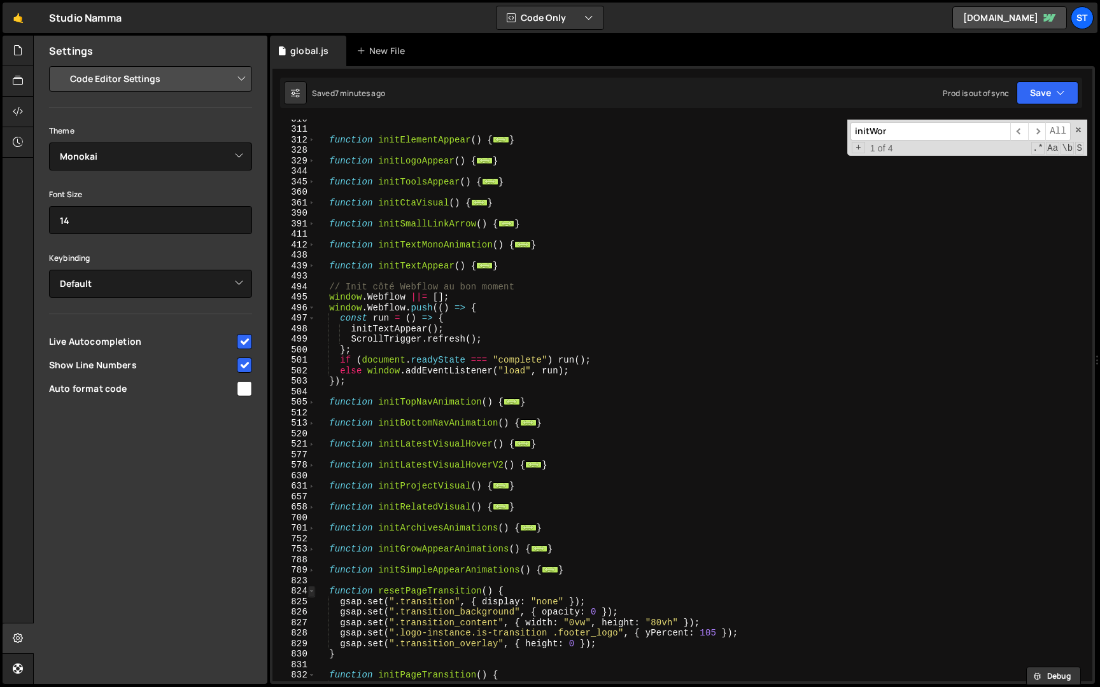
click at [314, 594] on span at bounding box center [311, 591] width 7 height 11
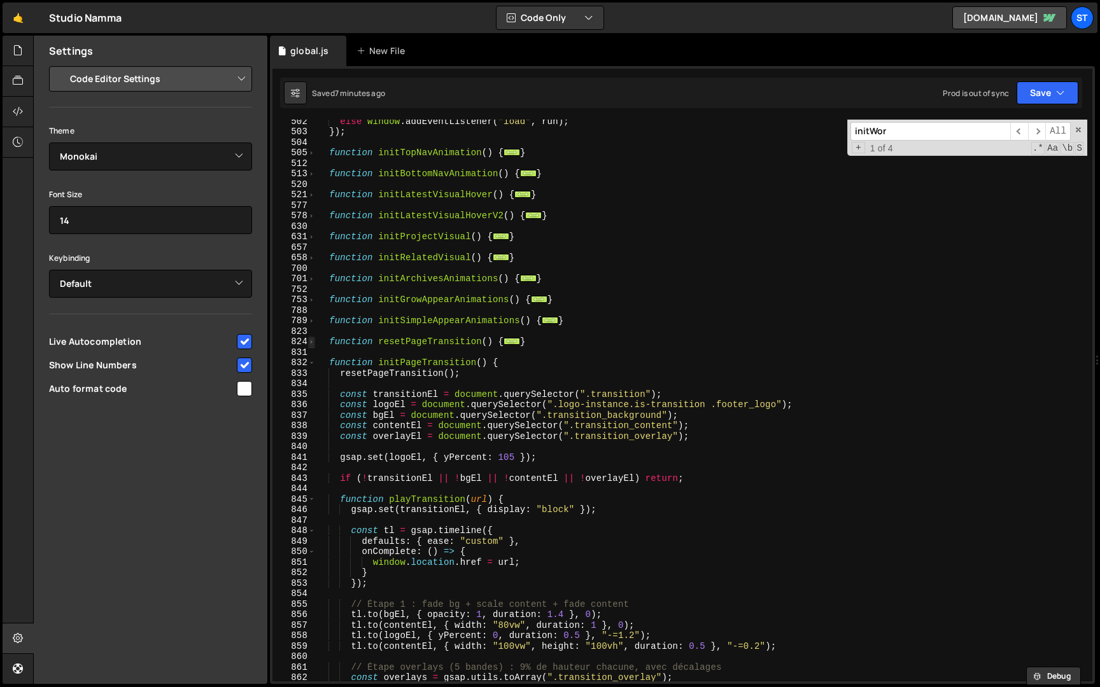
scroll to position [906, 0]
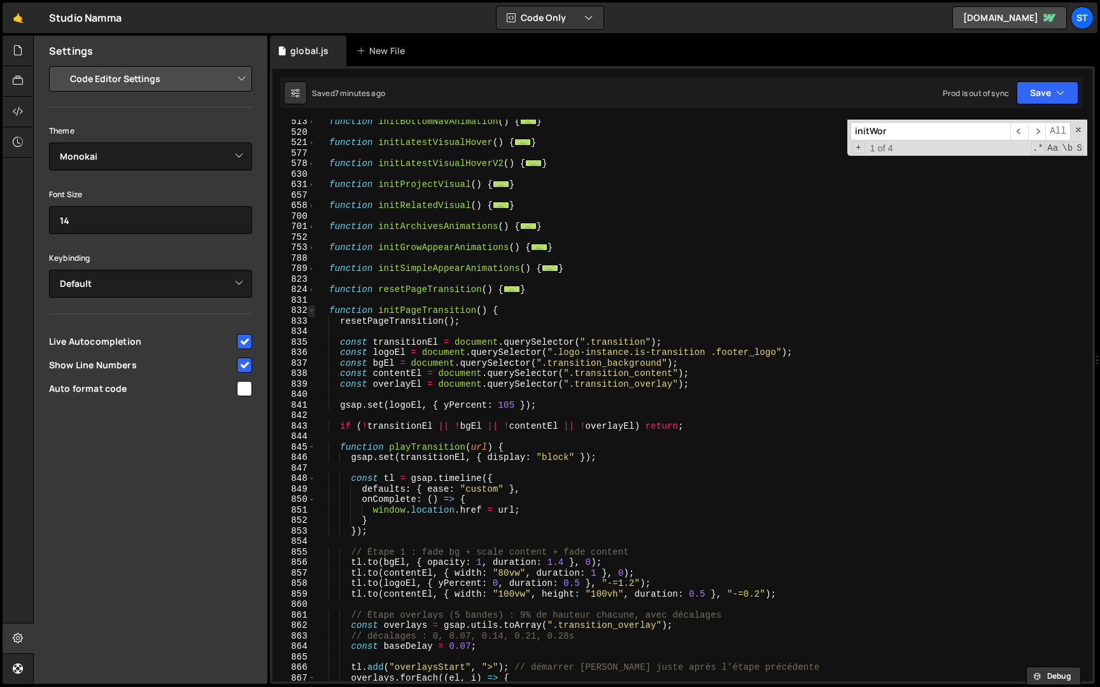
click at [311, 311] on span at bounding box center [311, 310] width 7 height 11
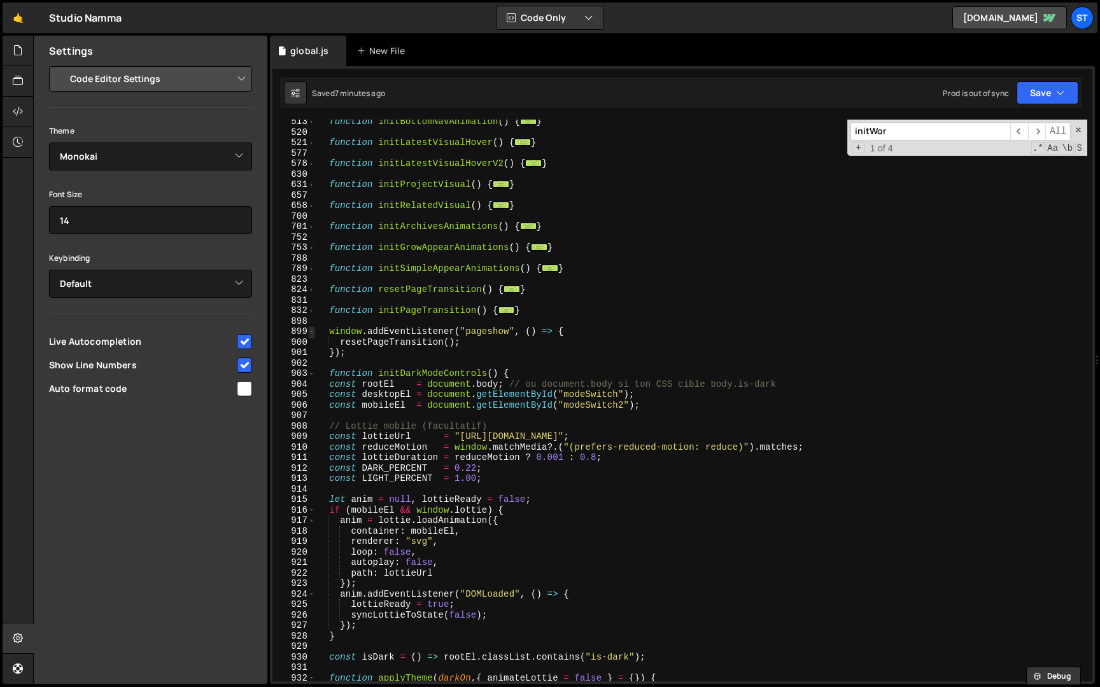
click at [311, 332] on span at bounding box center [311, 331] width 7 height 11
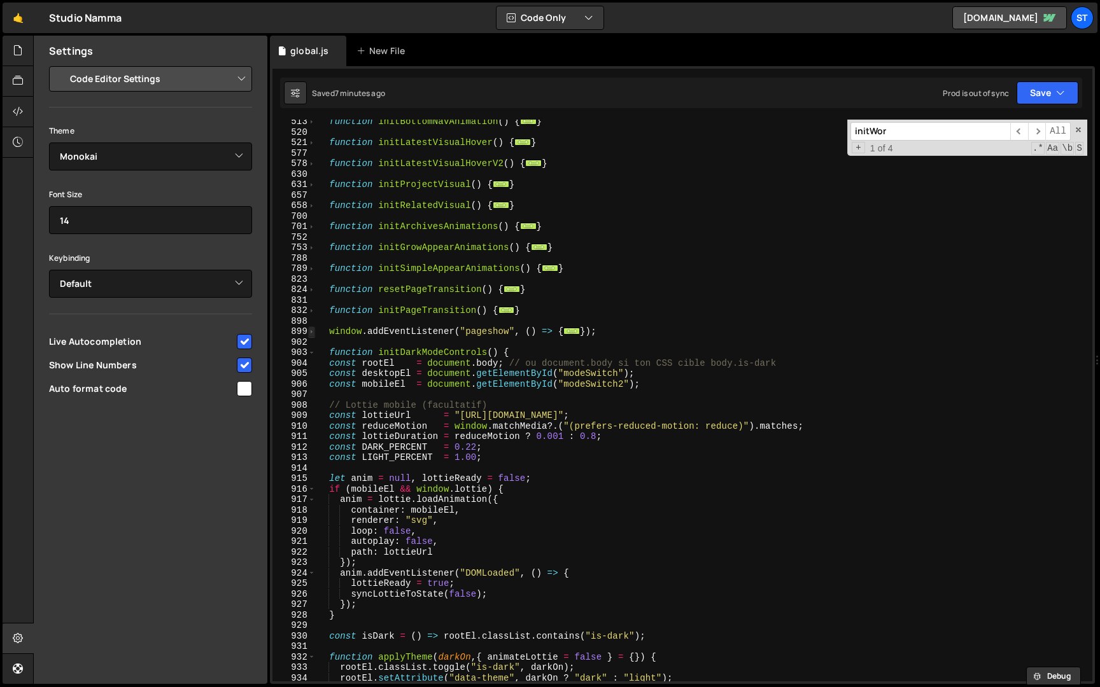
click at [312, 330] on span at bounding box center [311, 331] width 7 height 11
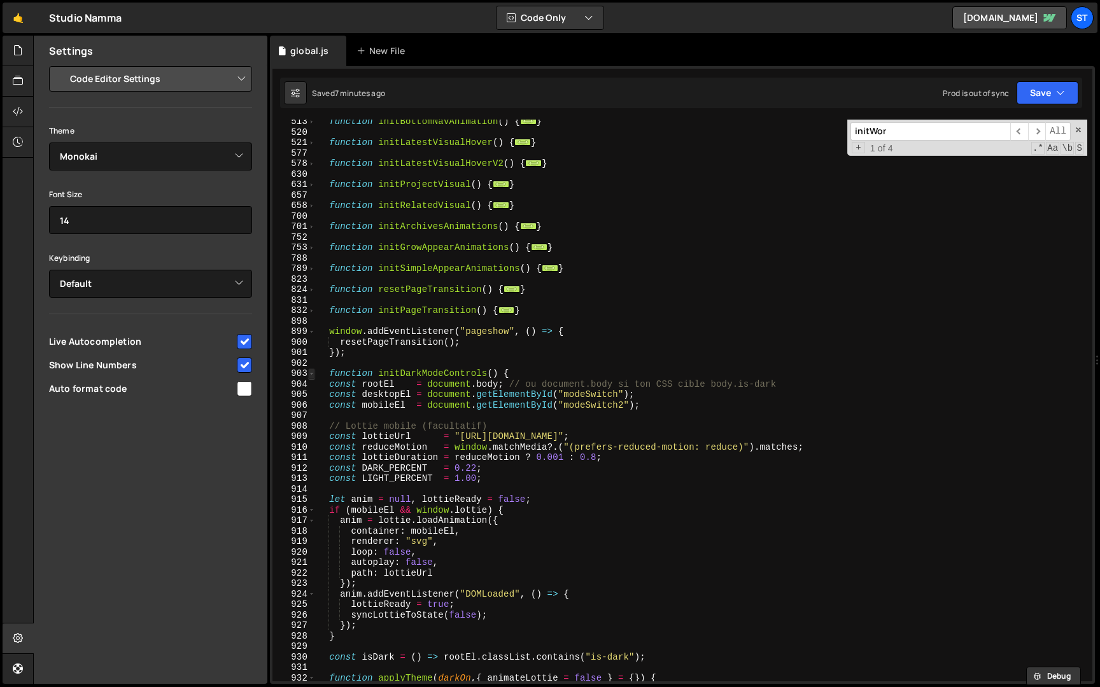
click at [311, 374] on span at bounding box center [311, 373] width 7 height 11
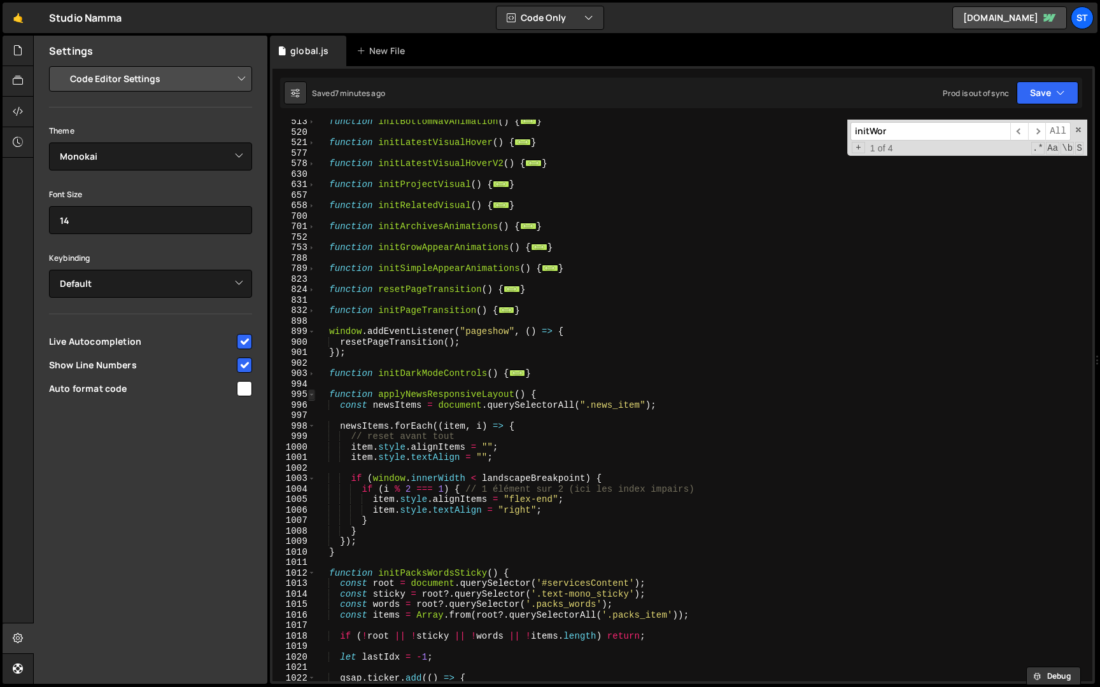
click at [311, 398] on span at bounding box center [311, 394] width 7 height 11
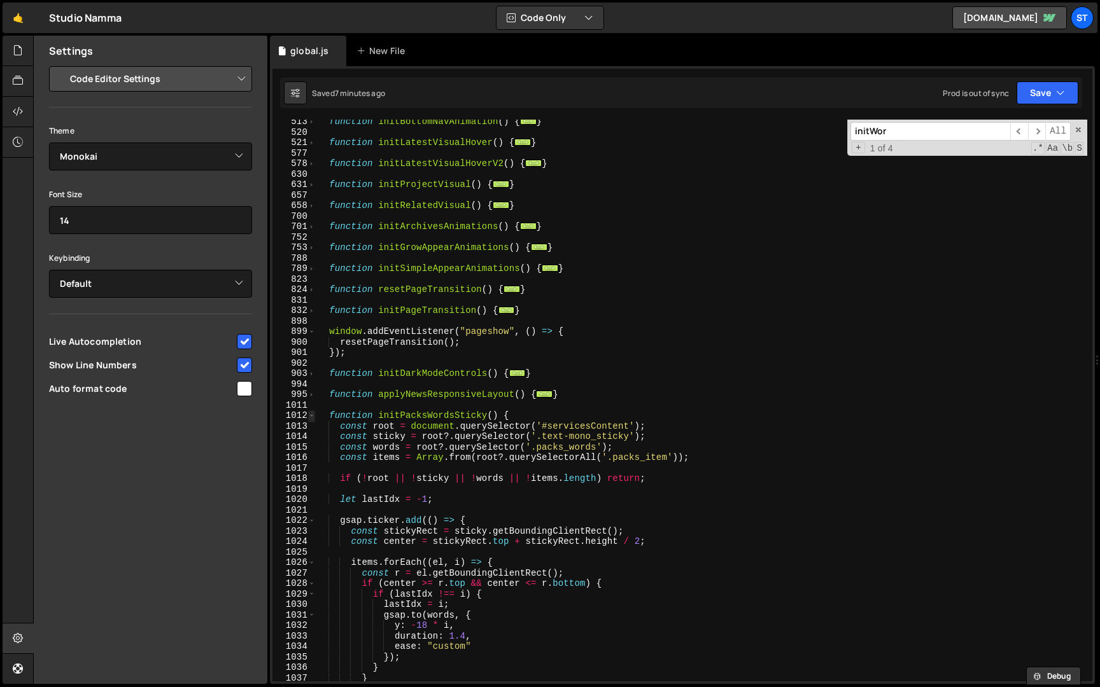
click at [311, 419] on span at bounding box center [311, 415] width 7 height 11
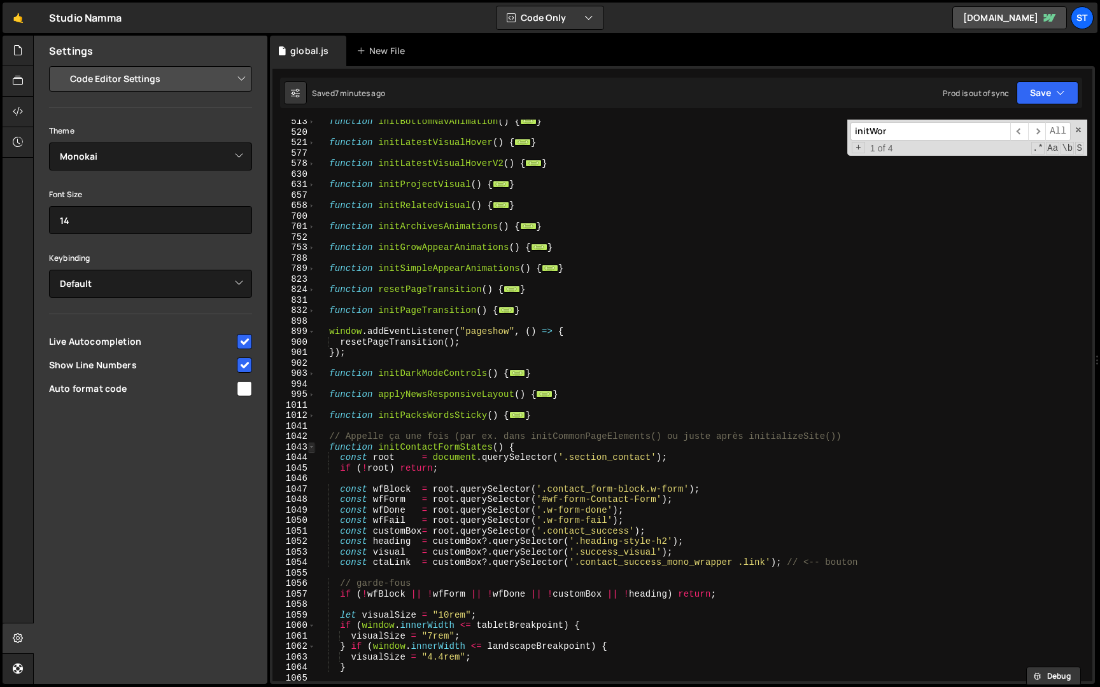
click at [312, 449] on span at bounding box center [311, 447] width 7 height 11
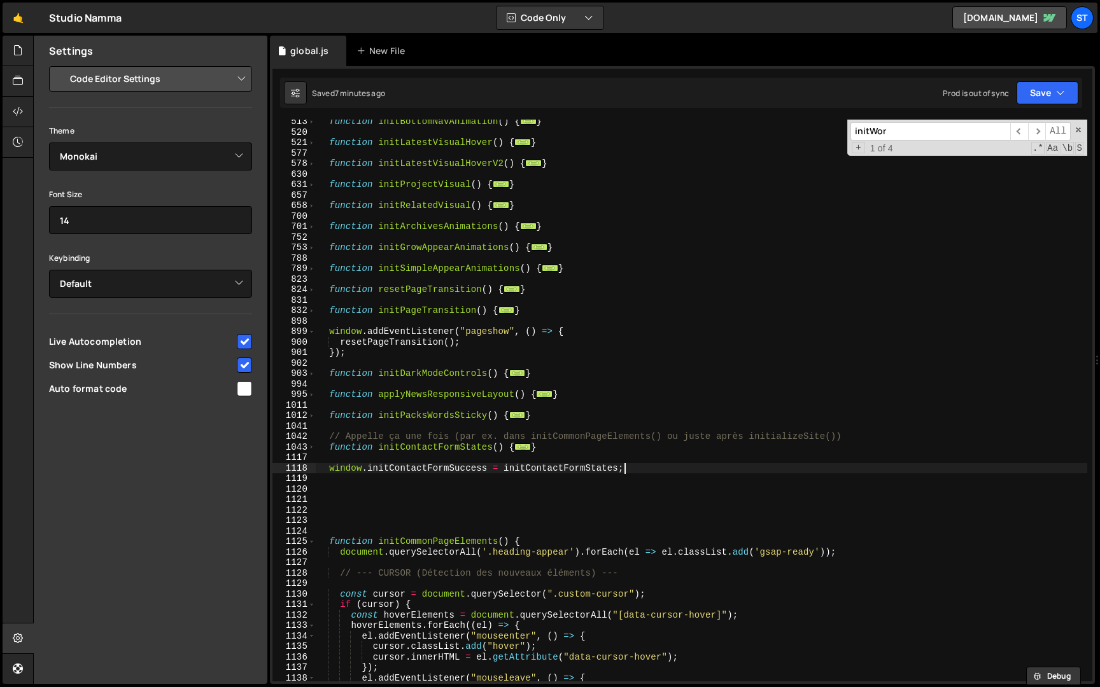
click at [645, 470] on div "function initBottomNavAnimation ( ) { ... } function initLatestVisualHover ( ) …" at bounding box center [701, 407] width 771 height 583
type textarea "window.initContactFormSuccess = initContactFormStates;"
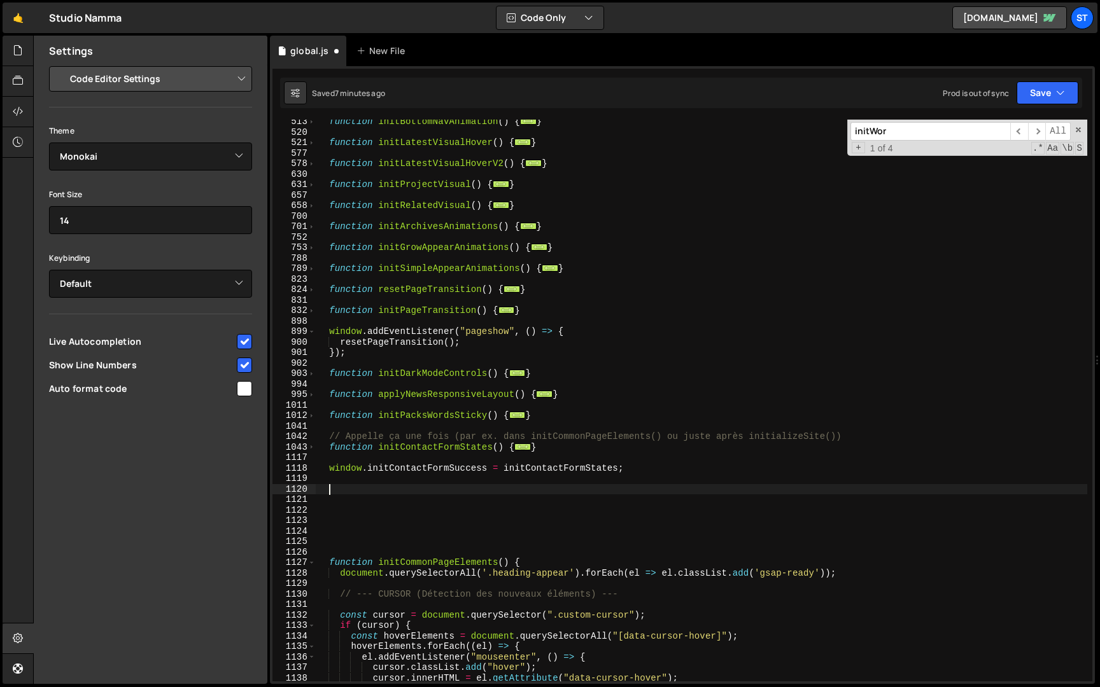
paste textarea "}"
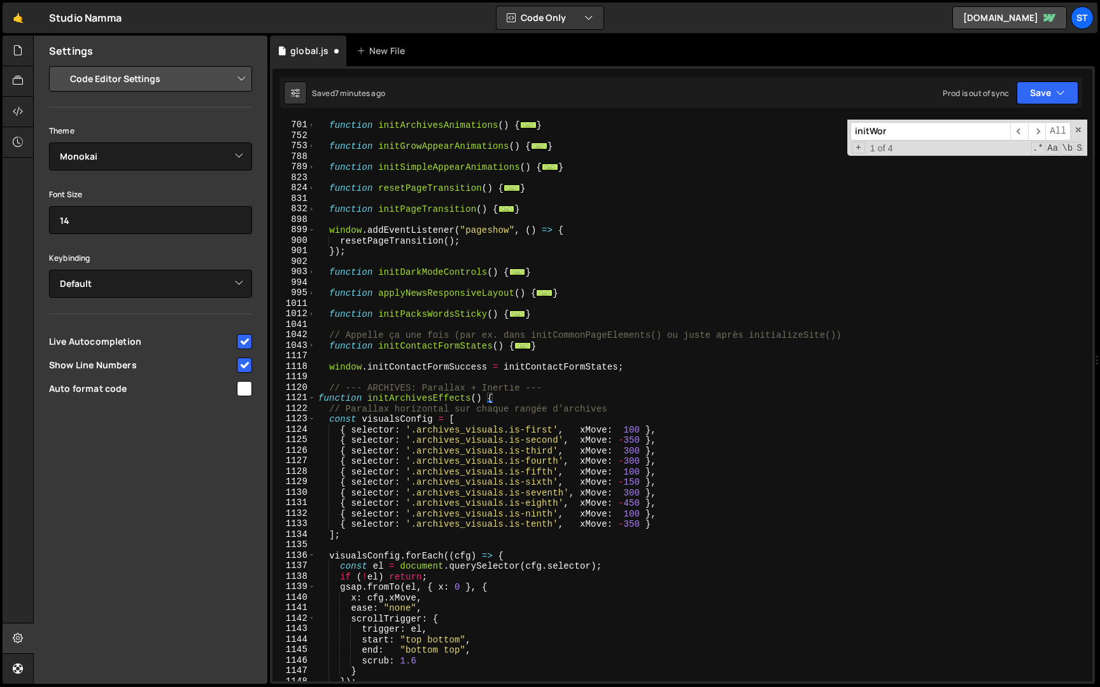
scroll to position [1003, 0]
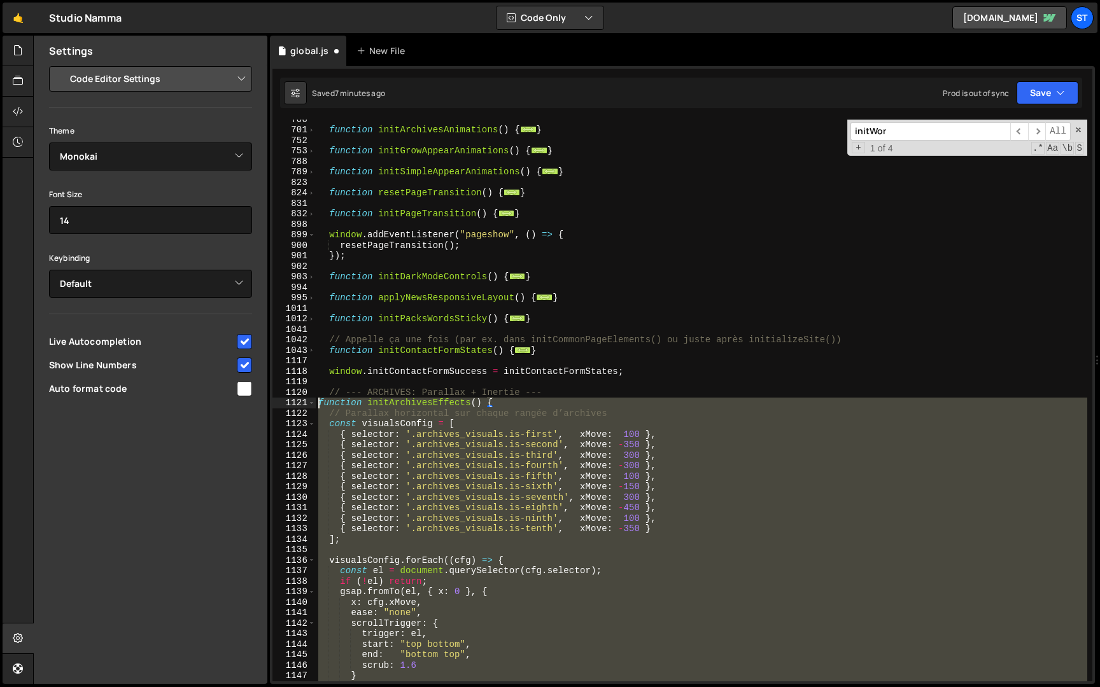
click at [319, 405] on div "function initArchivesAnimations ( ) { ... } function initGrowAppearAnimations (…" at bounding box center [701, 405] width 771 height 583
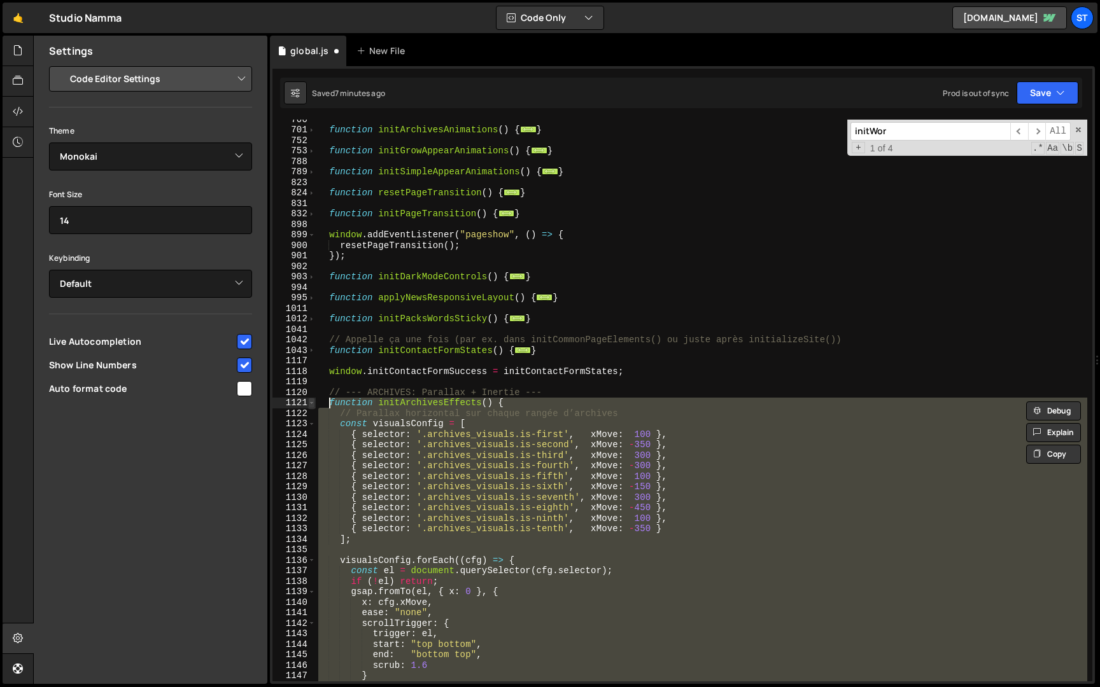
click at [313, 402] on span at bounding box center [311, 403] width 7 height 11
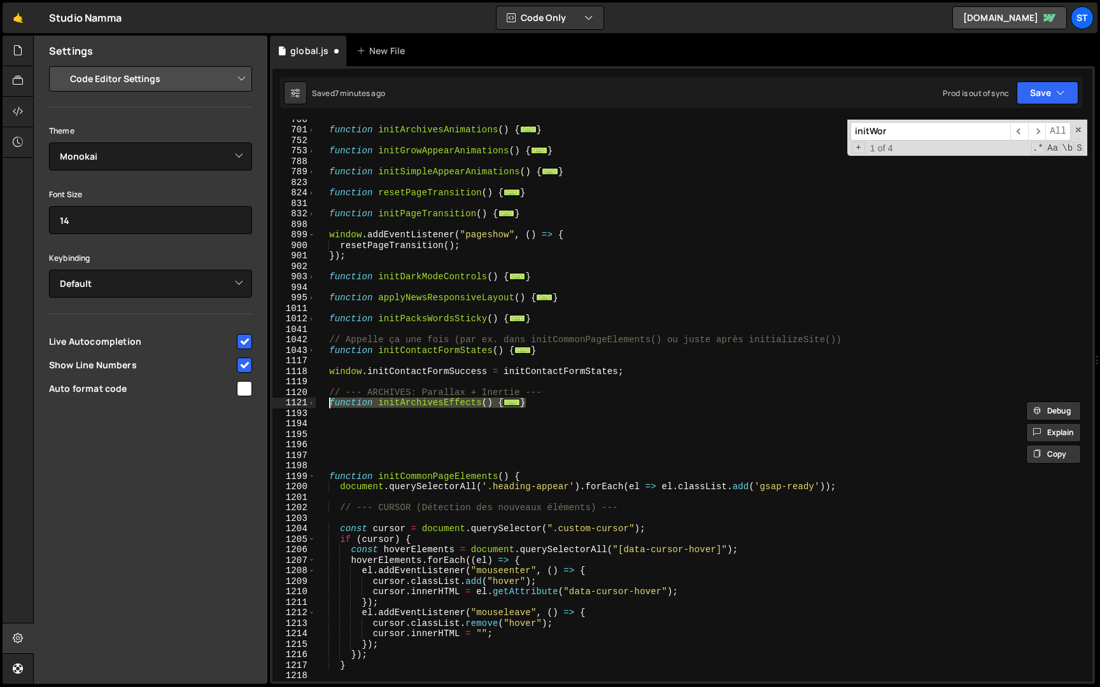
click at [394, 403] on div "function initArchivesAnimations ( ) { ... } function initGrowAppearAnimations (…" at bounding box center [701, 401] width 771 height 562
drag, startPoint x: 493, startPoint y: 403, endPoint x: 379, endPoint y: 403, distance: 114.5
click at [379, 403] on div "function initArchivesAnimations ( ) { ... } function initGrowAppearAnimations (…" at bounding box center [701, 405] width 771 height 583
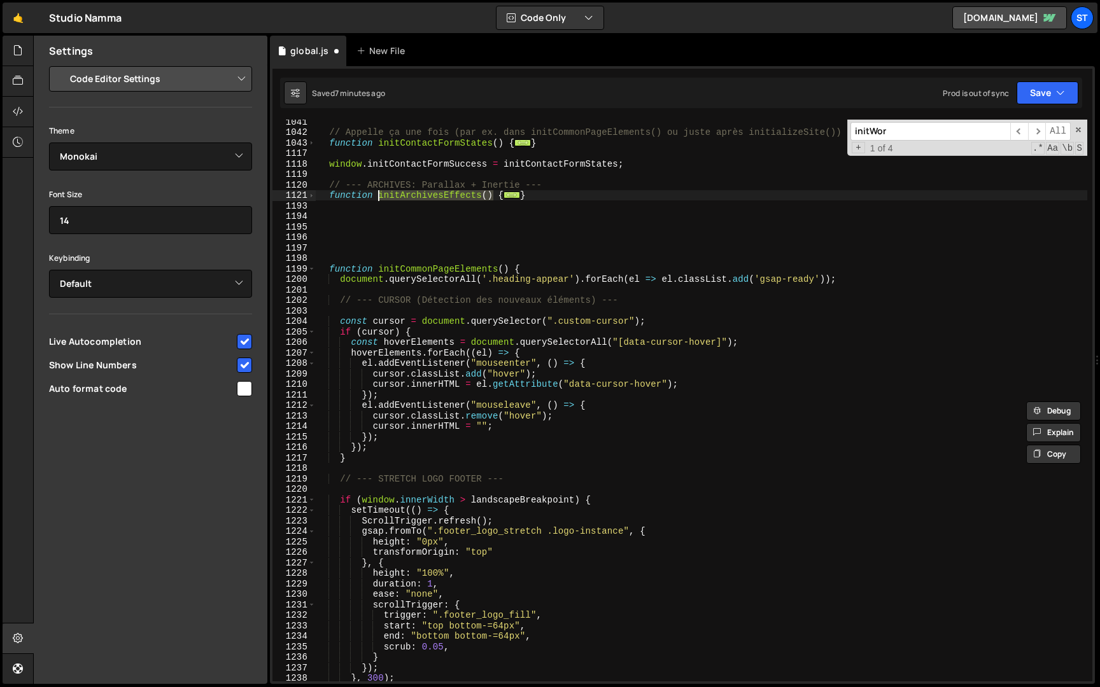
scroll to position [1249, 0]
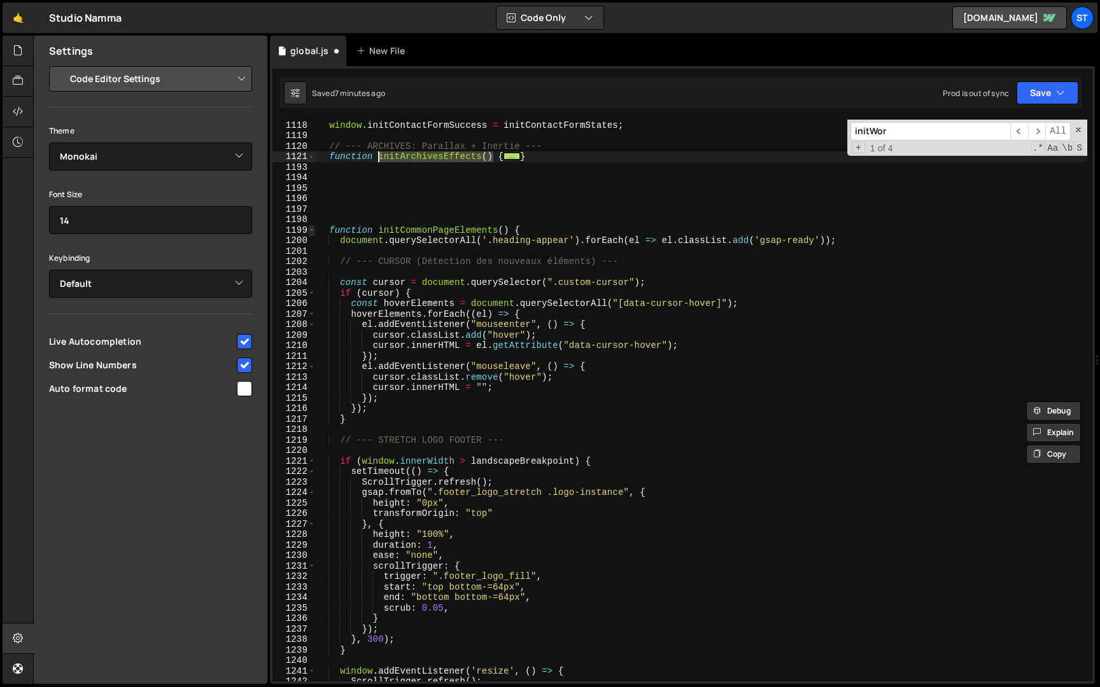
click at [311, 229] on span at bounding box center [311, 230] width 7 height 11
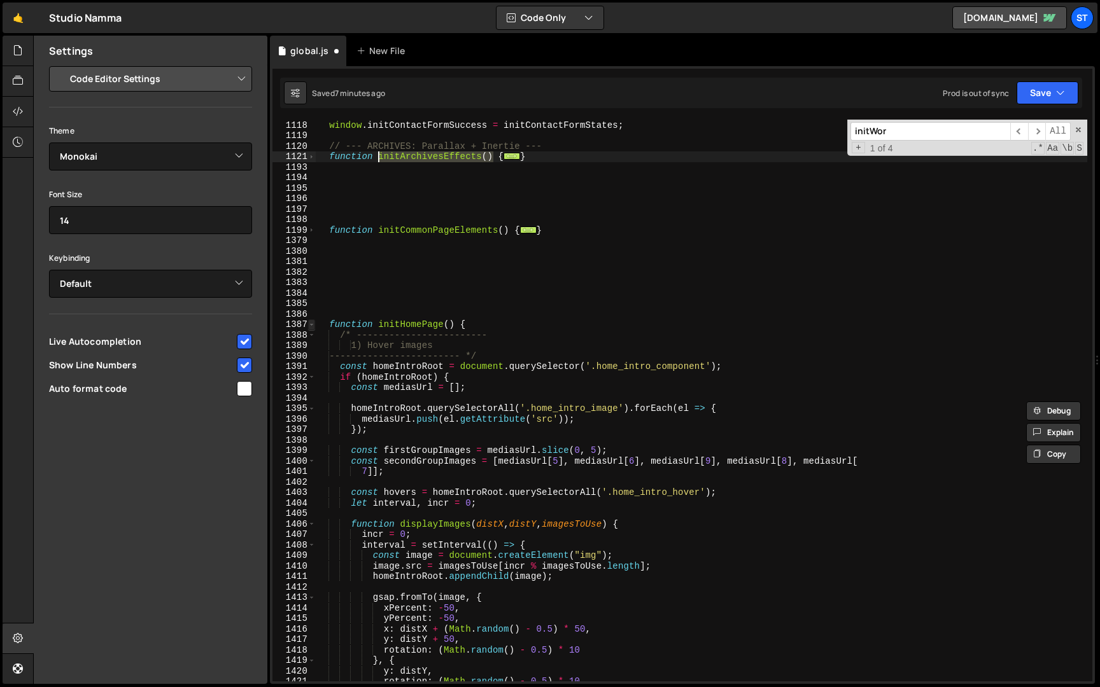
click at [312, 323] on span at bounding box center [311, 324] width 7 height 11
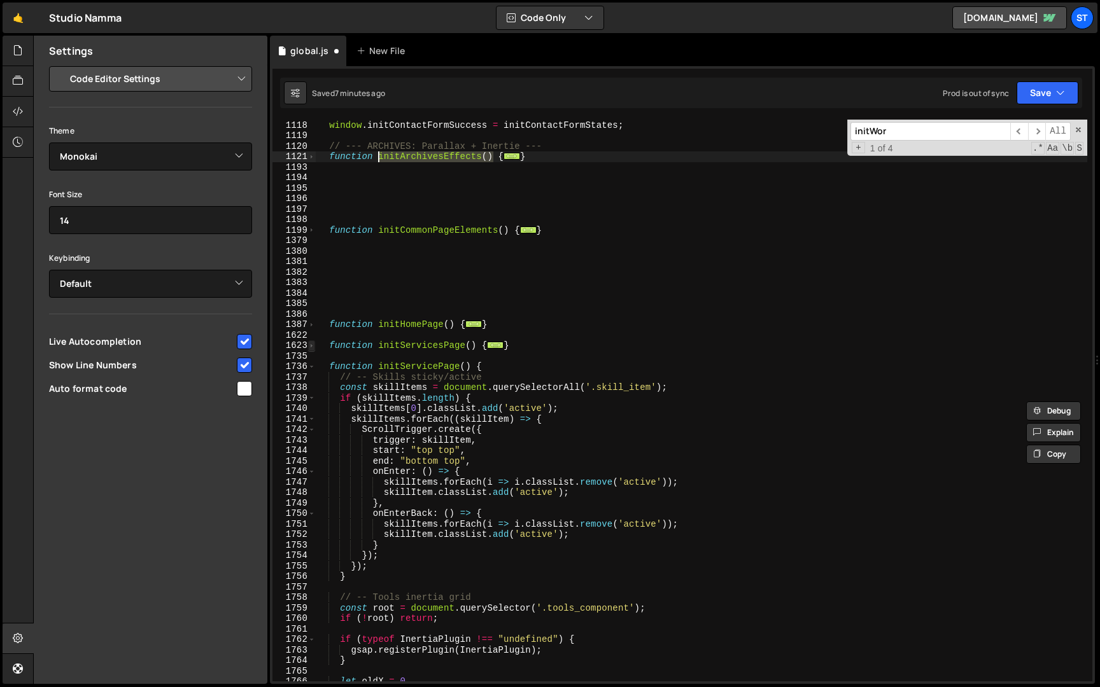
click at [312, 346] on span at bounding box center [311, 345] width 7 height 11
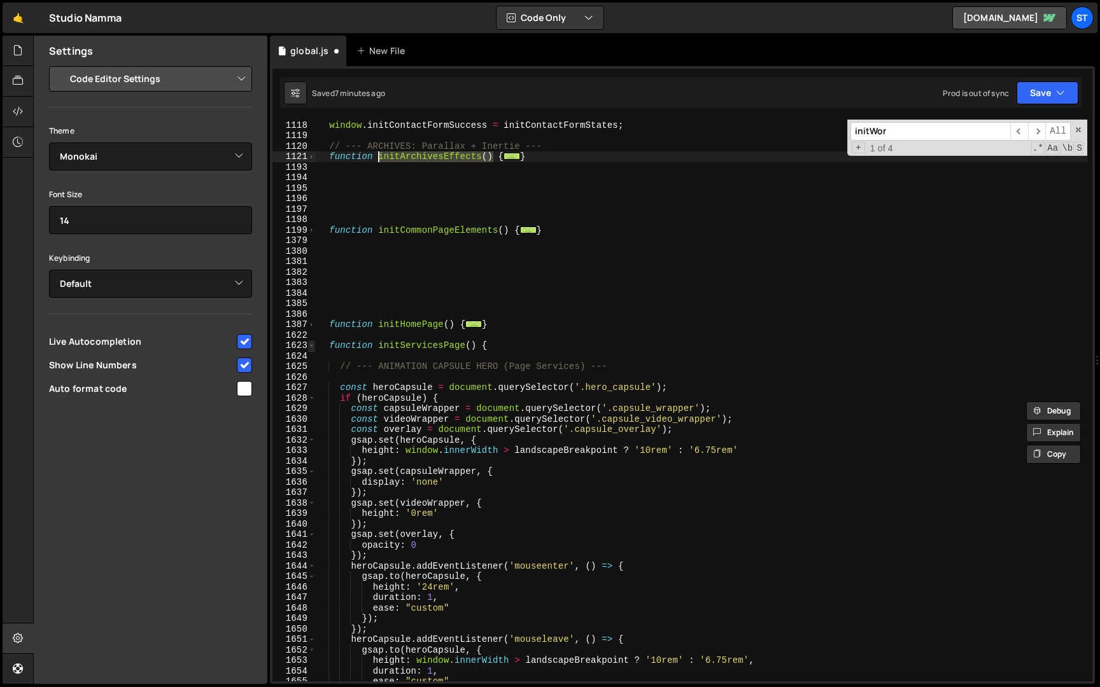
click at [312, 346] on span at bounding box center [311, 345] width 7 height 11
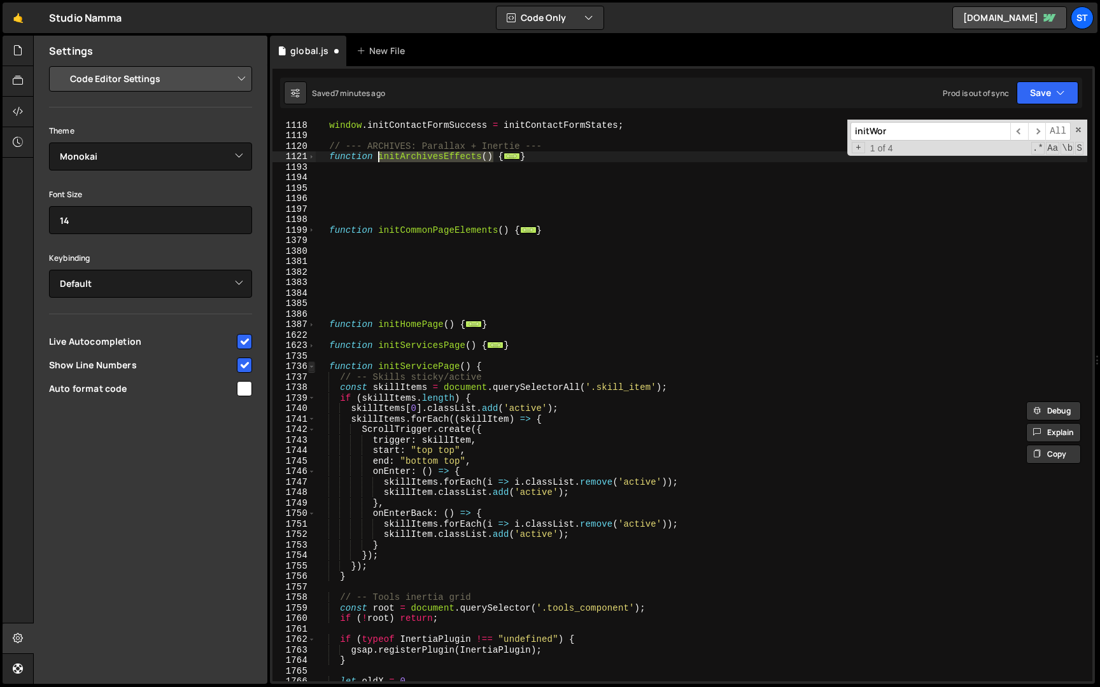
click at [311, 364] on span at bounding box center [311, 366] width 7 height 11
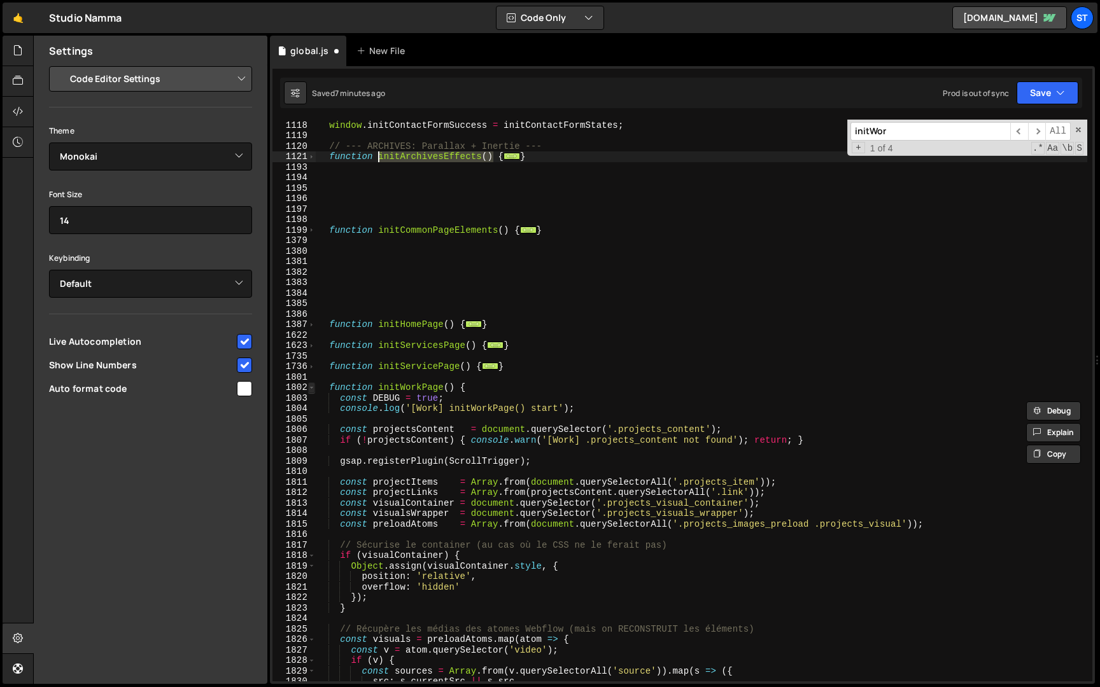
click at [310, 388] on span at bounding box center [311, 387] width 7 height 11
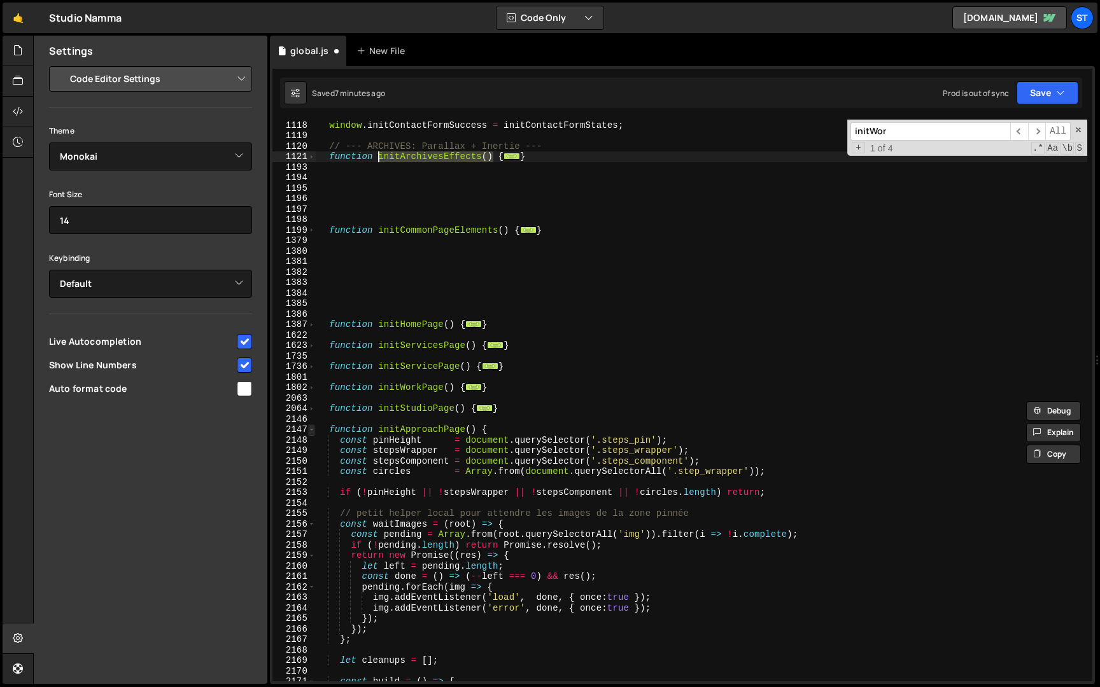
click at [309, 431] on span at bounding box center [311, 429] width 7 height 11
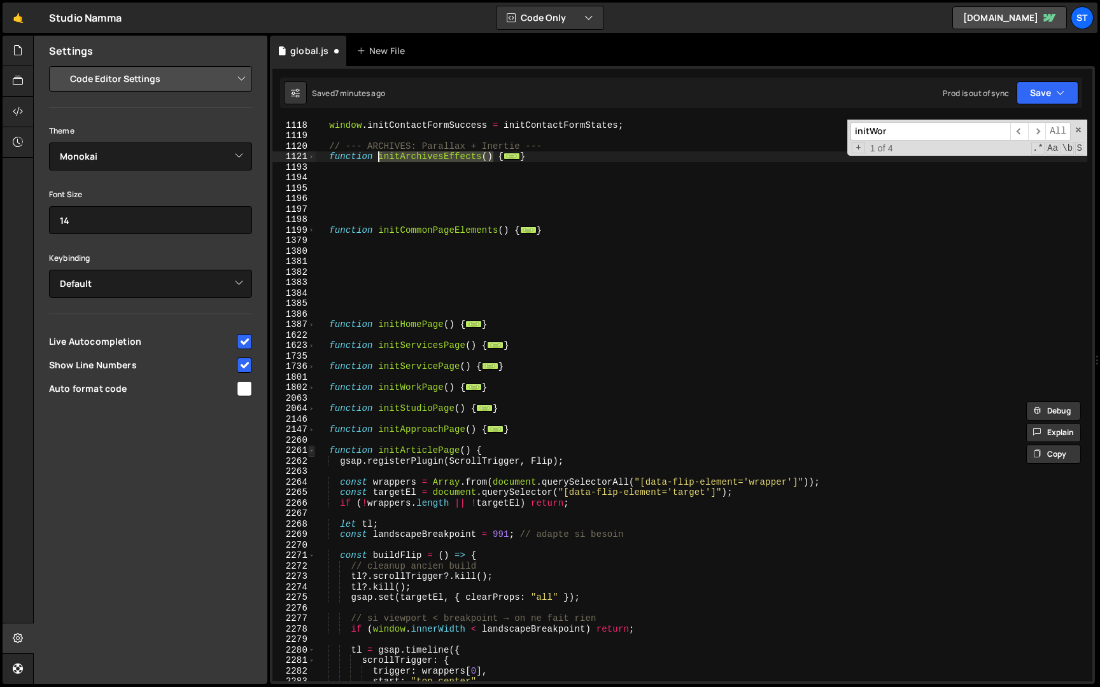
click at [309, 447] on span at bounding box center [311, 450] width 7 height 11
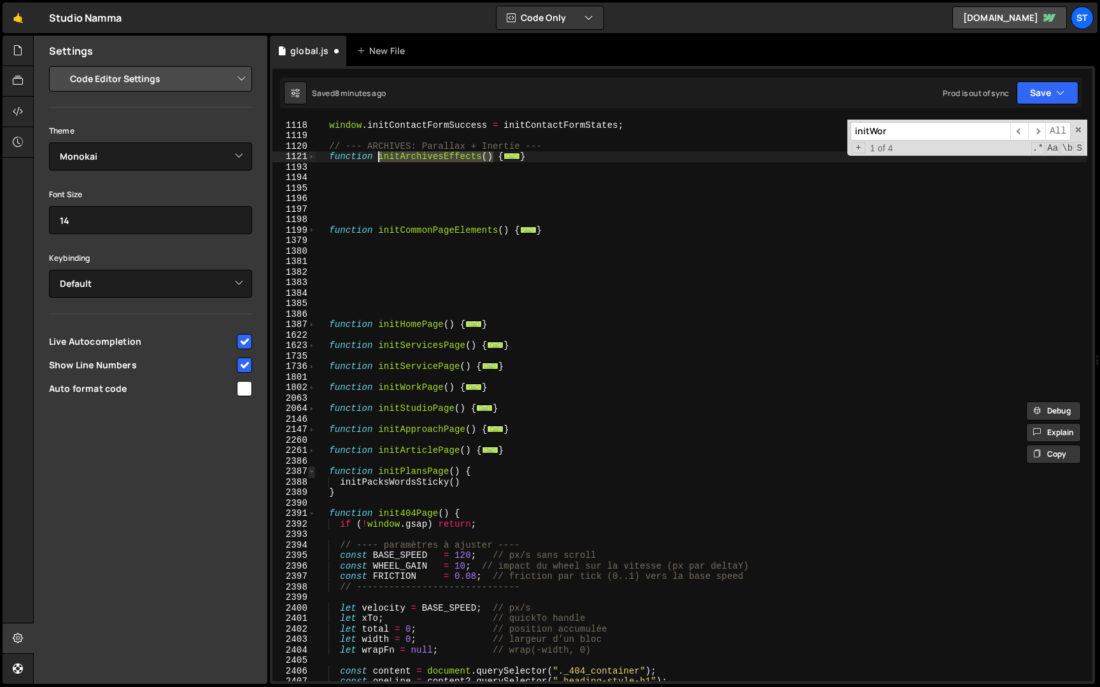
click at [312, 472] on span at bounding box center [311, 471] width 7 height 11
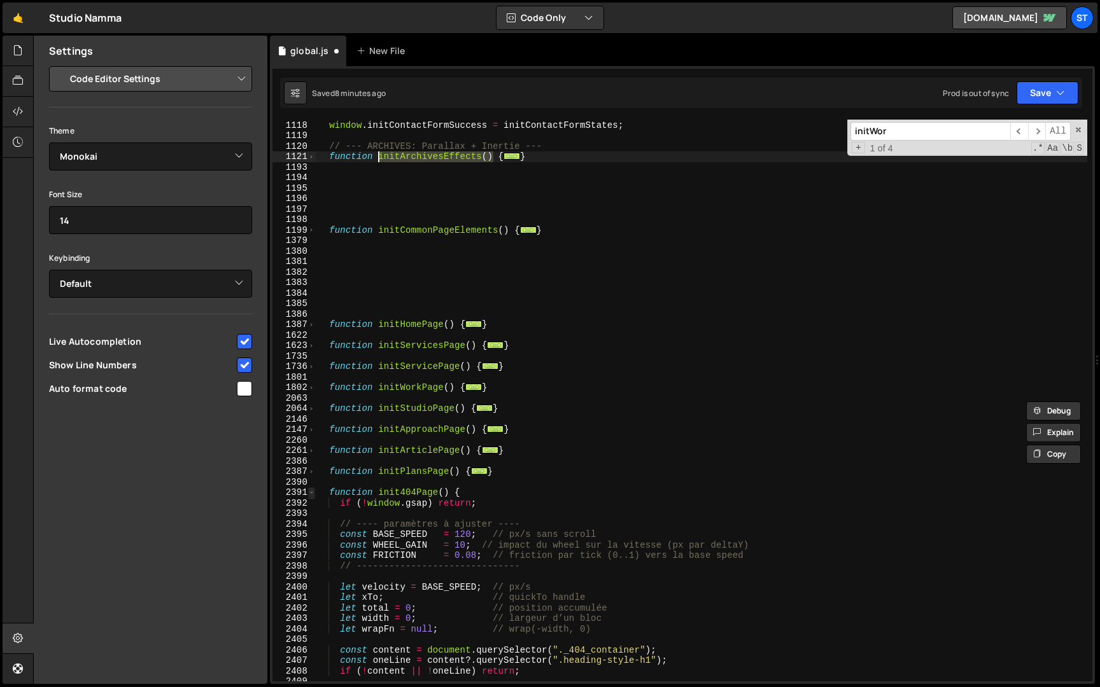
click at [312, 494] on span at bounding box center [311, 492] width 7 height 11
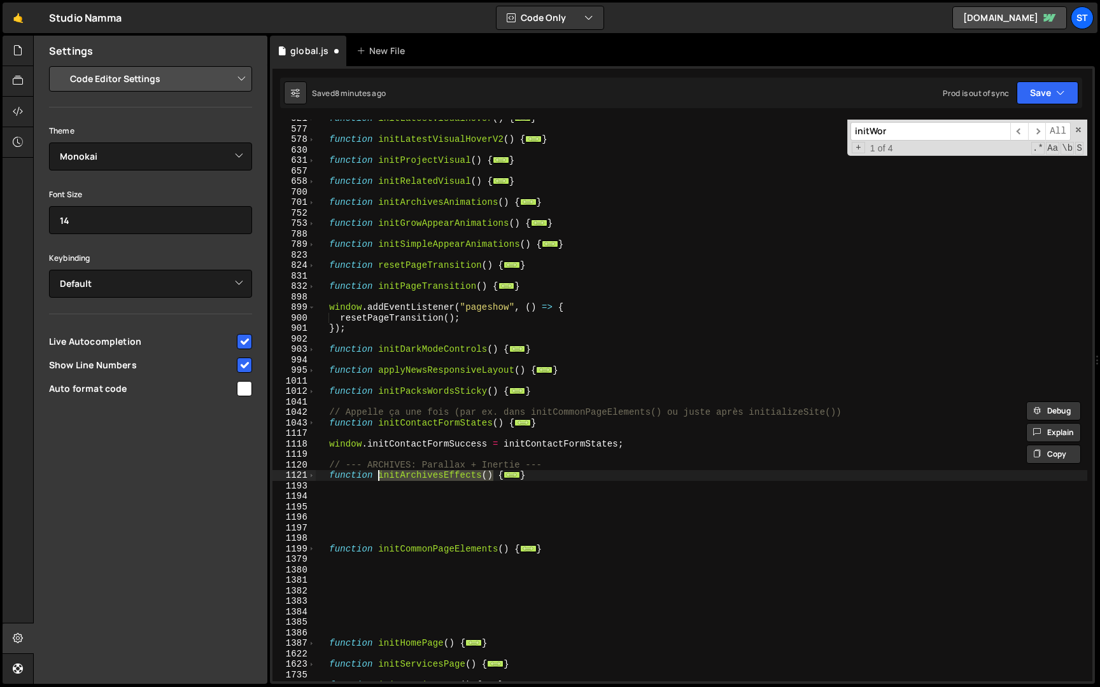
scroll to position [863, 0]
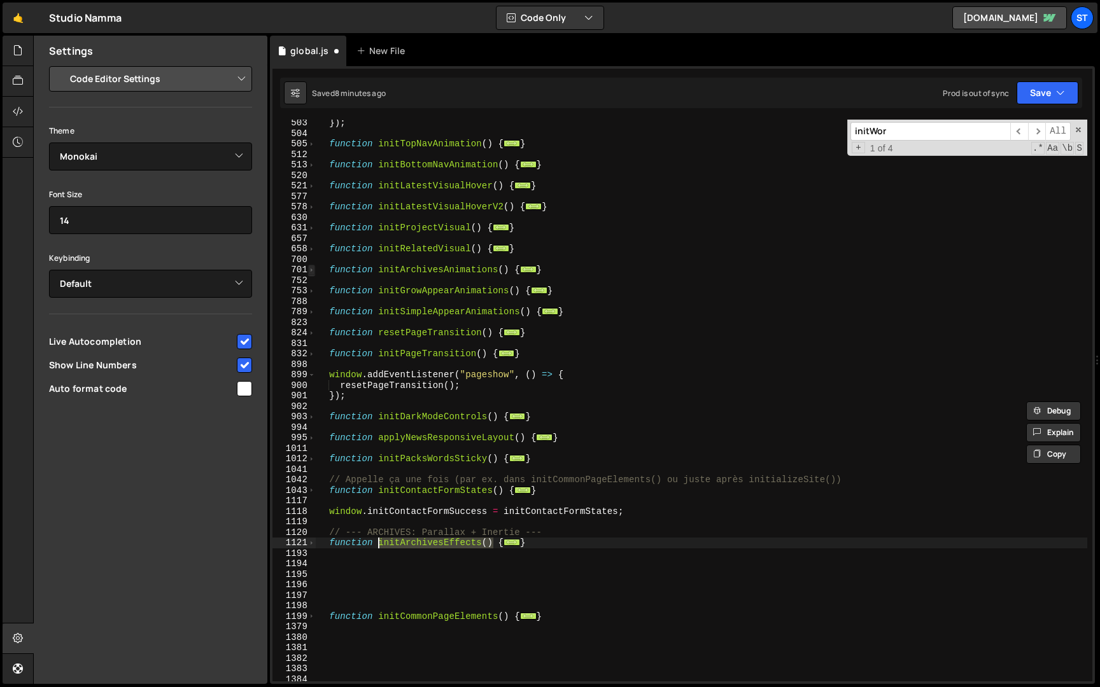
click at [311, 269] on span at bounding box center [311, 270] width 7 height 11
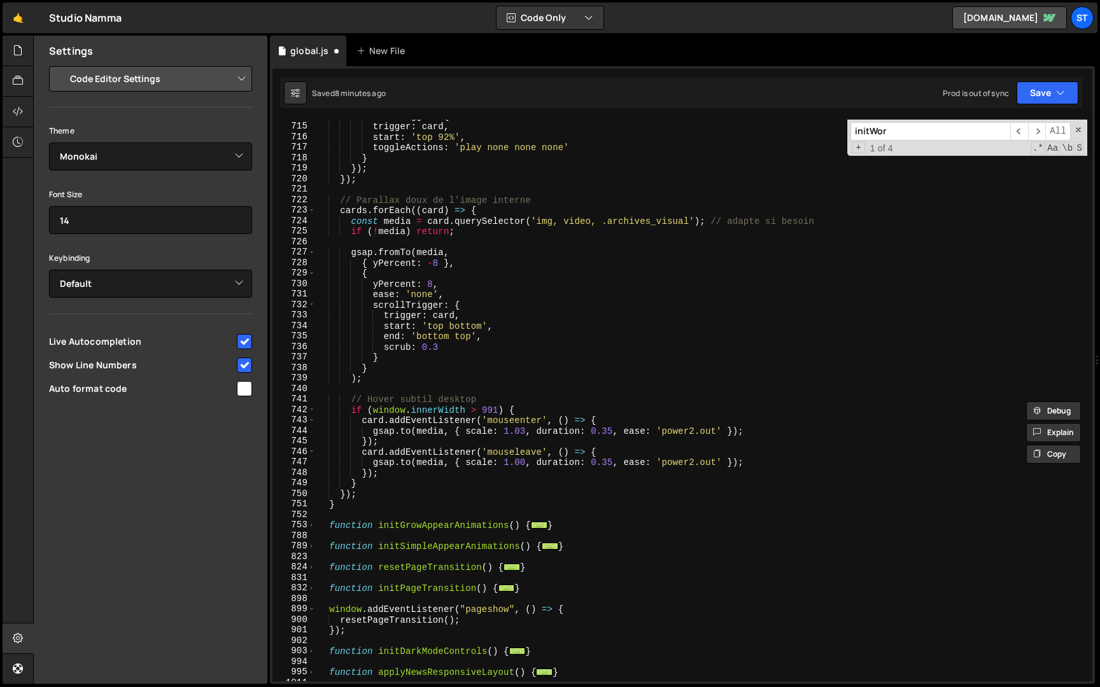
scroll to position [1154, 0]
click at [361, 501] on div "scrollTrigger : { trigger : card , start : 'top 92%' , toggleActions : 'play no…" at bounding box center [701, 400] width 771 height 583
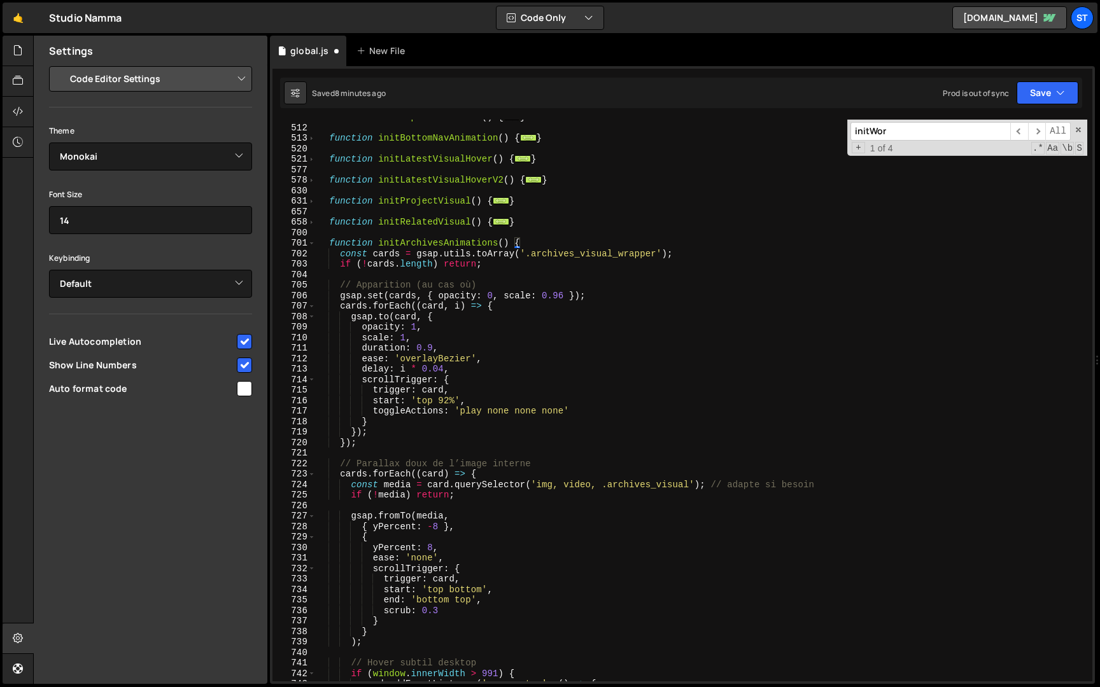
scroll to position [881, 0]
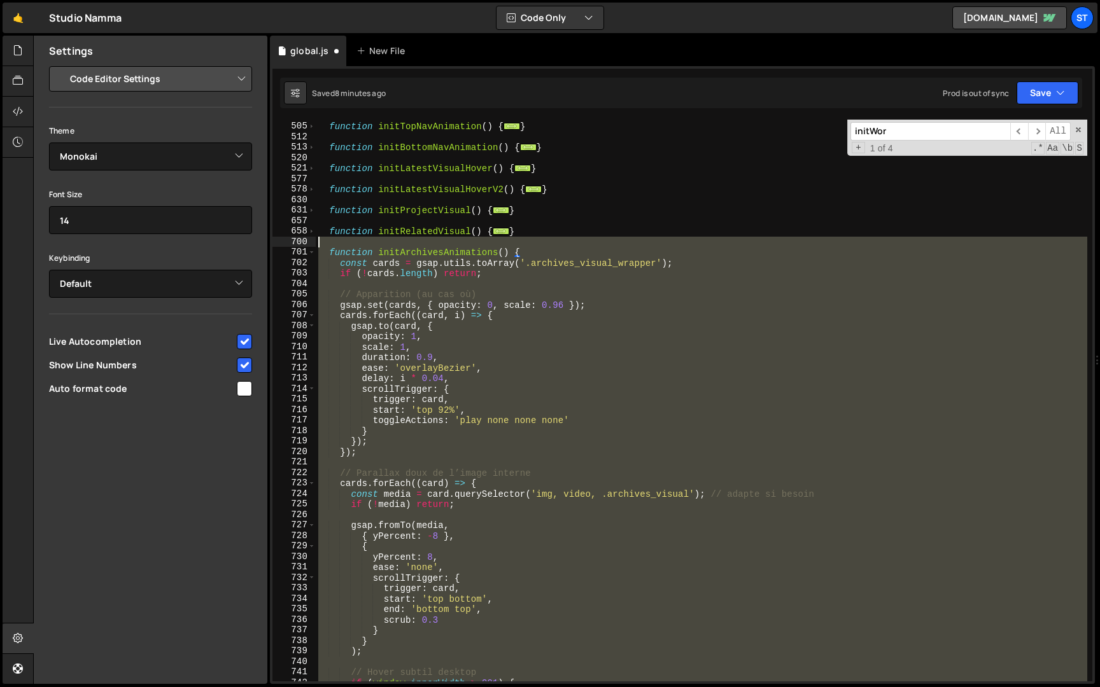
click at [320, 244] on div "function initTopNavAnimation ( ) { ... } function initBottomNavAnimation ( ) { …" at bounding box center [701, 402] width 771 height 583
type textarea "function initArchivesAnimations() {"
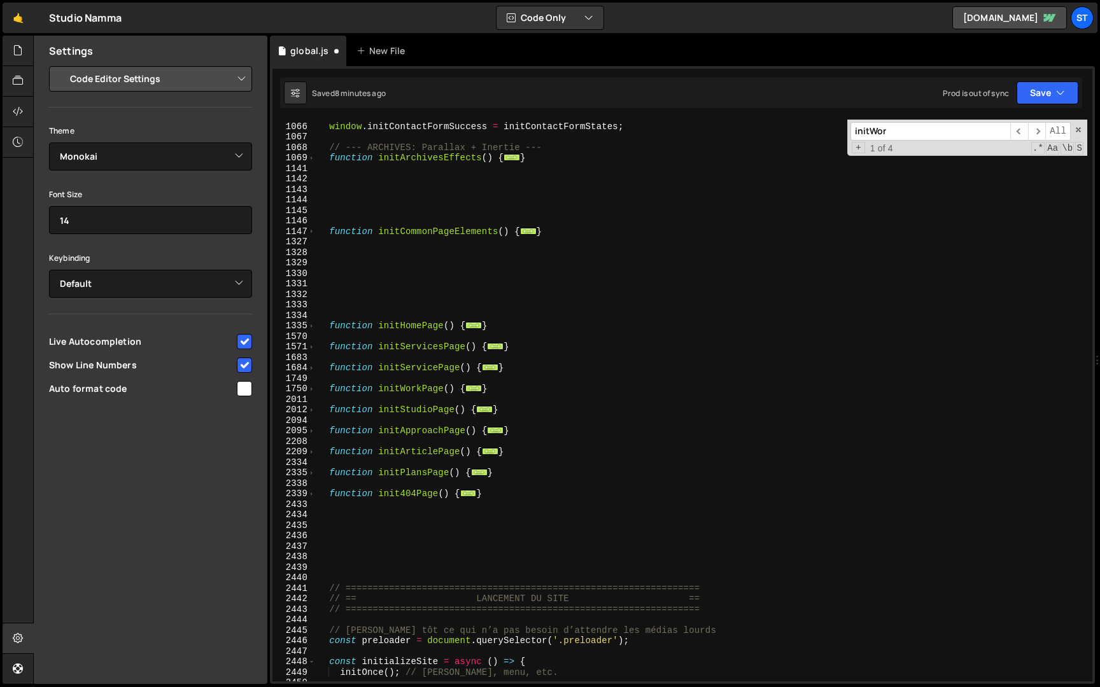
scroll to position [1231, 0]
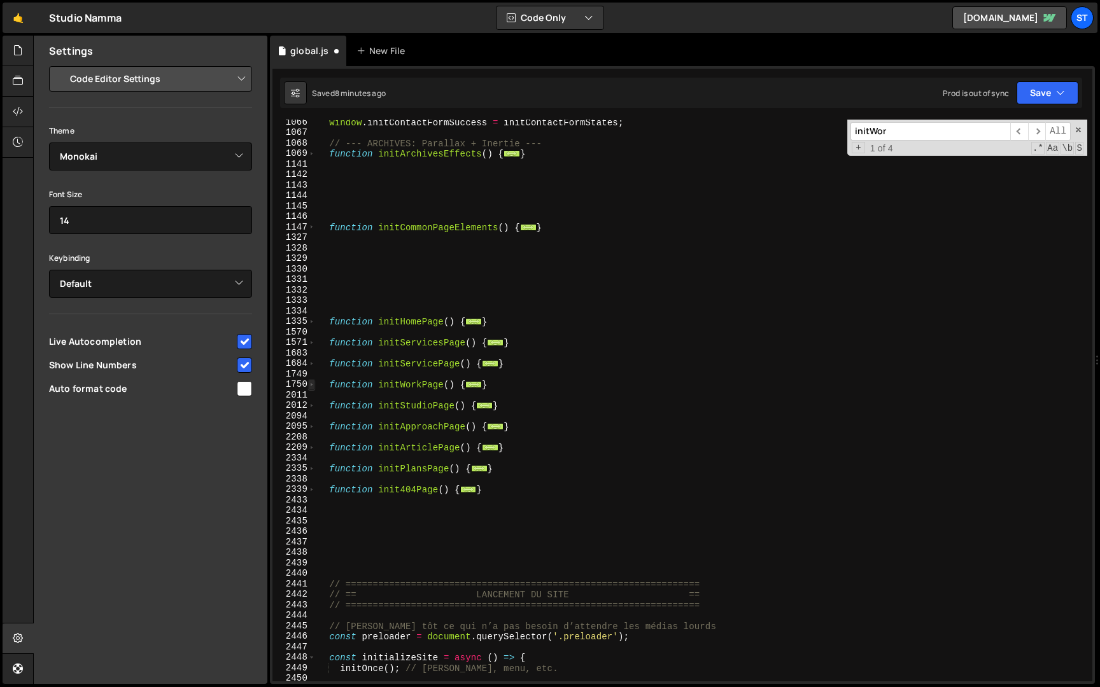
click at [312, 383] on span at bounding box center [311, 384] width 7 height 11
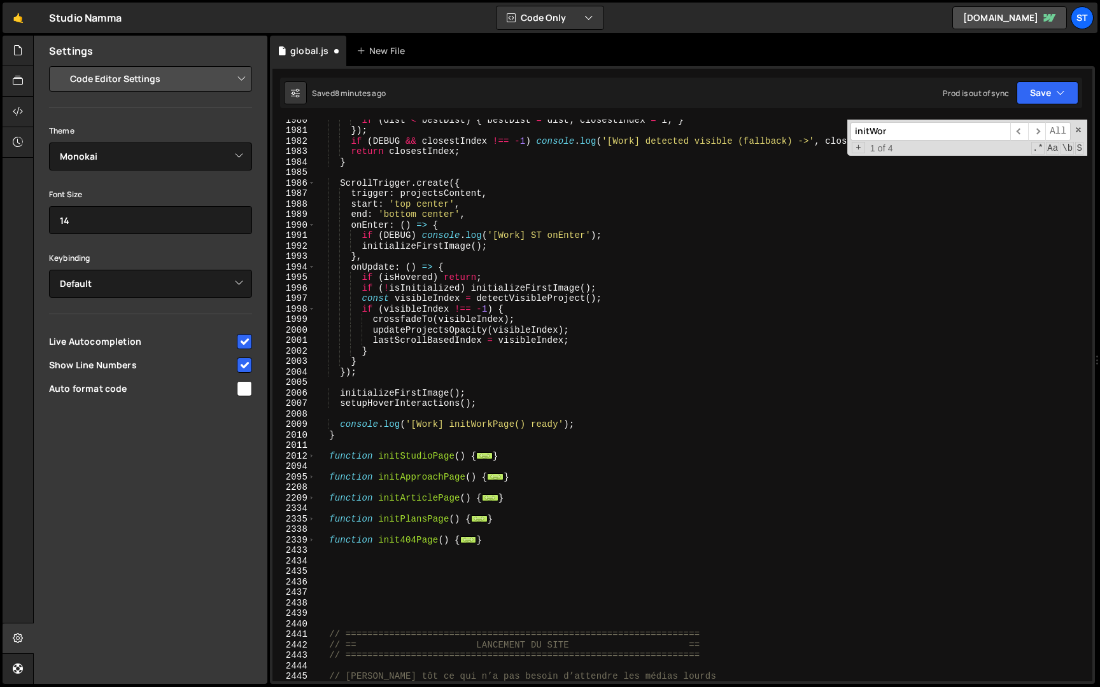
scroll to position [3921, 0]
click at [491, 402] on div "if ( dist < bestDist ) { bestDist = dist ; closestIndex = i ; } }) ; if ( [PERS…" at bounding box center [701, 406] width 771 height 583
type textarea "setupHoverInteractions();"
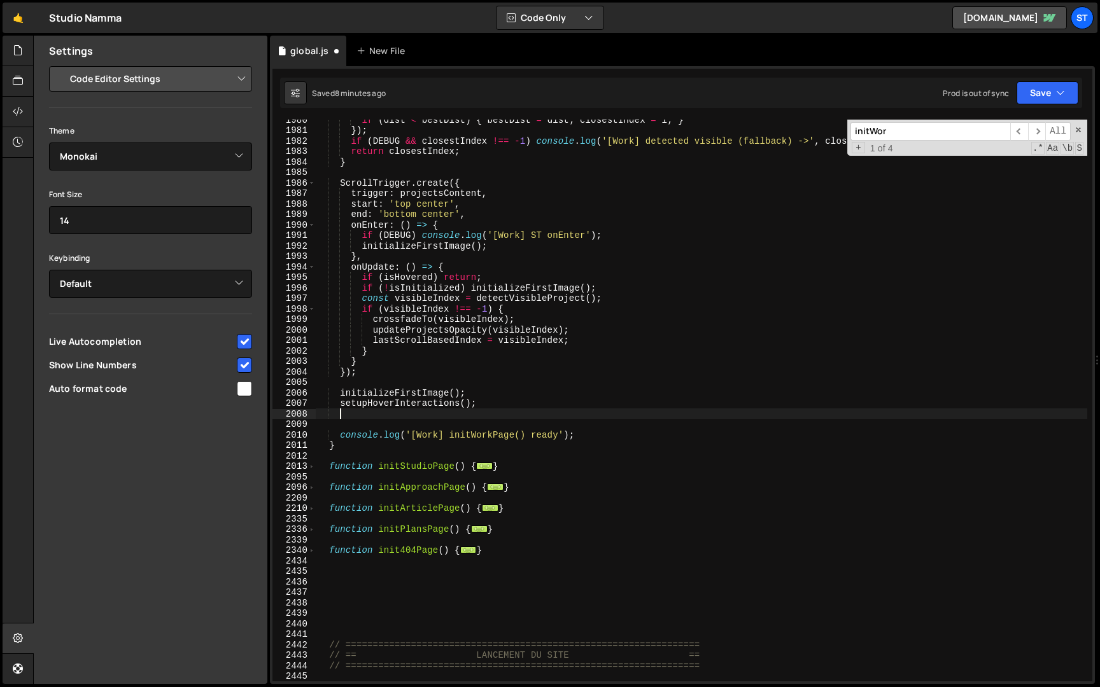
scroll to position [0, 1]
paste textarea "initArchivesEffects()"
click at [1042, 95] on button "Save" at bounding box center [1047, 92] width 62 height 23
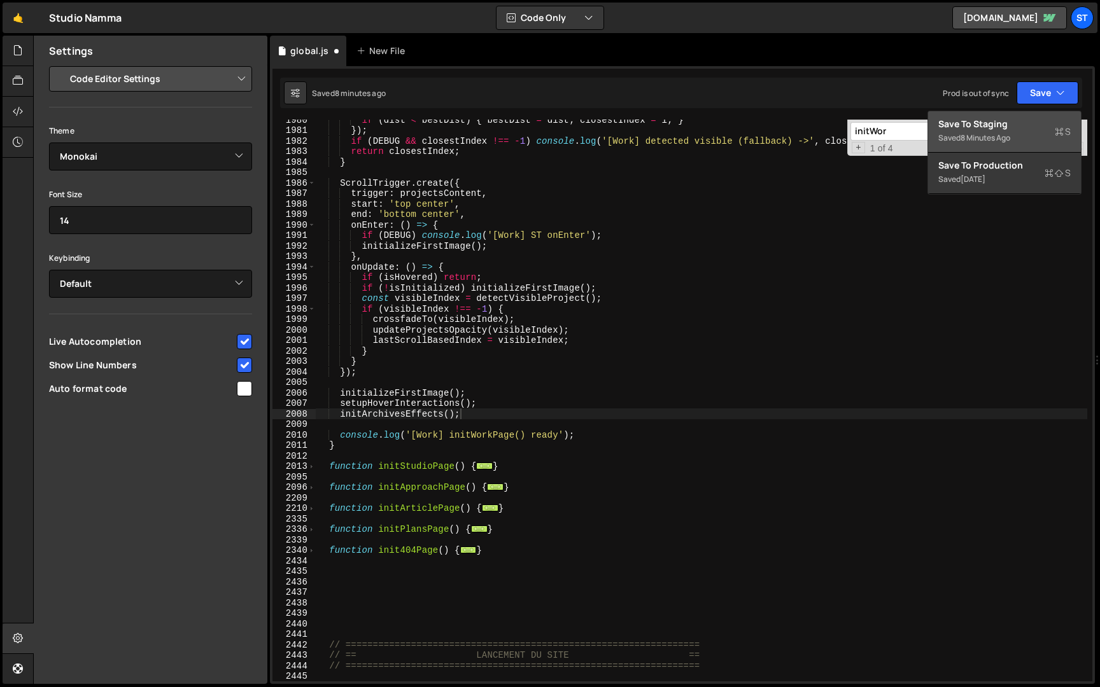
click at [1012, 130] on div "Saved 8 minutes ago" at bounding box center [1004, 137] width 132 height 15
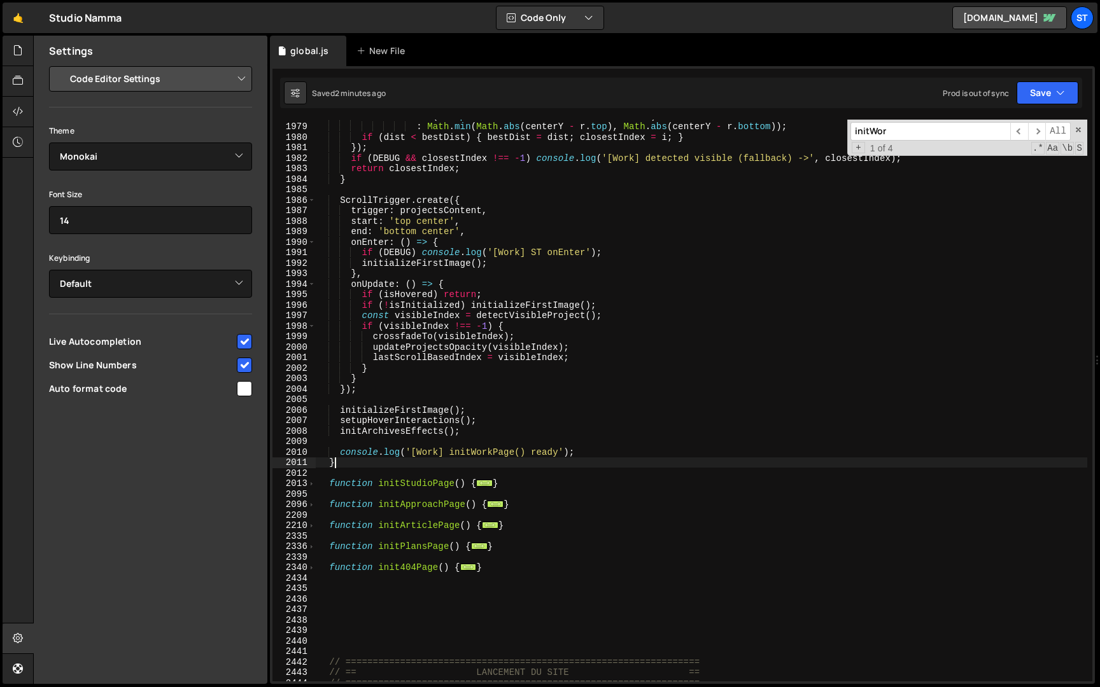
scroll to position [0, 1]
click at [381, 466] on div "const dist = ( r . top <= centerY && r . bottom >= centerY ) ? 0 : Math . min (…" at bounding box center [701, 402] width 771 height 583
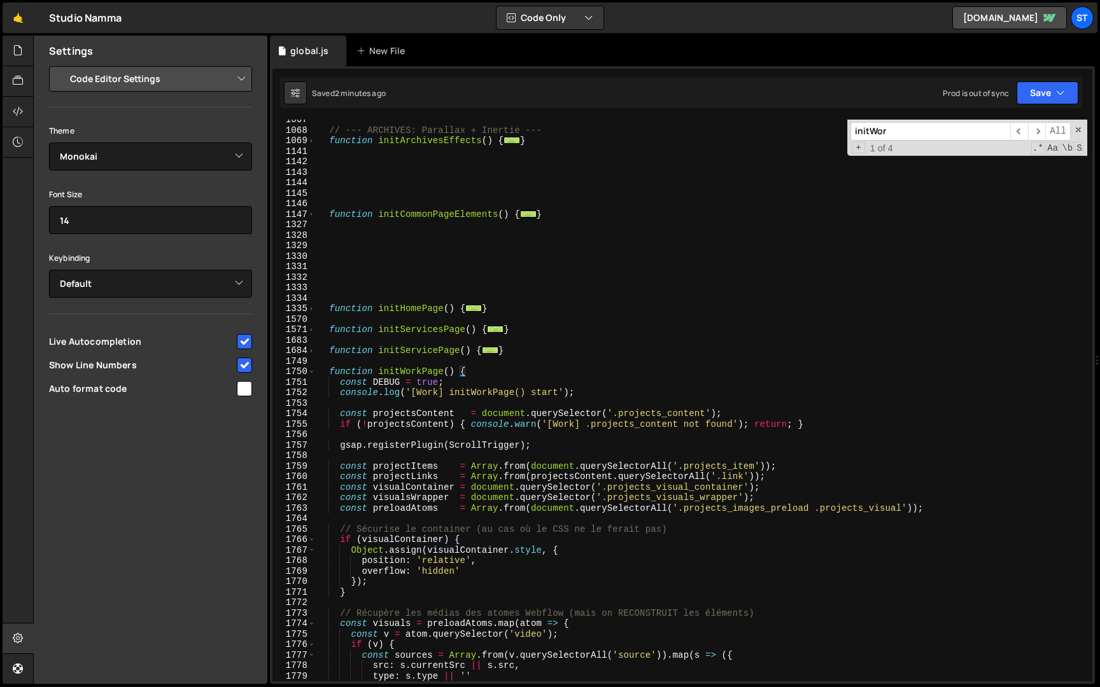
scroll to position [1231, 0]
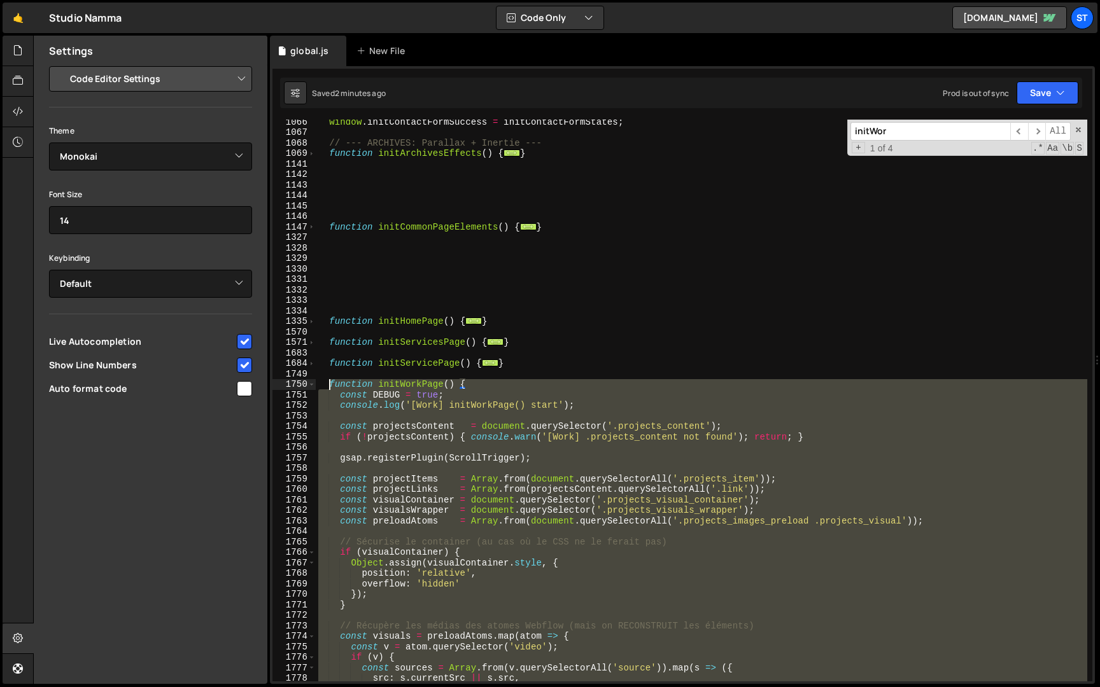
click at [330, 382] on div "window . initContactFormSuccess = initContactFormStates ; // --- ARCHIVES: Para…" at bounding box center [701, 407] width 771 height 583
paste textarea "}"
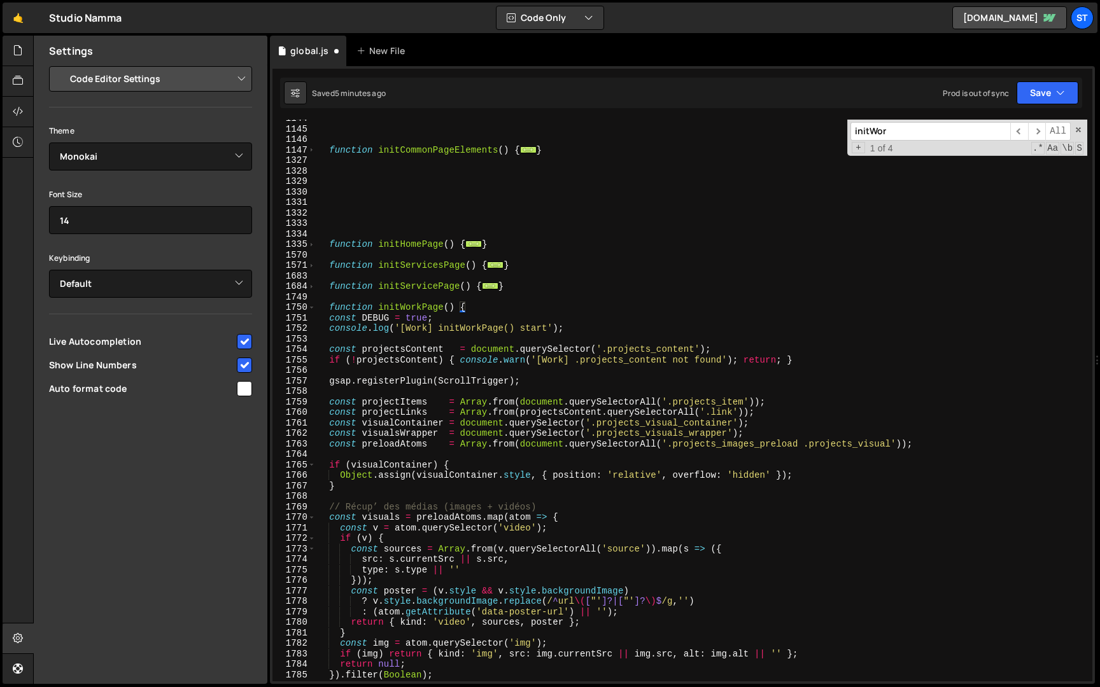
scroll to position [1308, 0]
click at [329, 320] on div "function initCommonPageElements ( ) { ... } function initHomePage ( ) { ... } f…" at bounding box center [701, 404] width 771 height 583
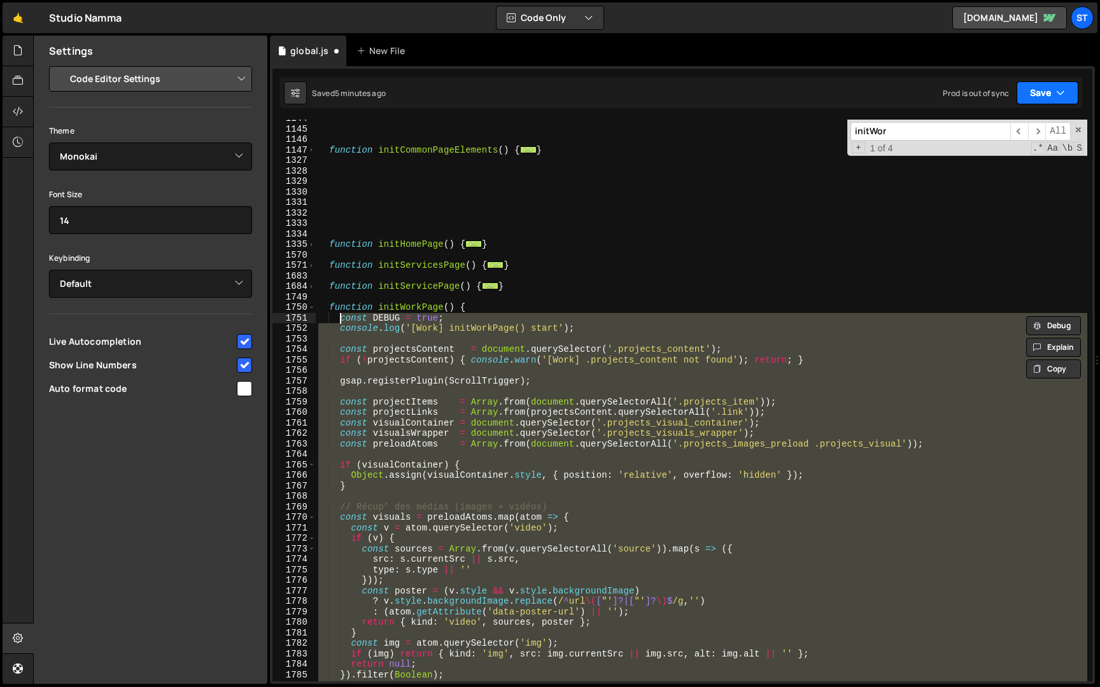
click at [1031, 86] on button "Save" at bounding box center [1047, 92] width 62 height 23
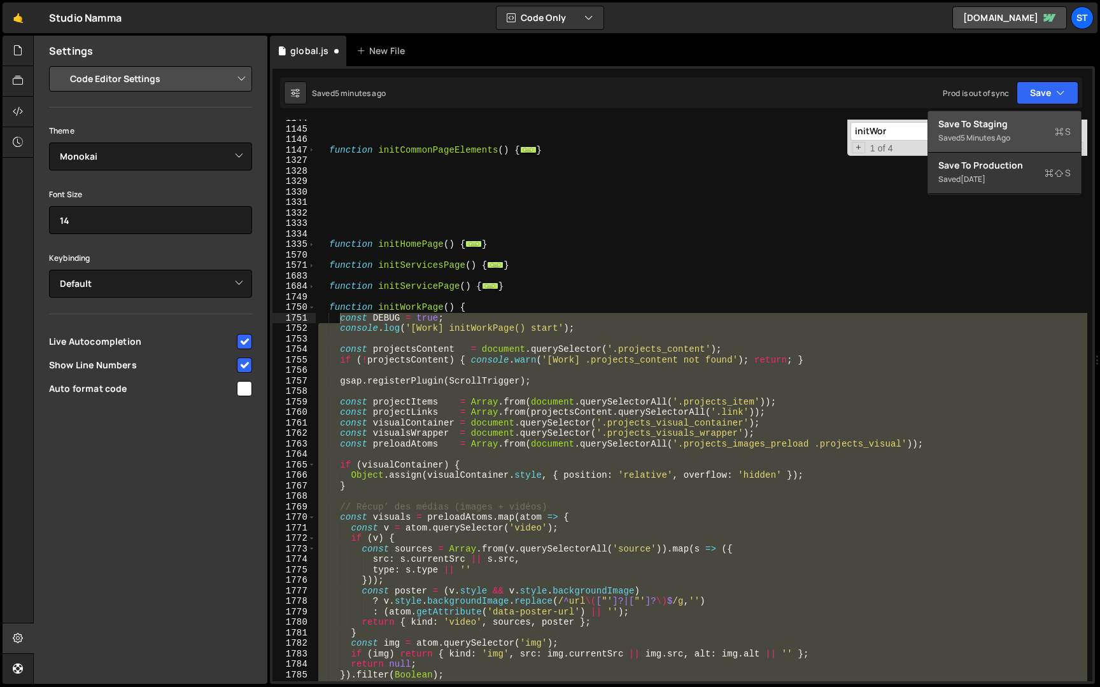
click at [977, 122] on div "Save to Staging S" at bounding box center [1004, 124] width 132 height 13
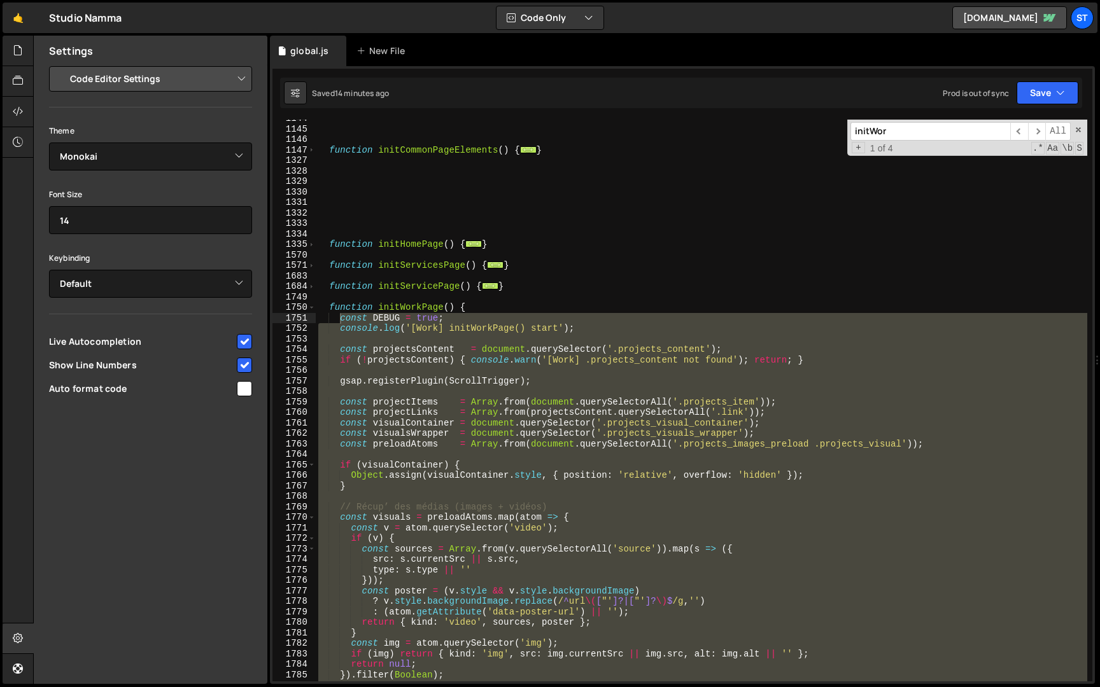
type textarea "function initWorkPage() {"
click at [330, 307] on div "function initCommonPageElements ( ) { ... } function initHomePage ( ) { ... } f…" at bounding box center [701, 404] width 771 height 583
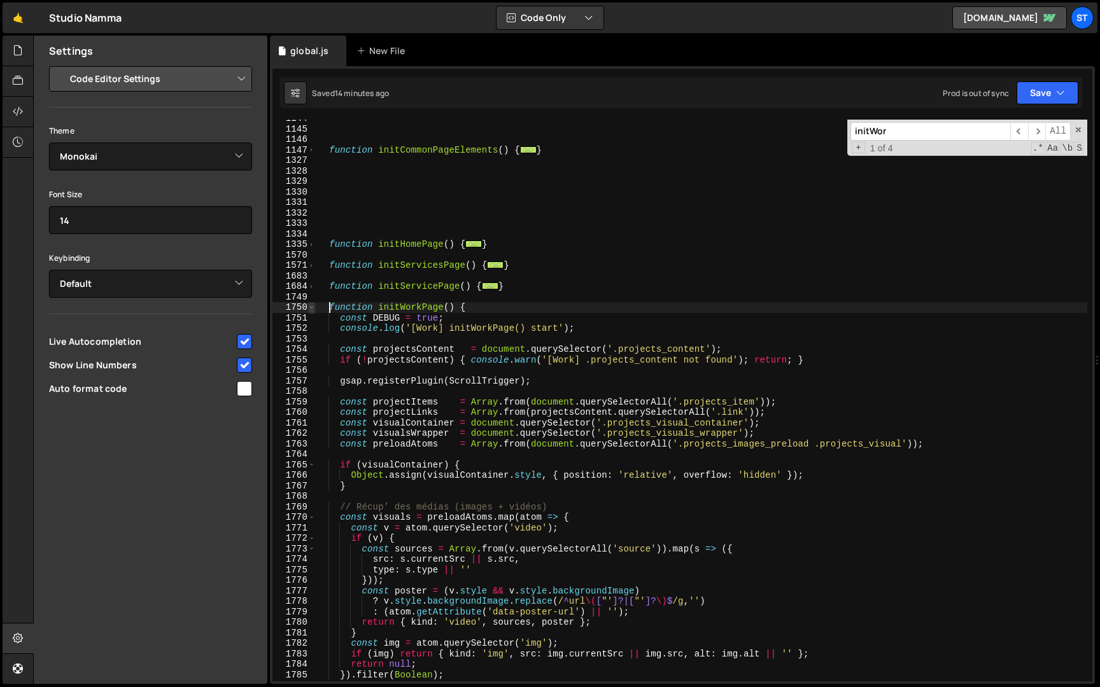
click at [309, 309] on span at bounding box center [311, 307] width 7 height 11
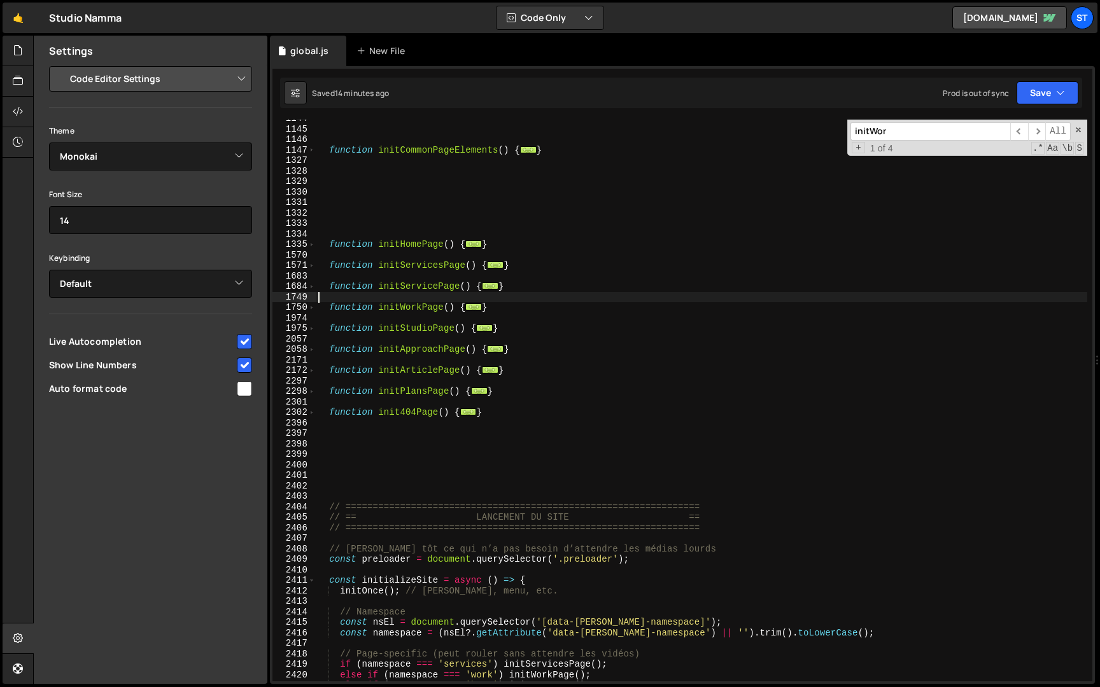
click at [497, 300] on div "function initCommonPageElements ( ) { ... } function initHomePage ( ) { ... } f…" at bounding box center [701, 404] width 771 height 583
drag, startPoint x: 494, startPoint y: 305, endPoint x: 330, endPoint y: 305, distance: 164.2
click at [330, 305] on div "function initCommonPageElements ( ) { ... } function initHomePage ( ) { ... } f…" at bounding box center [701, 404] width 771 height 583
paste textarea "}"
type textarea "}"
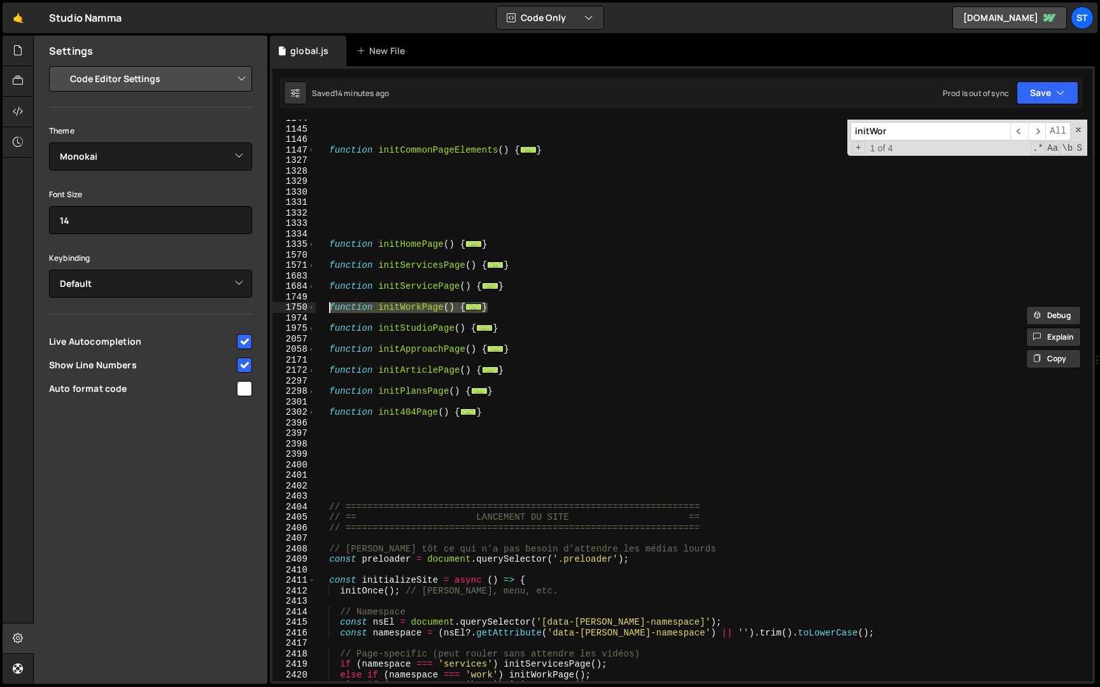
scroll to position [3701, 0]
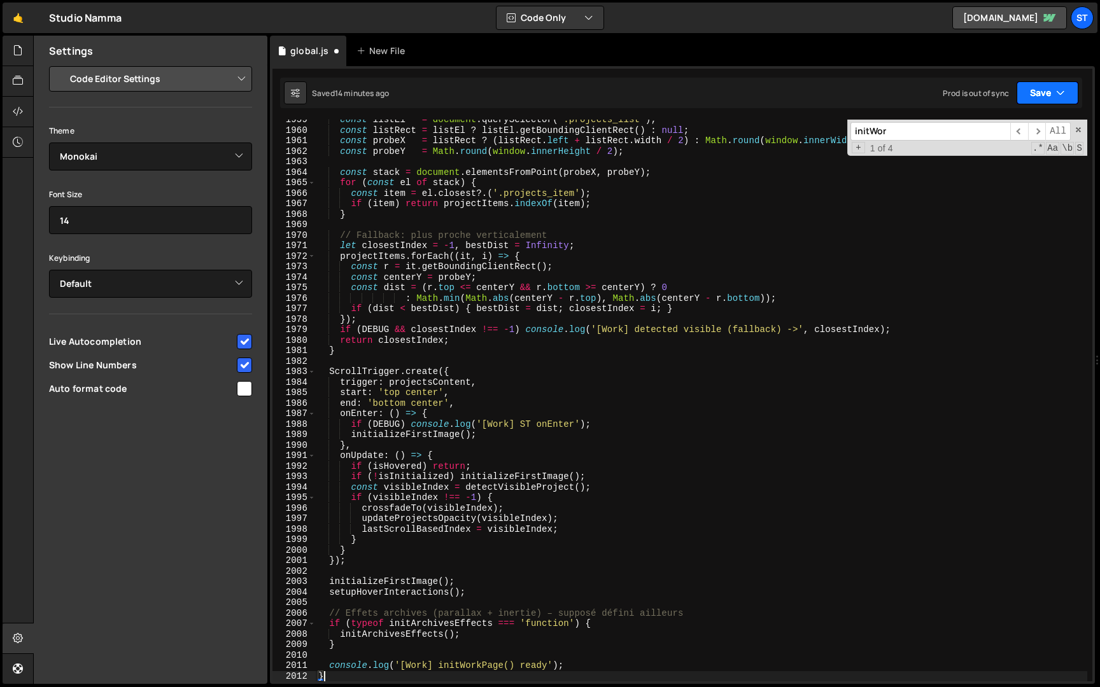
click at [1051, 86] on button "Save" at bounding box center [1047, 92] width 62 height 23
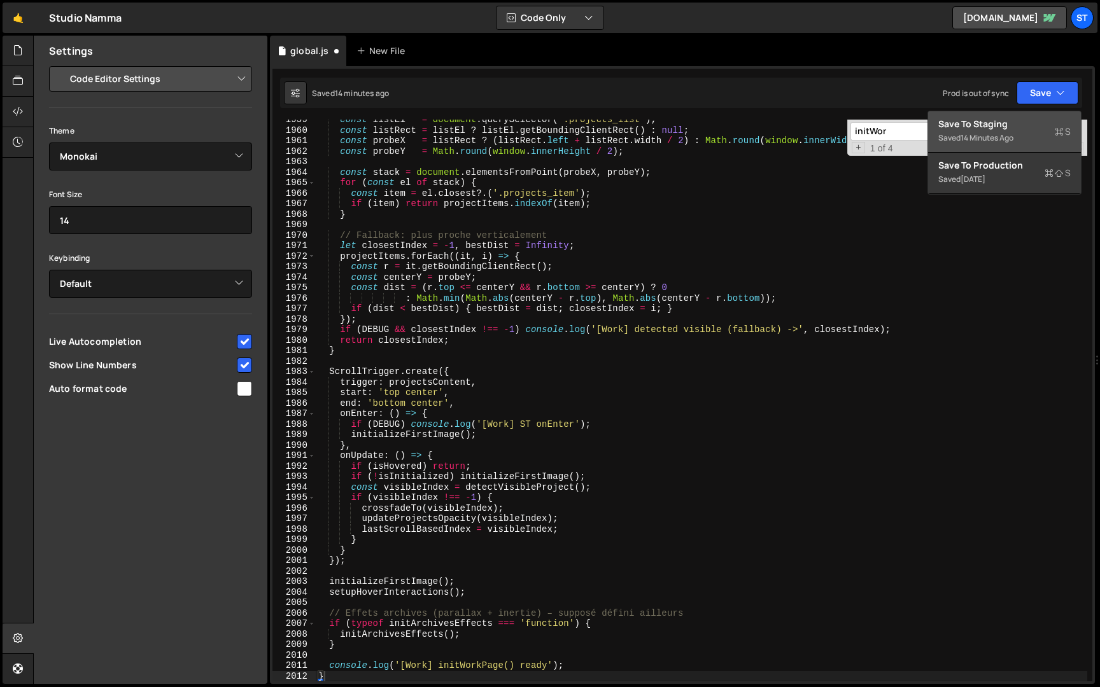
click at [1021, 123] on div "Save to Staging S" at bounding box center [1004, 124] width 132 height 13
